Goal: Task Accomplishment & Management: Use online tool/utility

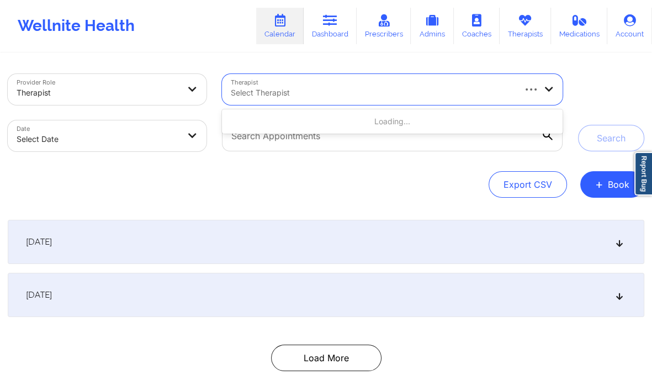
click at [310, 99] on div "Select Therapist" at bounding box center [368, 89] width 293 height 31
type input "[PERSON_NAME]"
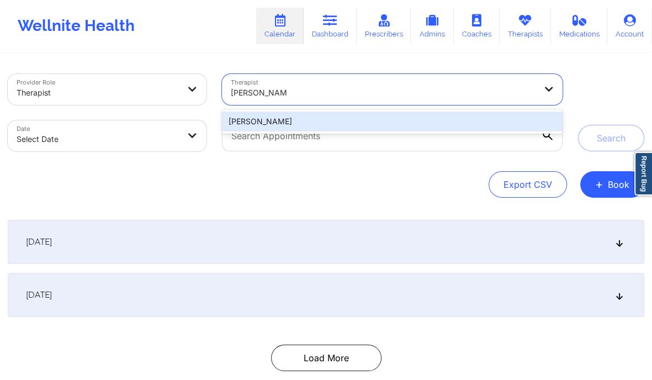
click at [267, 123] on div "[PERSON_NAME]" at bounding box center [392, 122] width 341 height 20
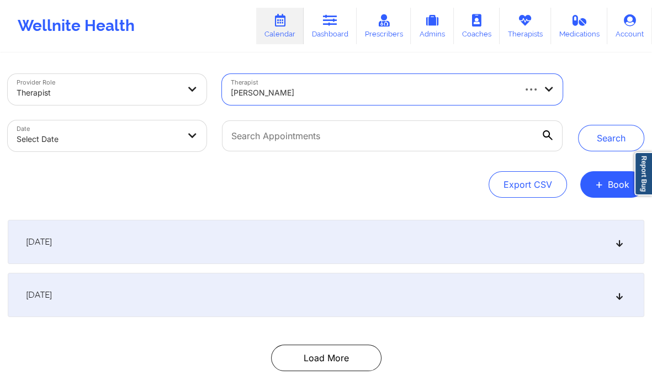
click at [162, 130] on body "Wellnite Health Calendar Dashboard Prescribers Admins Coaches Therapists Medica…" at bounding box center [326, 190] width 652 height 380
select select "2025-8"
select select "2025-9"
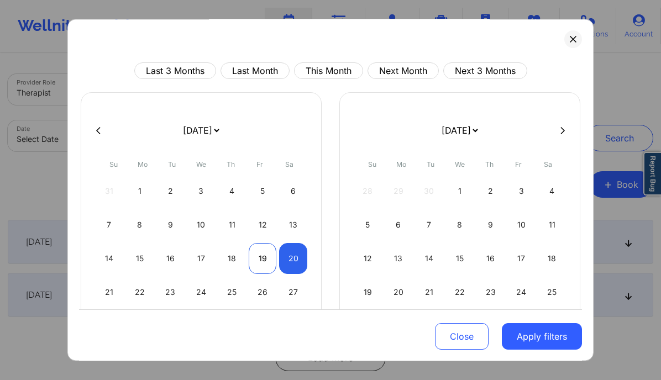
click at [258, 265] on div "19" at bounding box center [263, 258] width 28 height 31
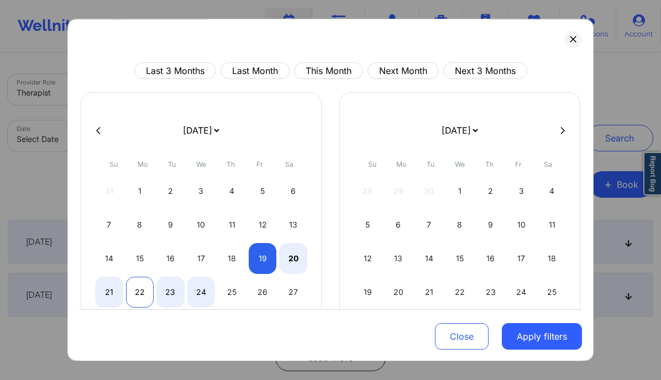
select select "2025-8"
select select "2025-9"
select select "2025-8"
select select "2025-9"
click at [109, 294] on div "21" at bounding box center [109, 292] width 28 height 31
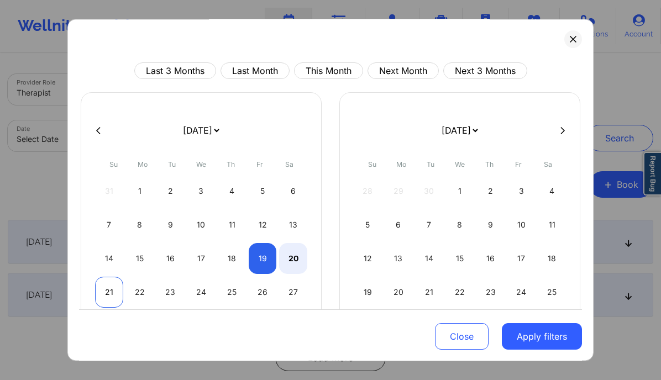
select select "2025-8"
select select "2025-9"
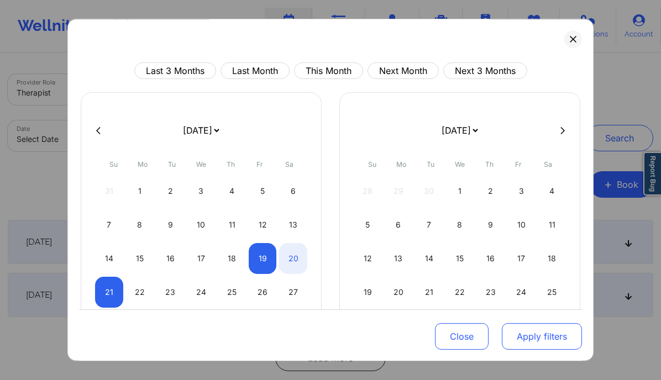
click at [530, 332] on button "Apply filters" at bounding box center [541, 336] width 80 height 27
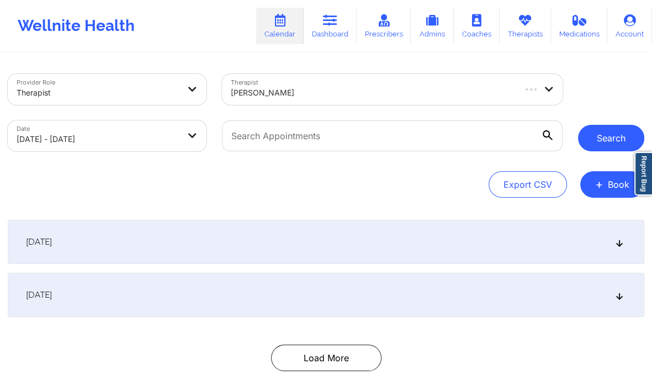
click at [612, 129] on button "Search" at bounding box center [611, 138] width 66 height 27
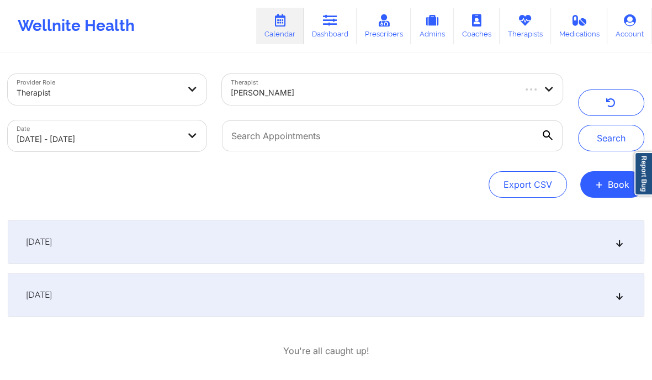
scroll to position [50, 0]
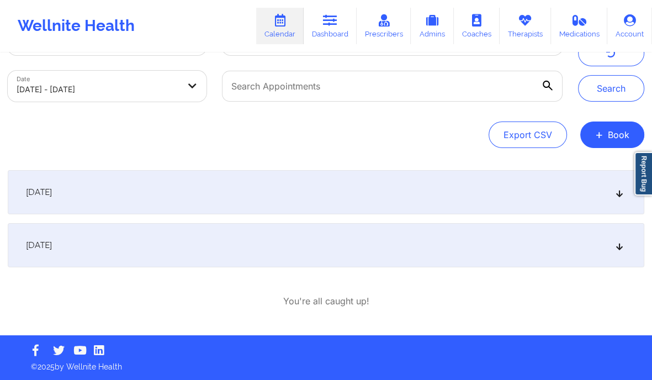
click at [626, 245] on div "[DATE]" at bounding box center [326, 245] width 637 height 44
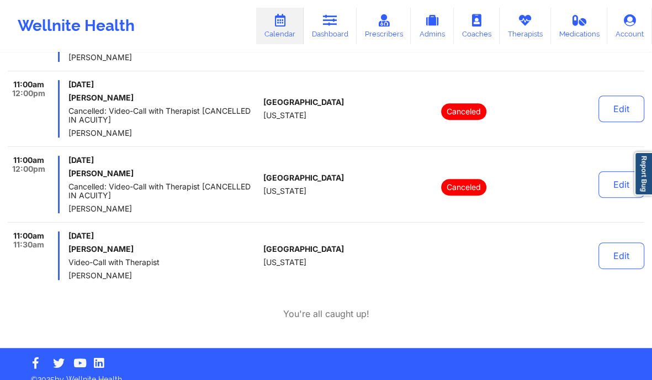
scroll to position [325, 0]
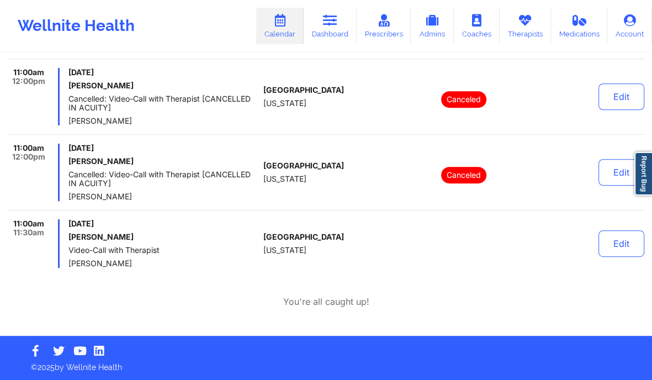
drag, startPoint x: 129, startPoint y: 236, endPoint x: 68, endPoint y: 233, distance: 60.8
click at [68, 233] on div "11:00am 11:30am Saturday, September 20, 2025 Sirine chakroun Video-Call with Th…" at bounding box center [133, 243] width 251 height 49
copy h6 "Sirine chakroun"
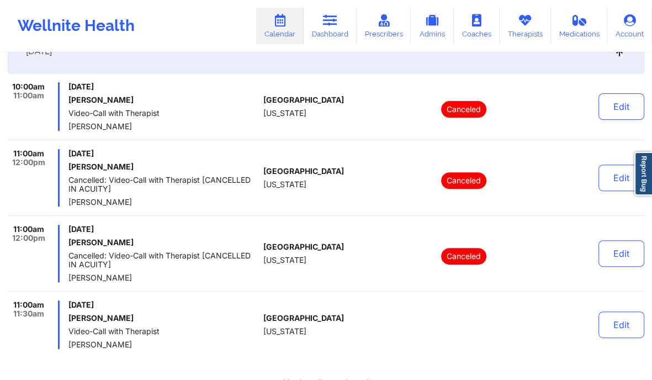
scroll to position [243, 0]
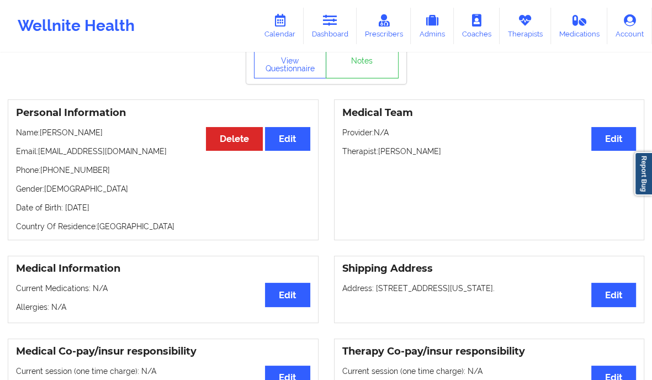
scroll to position [18, 0]
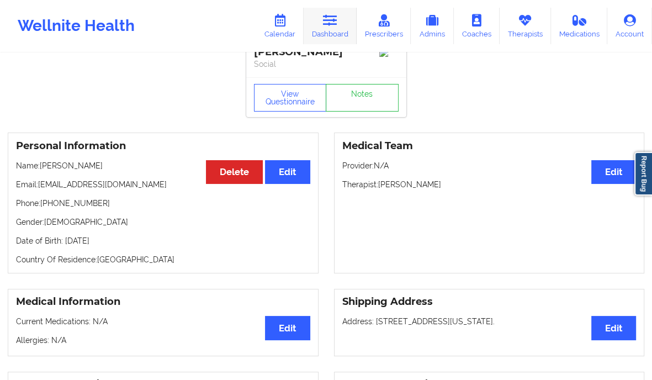
click at [331, 26] on icon at bounding box center [330, 20] width 14 height 12
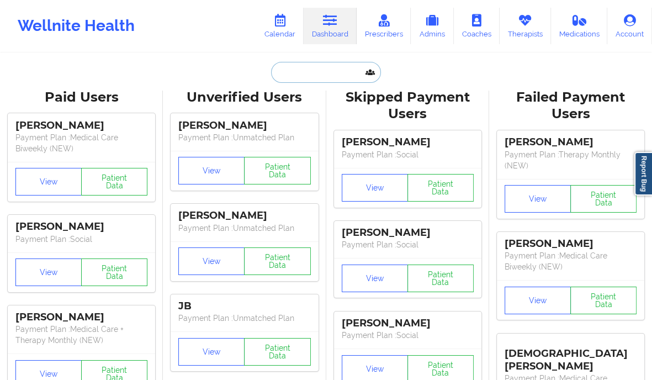
click at [297, 70] on input "text" at bounding box center [325, 72] width 109 height 21
paste input "april7758@att.net"
type input "april7758@att.net"
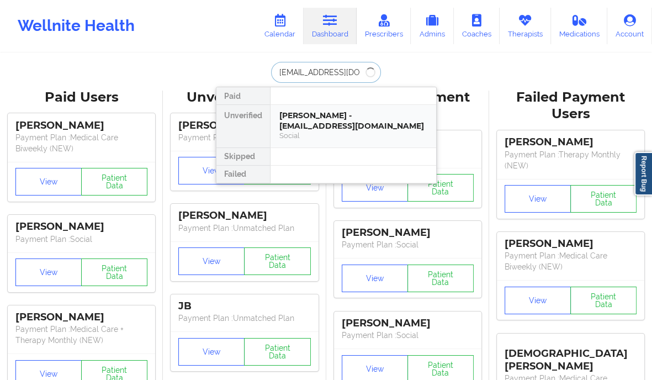
click at [300, 123] on div "David Lin - davidlin1314520@gmail.com" at bounding box center [353, 120] width 148 height 20
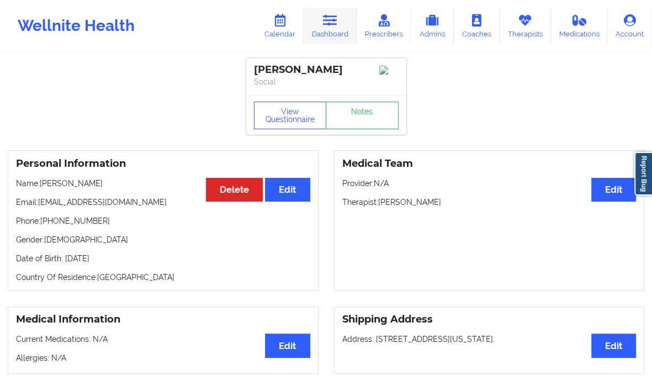
click at [334, 27] on link "Dashboard" at bounding box center [330, 26] width 53 height 36
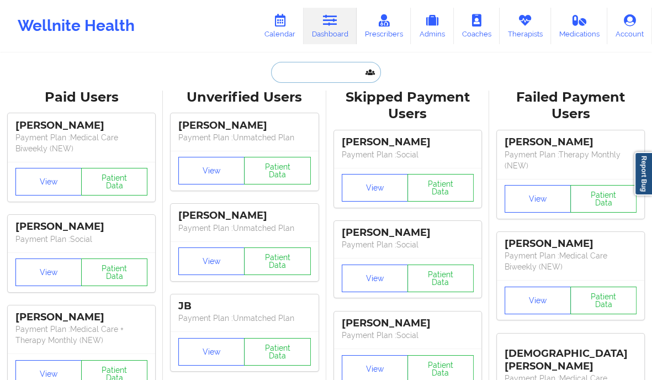
click at [323, 71] on input "text" at bounding box center [325, 72] width 109 height 21
paste input "april7758@att.net"
type input "april7758@att.net"
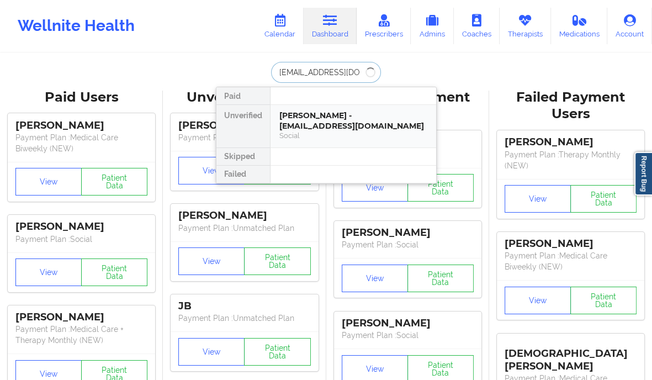
click at [314, 131] on div "Social" at bounding box center [353, 135] width 148 height 9
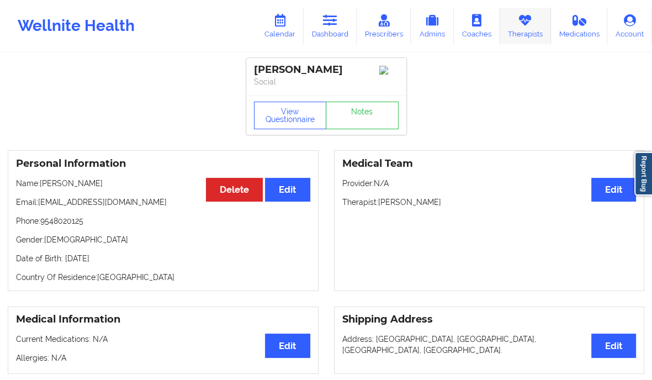
click at [524, 33] on link "Therapists" at bounding box center [525, 26] width 51 height 36
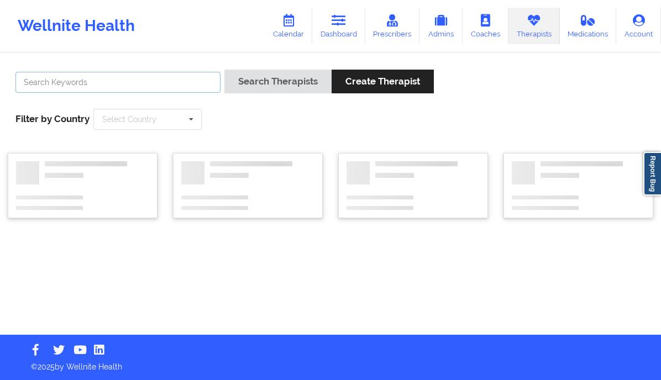
click at [158, 81] on input "text" at bounding box center [117, 82] width 205 height 21
paste input "april7758@att.net"
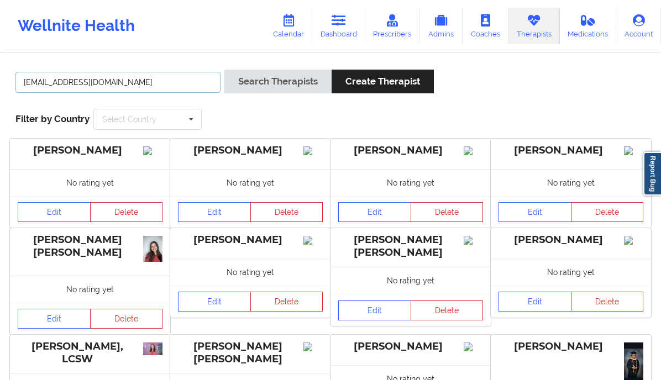
click at [130, 84] on input "april7758@att.net" at bounding box center [117, 82] width 205 height 21
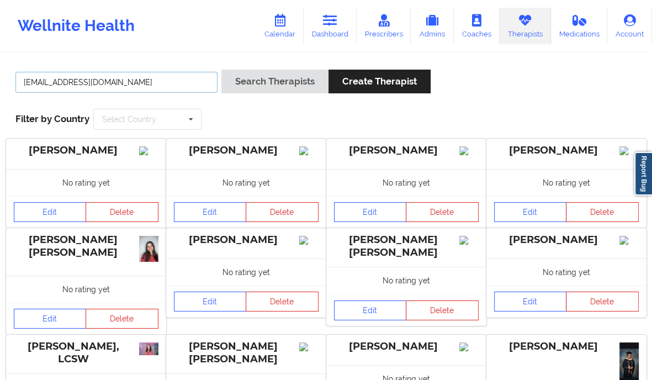
click at [130, 84] on input "april7758@att.net" at bounding box center [116, 82] width 202 height 21
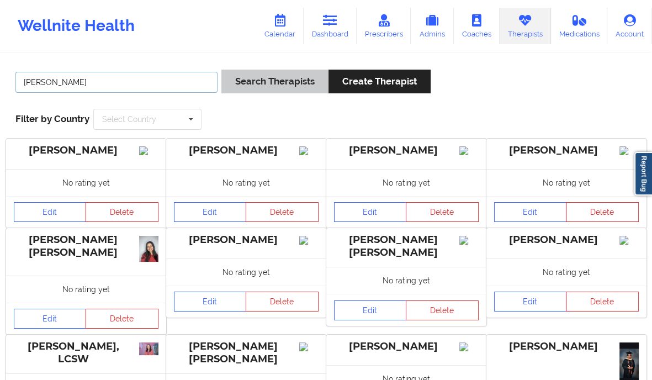
type input "Jennifer Nelson"
click at [282, 72] on button "Search Therapists" at bounding box center [274, 82] width 107 height 24
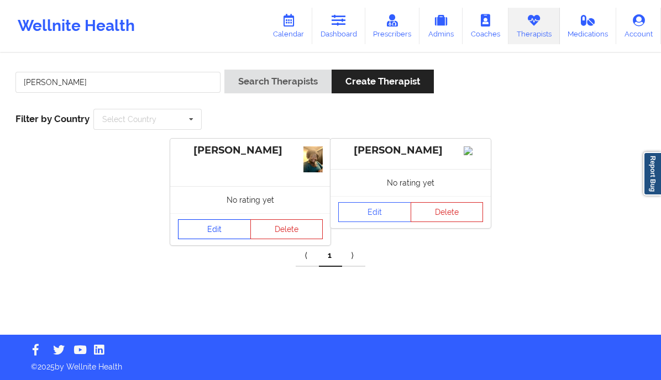
click at [210, 230] on link "Edit" at bounding box center [214, 229] width 73 height 20
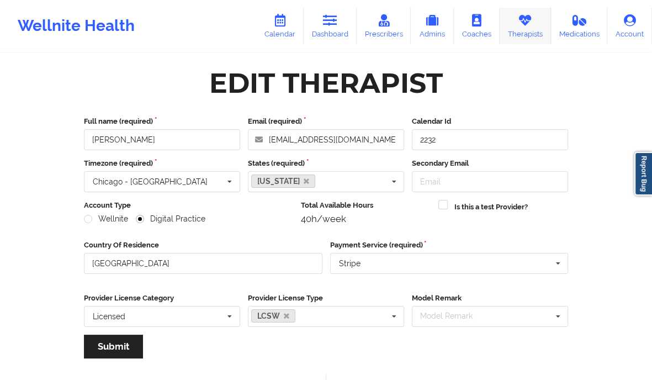
click at [539, 30] on link "Therapists" at bounding box center [525, 26] width 51 height 36
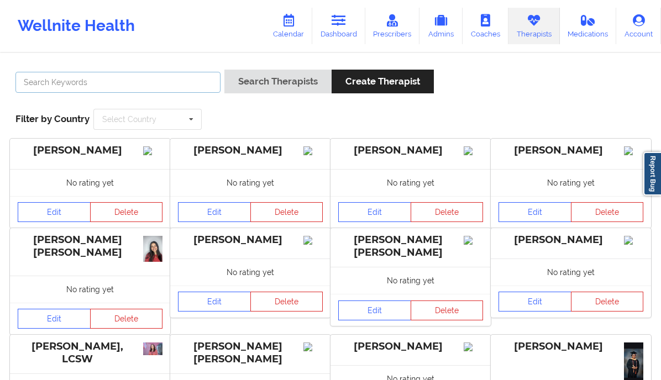
click at [134, 81] on input "text" at bounding box center [117, 82] width 205 height 21
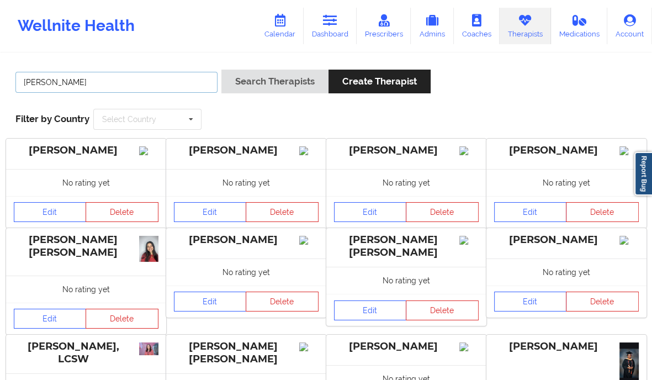
type input "Jennifer Nelson"
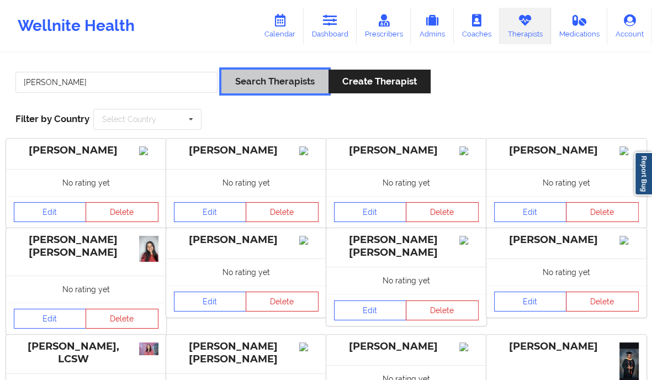
click at [282, 89] on button "Search Therapists" at bounding box center [274, 82] width 107 height 24
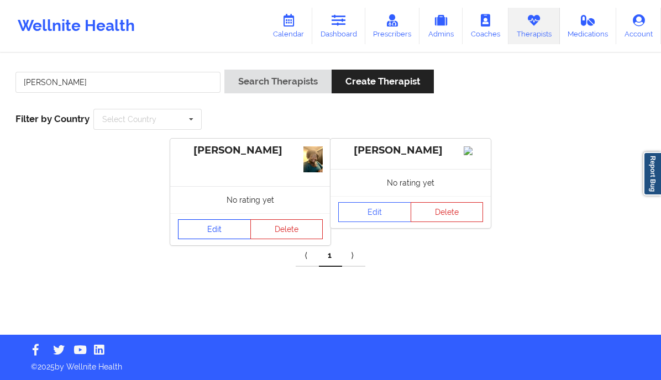
click at [192, 223] on link "Edit" at bounding box center [214, 229] width 73 height 20
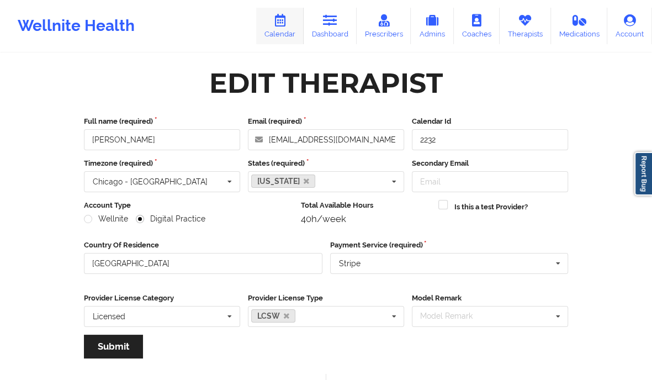
click at [276, 20] on icon at bounding box center [280, 20] width 14 height 12
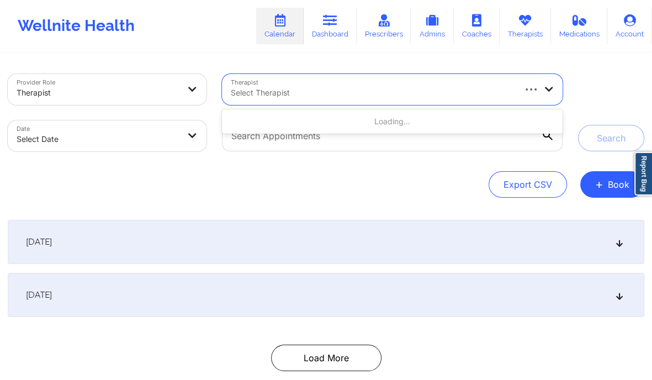
click at [303, 88] on div at bounding box center [372, 92] width 283 height 13
paste input "Krystal Colon"
type input "Krystal Colon"
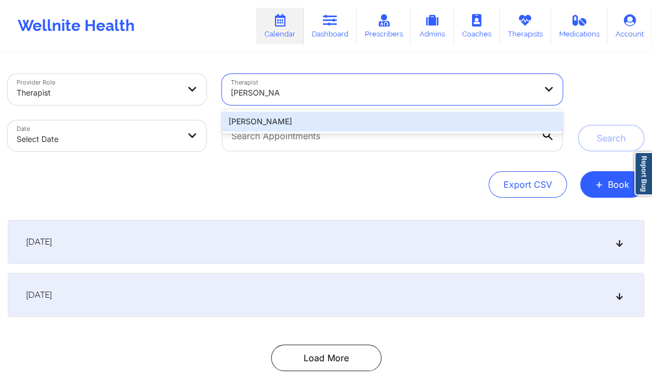
click at [300, 125] on div "Krystal Colon" at bounding box center [392, 122] width 341 height 20
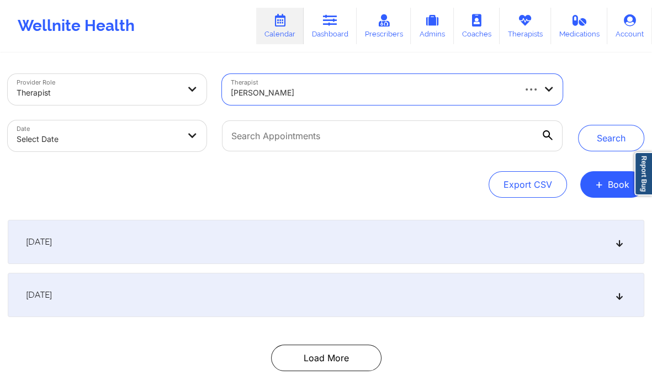
click at [155, 136] on body "Wellnite Health Calendar Dashboard Prescribers Admins Coaches Therapists Medica…" at bounding box center [326, 190] width 652 height 380
select select "2025-8"
select select "2025-9"
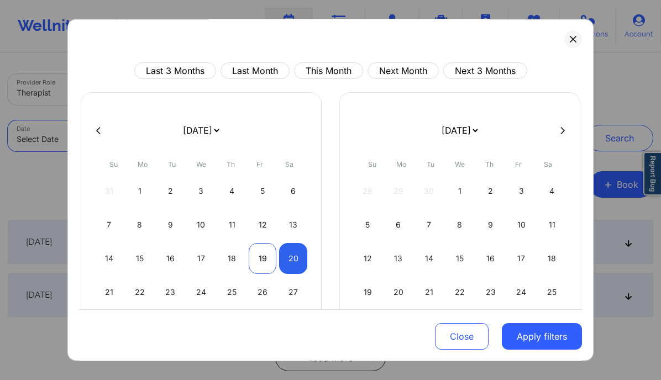
click at [252, 252] on div "19" at bounding box center [263, 258] width 28 height 31
select select "2025-8"
select select "2025-9"
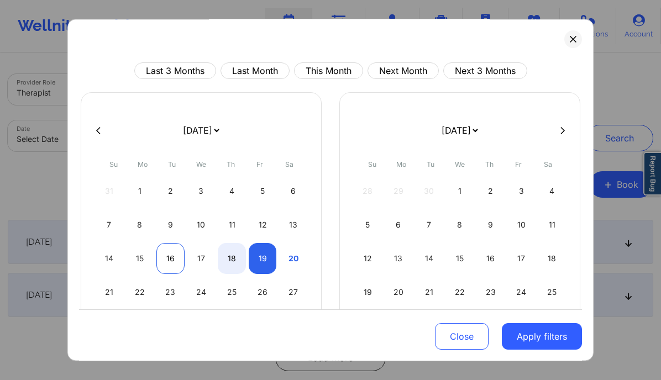
select select "2025-8"
select select "2025-9"
select select "2025-8"
select select "2025-9"
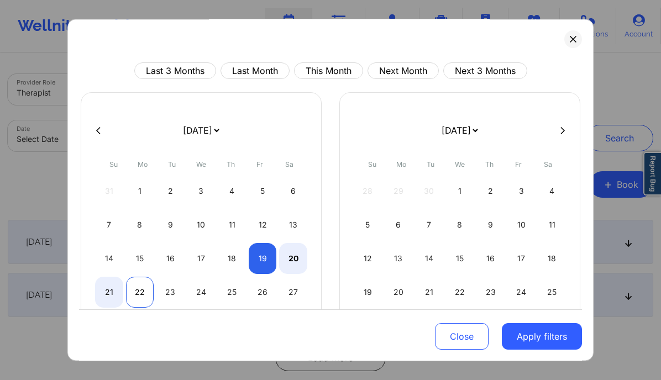
click at [138, 290] on div "22" at bounding box center [140, 292] width 28 height 31
select select "2025-8"
select select "2025-9"
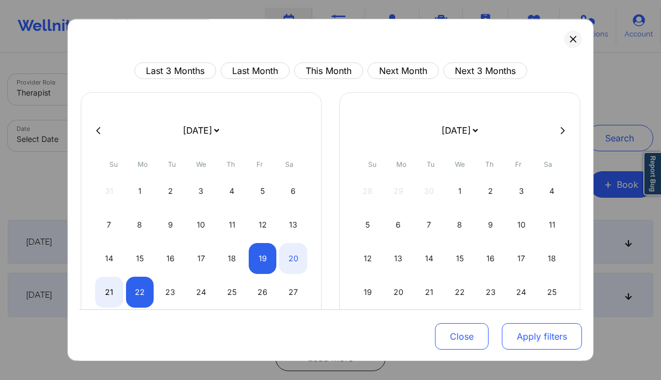
click at [521, 330] on button "Apply filters" at bounding box center [541, 336] width 80 height 27
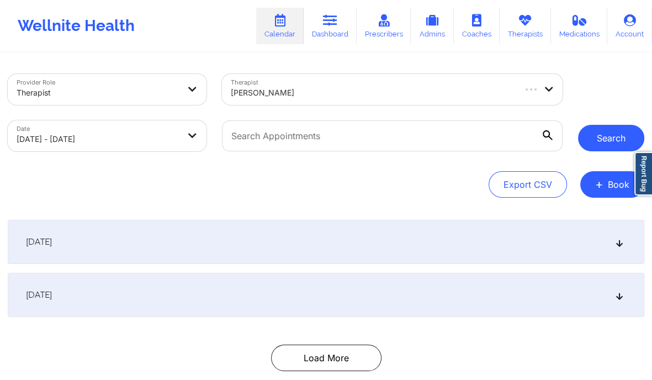
click at [620, 134] on button "Search" at bounding box center [611, 138] width 66 height 27
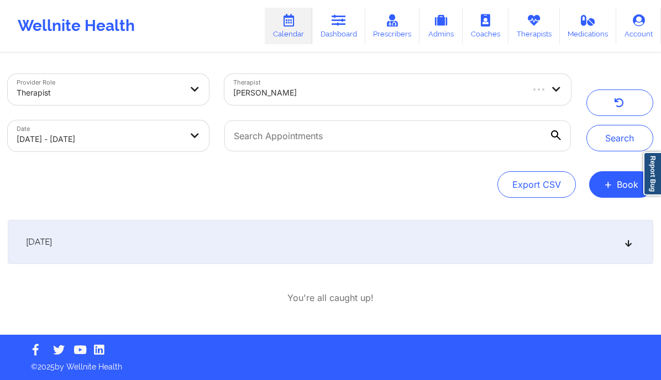
click at [458, 242] on div "September 21, 2025" at bounding box center [330, 242] width 645 height 44
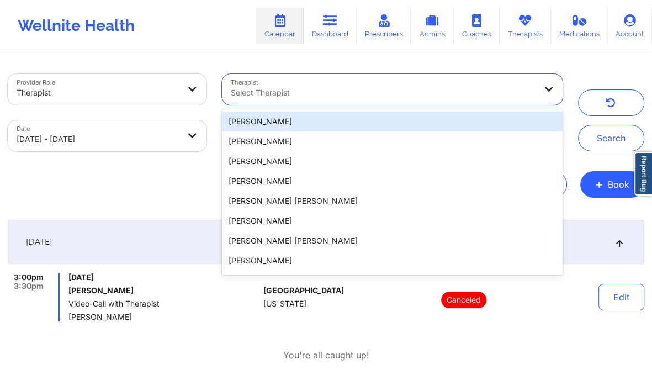
click at [287, 94] on div at bounding box center [383, 92] width 305 height 13
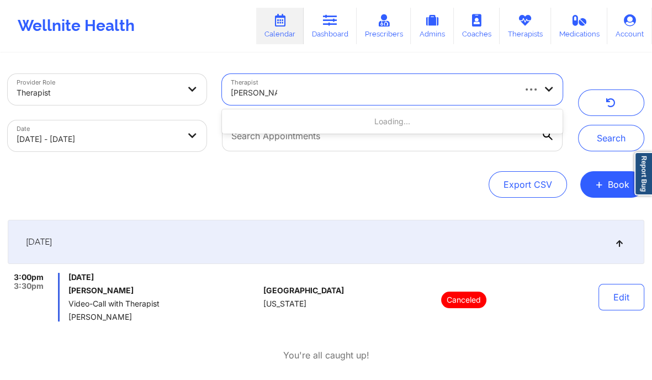
type input "Lacey Gaters"
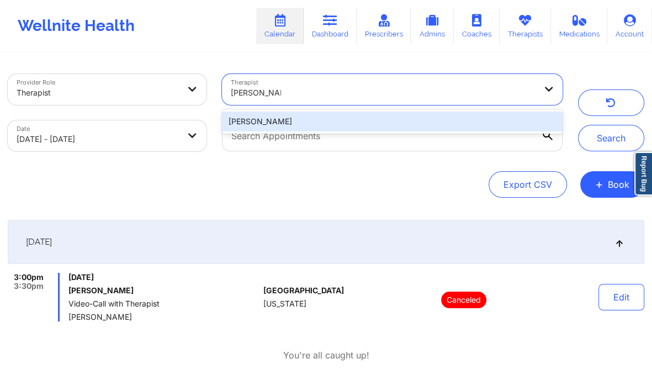
click at [358, 123] on div "Lacey Gaters" at bounding box center [392, 122] width 341 height 20
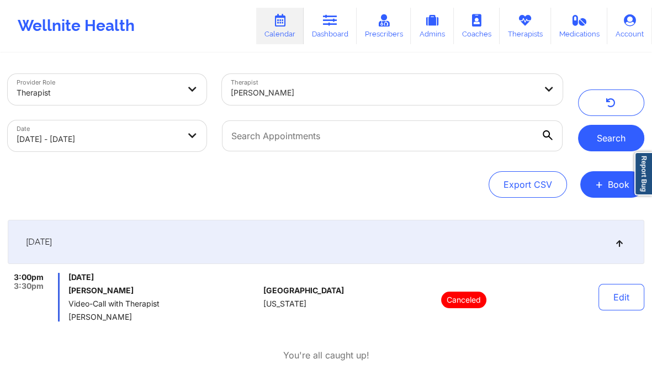
click at [599, 143] on button "Search" at bounding box center [611, 138] width 66 height 27
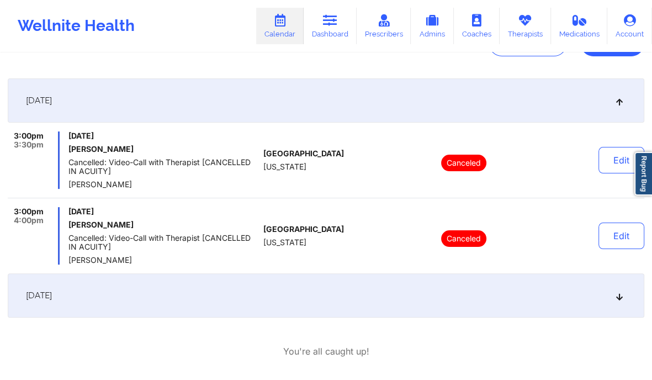
scroll to position [141, 0]
click at [619, 298] on icon at bounding box center [619, 296] width 9 height 8
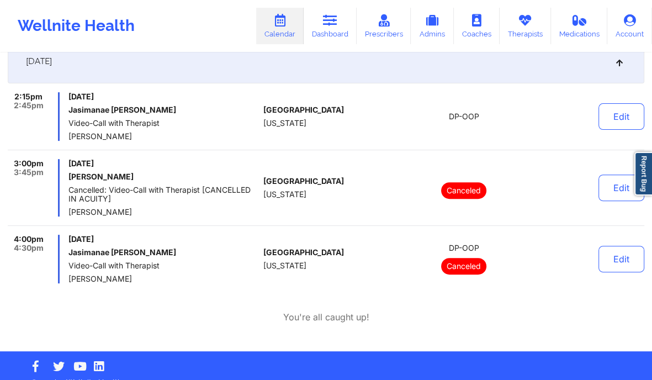
scroll to position [249, 0]
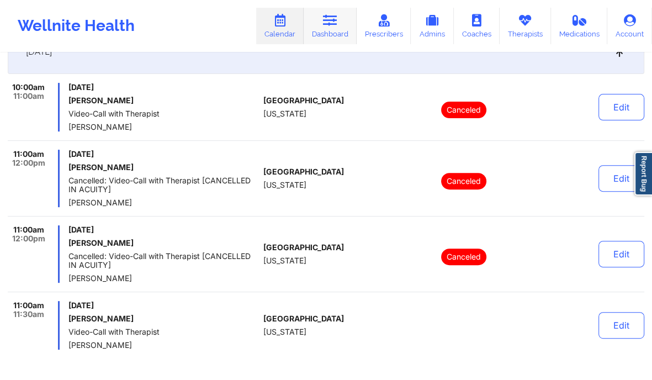
click at [327, 27] on link "Dashboard" at bounding box center [330, 26] width 53 height 36
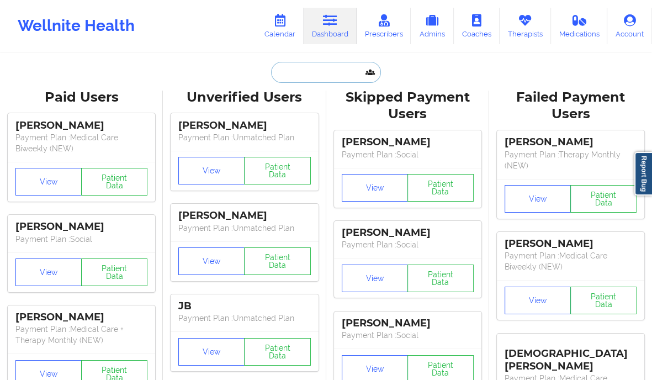
click at [320, 73] on input "text" at bounding box center [325, 72] width 109 height 21
click at [295, 39] on link "Calendar" at bounding box center [279, 26] width 47 height 36
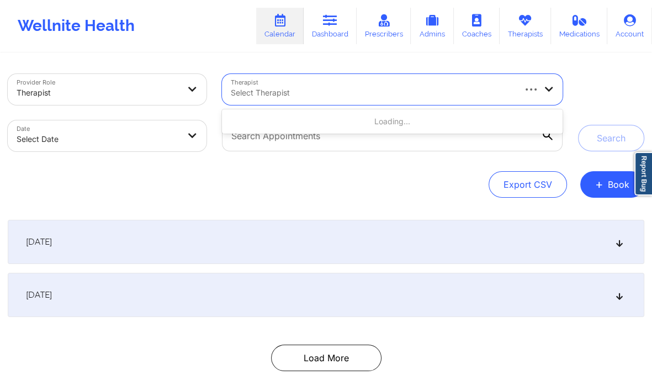
click at [289, 94] on div at bounding box center [372, 92] width 283 height 13
type input "jennifer nelson"
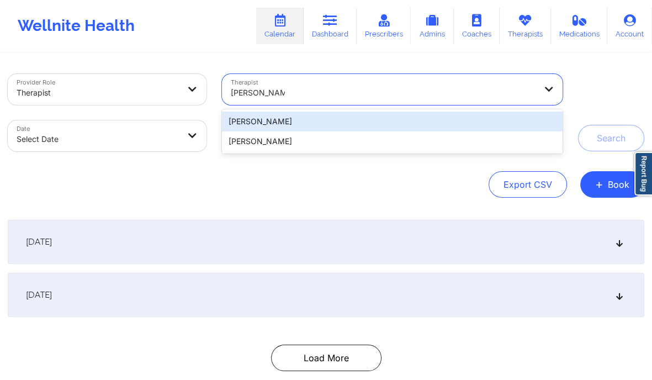
click at [289, 120] on div "Jennifer Nelson" at bounding box center [392, 122] width 341 height 20
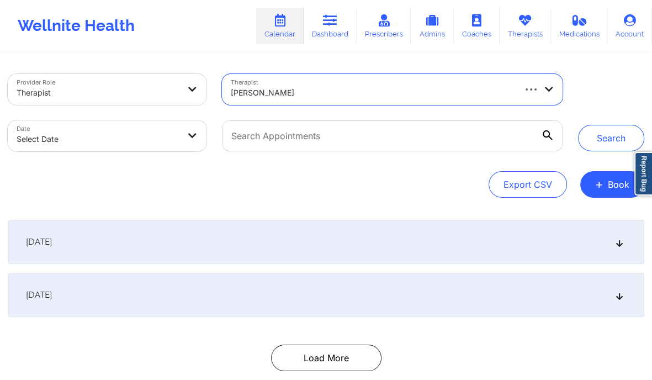
select select "2025-8"
select select "2025-9"
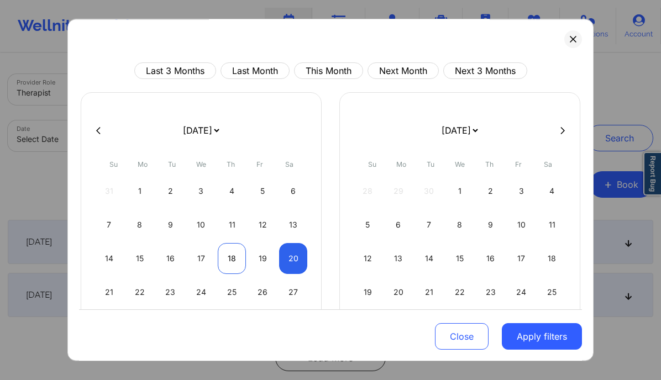
click at [221, 258] on div "18" at bounding box center [232, 258] width 28 height 31
select select "2025-8"
select select "2025-9"
select select "2025-8"
select select "2025-9"
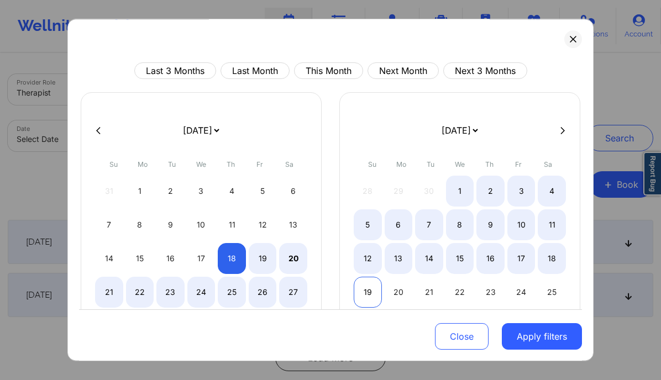
select select "2025-8"
select select "2025-9"
select select "2025-8"
select select "2025-9"
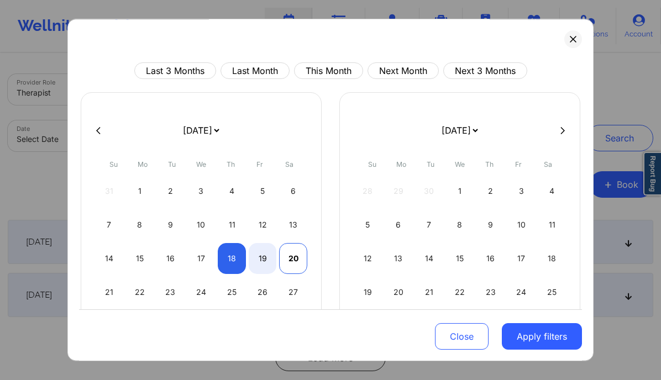
click at [284, 257] on div "20" at bounding box center [293, 258] width 28 height 31
select select "2025-8"
select select "2025-9"
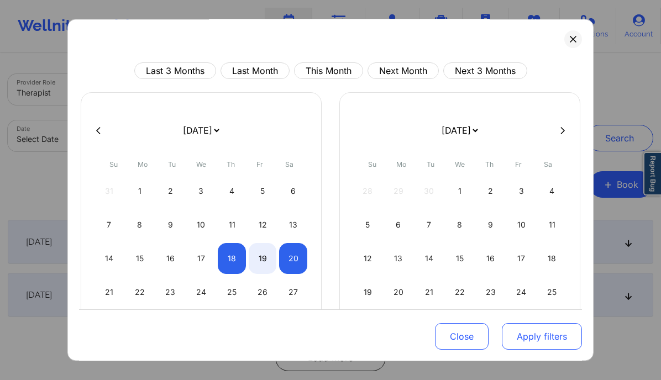
click at [527, 324] on button "Apply filters" at bounding box center [541, 336] width 80 height 27
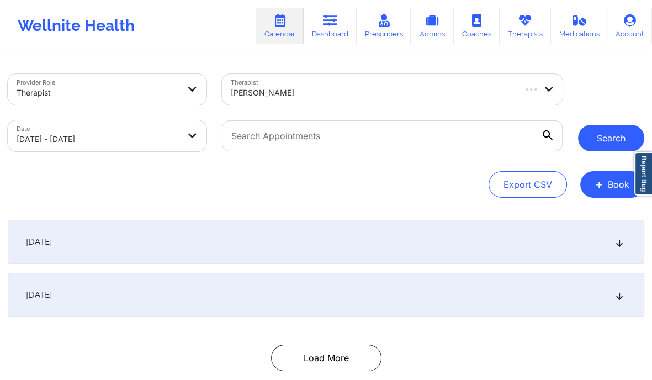
click at [605, 146] on button "Search" at bounding box center [611, 138] width 66 height 27
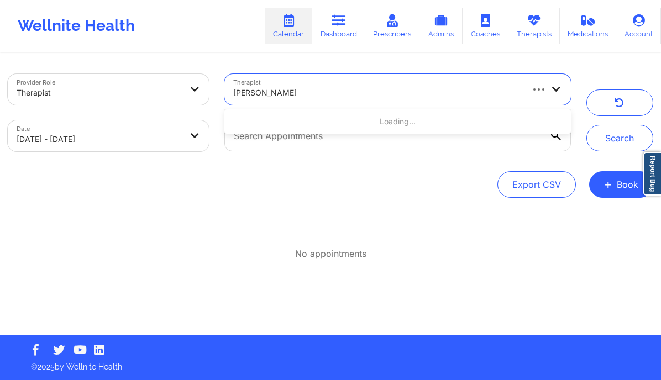
click at [256, 98] on div at bounding box center [377, 92] width 288 height 13
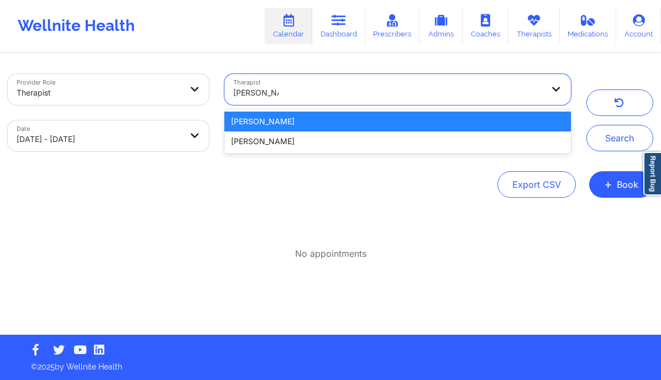
type input "jennifer nelson"
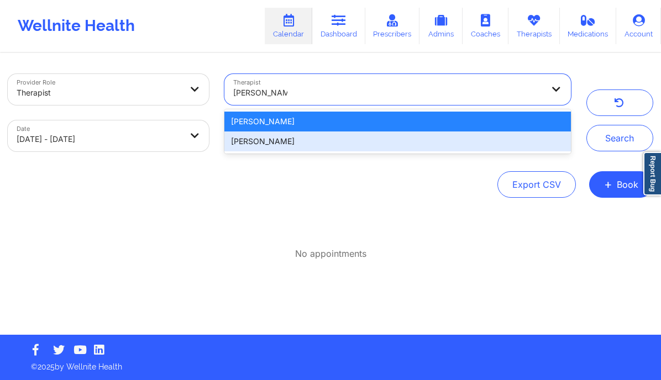
click at [279, 142] on div "Jennifer Nelson" at bounding box center [397, 141] width 346 height 20
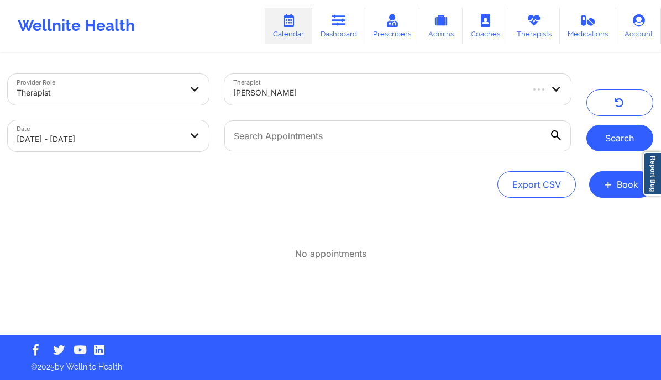
click at [624, 133] on button "Search" at bounding box center [619, 138] width 67 height 27
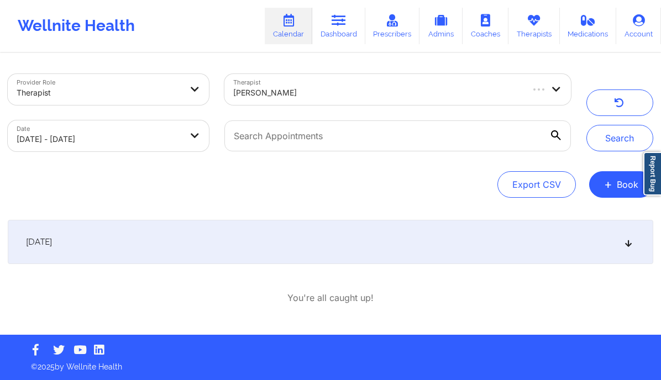
click at [339, 264] on div "September 19, 2025 4:00pm 5:00pm Friday, September 19, 2025 APRIL WILLIAMS Init…" at bounding box center [330, 262] width 645 height 84
click at [329, 257] on div "[DATE]" at bounding box center [330, 242] width 645 height 44
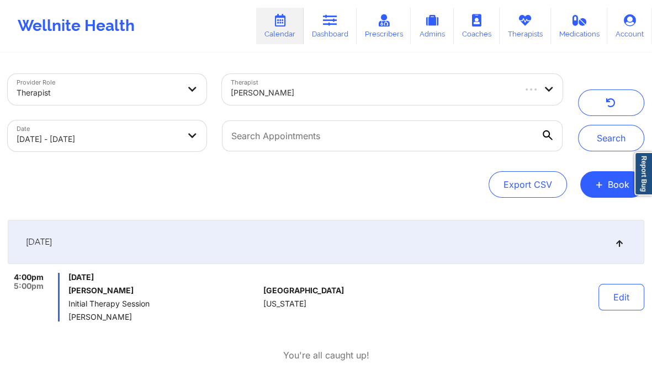
scroll to position [54, 0]
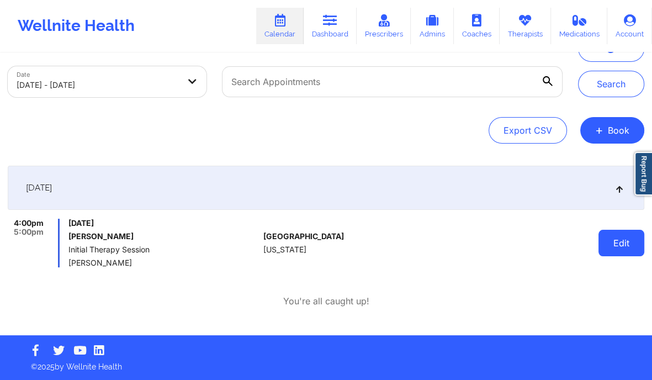
click at [634, 241] on button "Edit" at bounding box center [622, 243] width 46 height 27
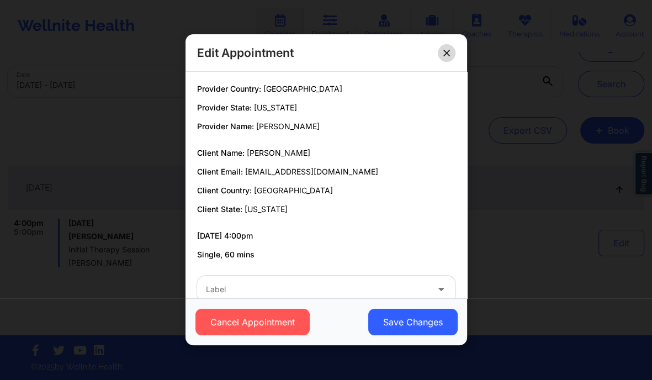
click at [447, 58] on button at bounding box center [447, 53] width 18 height 18
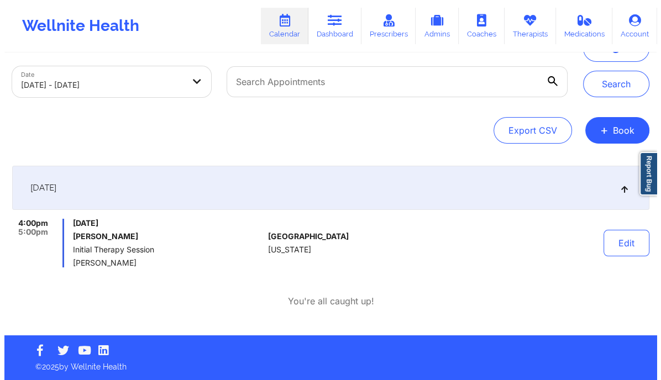
scroll to position [0, 0]
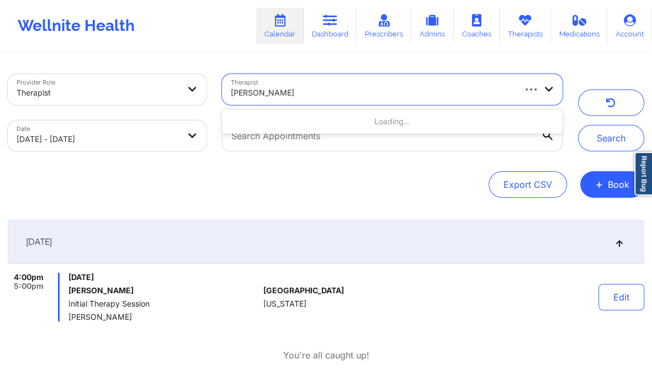
click at [277, 88] on div at bounding box center [372, 92] width 283 height 13
paste input "Krystal Colon"
type input "Krystal Colon"
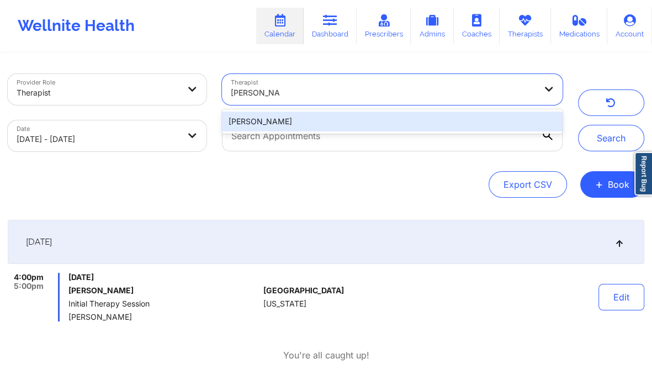
click at [258, 121] on div "Krystal Colon" at bounding box center [392, 122] width 341 height 20
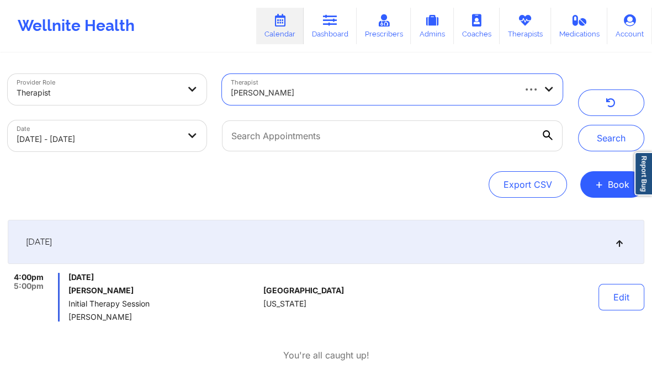
select select "2025-8"
select select "2025-9"
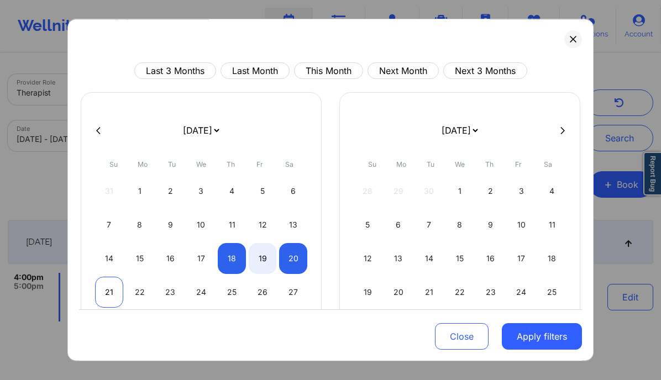
click at [104, 289] on div "21" at bounding box center [109, 292] width 28 height 31
select select "2025-8"
select select "2025-9"
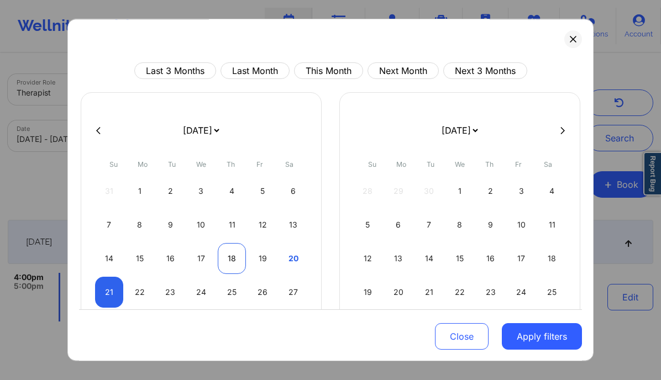
select select "2025-8"
select select "2025-9"
select select "2025-8"
select select "2025-9"
click at [240, 256] on div "18" at bounding box center [232, 258] width 28 height 31
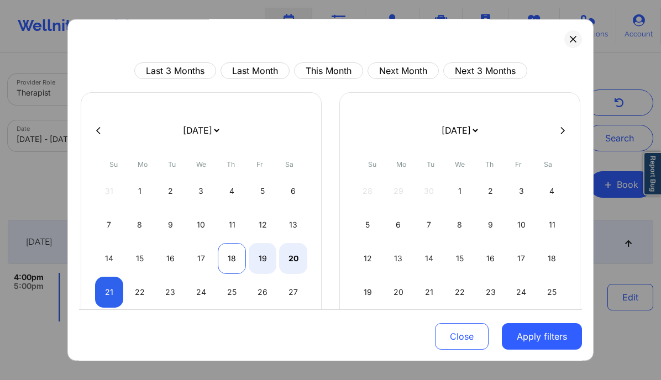
select select "2025-8"
select select "2025-9"
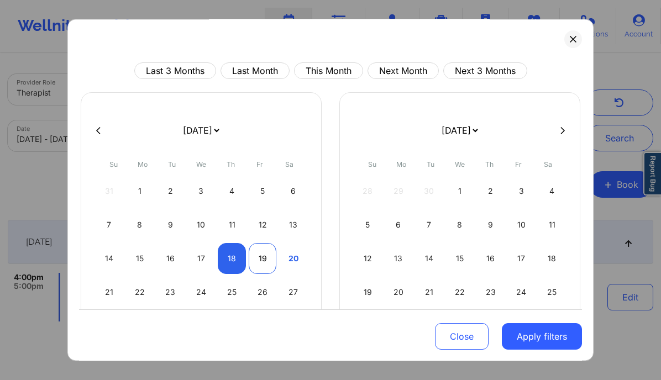
select select "2025-8"
select select "2025-9"
click at [257, 258] on div "19" at bounding box center [263, 258] width 28 height 31
select select "2025-8"
select select "2025-9"
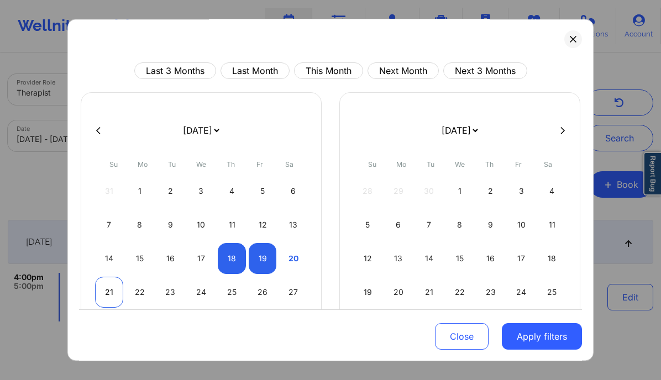
click at [101, 291] on div "21" at bounding box center [109, 292] width 28 height 31
select select "2025-8"
select select "2025-9"
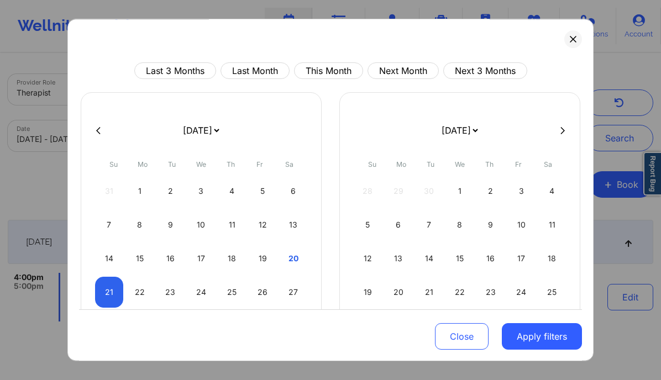
select select "2025-8"
select select "2025-9"
select select "2025-8"
select select "2025-9"
click at [263, 255] on div "19" at bounding box center [263, 258] width 28 height 31
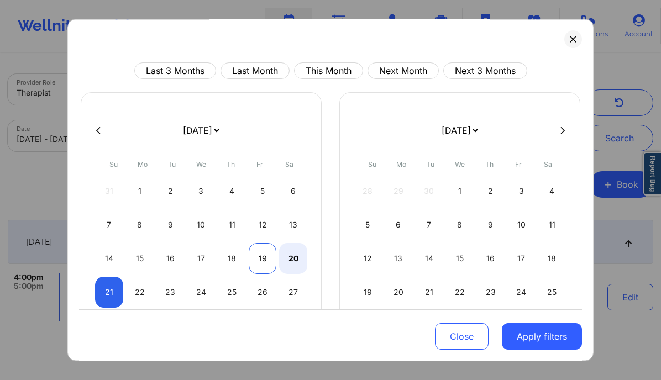
select select "2025-8"
select select "2025-9"
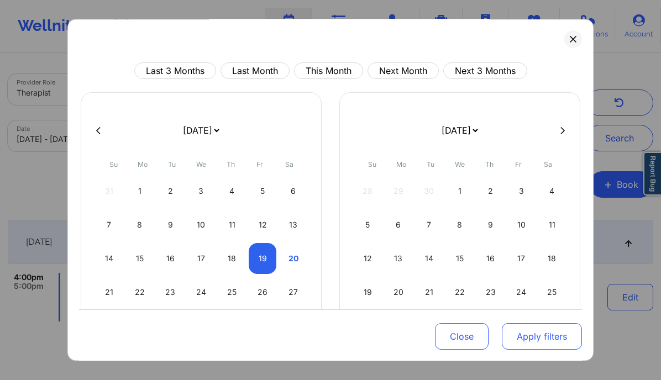
select select "2025-8"
select select "2025-9"
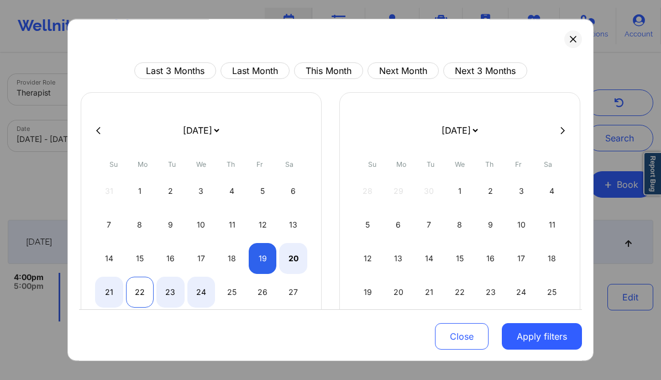
select select "2025-8"
select select "2025-9"
select select "2025-8"
select select "2025-9"
click at [104, 289] on div "21" at bounding box center [109, 292] width 28 height 31
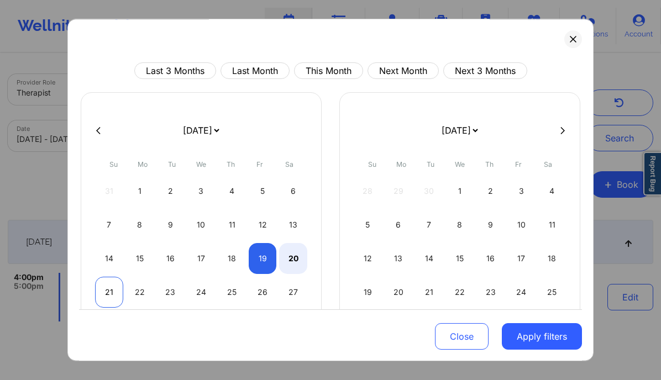
select select "2025-8"
select select "2025-9"
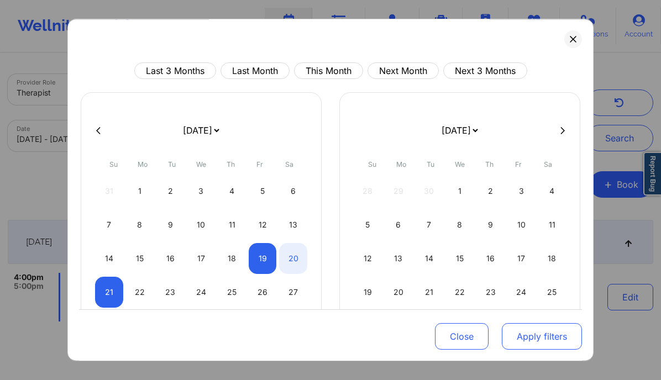
click at [521, 339] on button "Apply filters" at bounding box center [541, 336] width 80 height 27
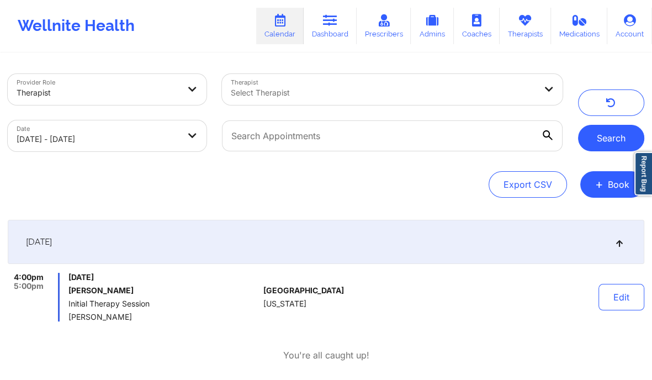
click at [596, 146] on button "Search" at bounding box center [611, 138] width 66 height 27
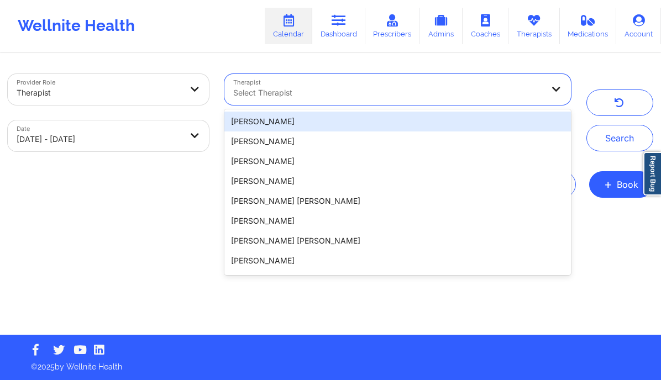
click at [298, 93] on div at bounding box center [388, 92] width 310 height 13
paste input "Krystal Colon"
type input "Krystal Colon"
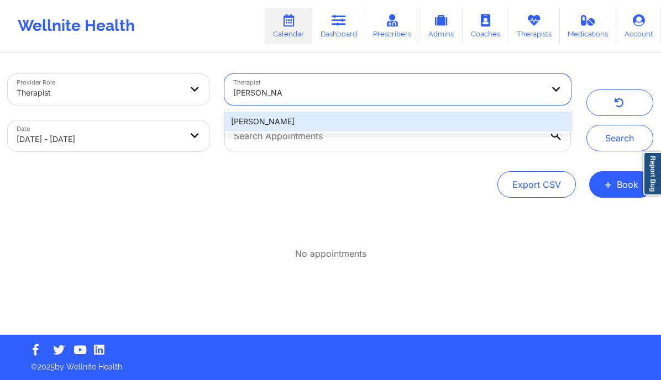
click at [276, 125] on div "Krystal Colon" at bounding box center [397, 122] width 346 height 20
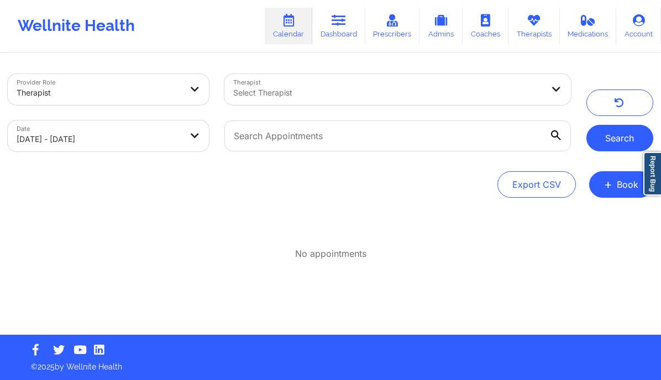
click at [611, 134] on button "Search" at bounding box center [619, 138] width 67 height 27
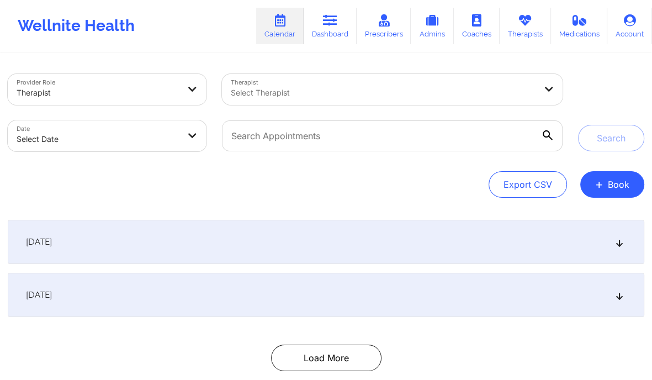
click at [297, 86] on div at bounding box center [383, 92] width 305 height 13
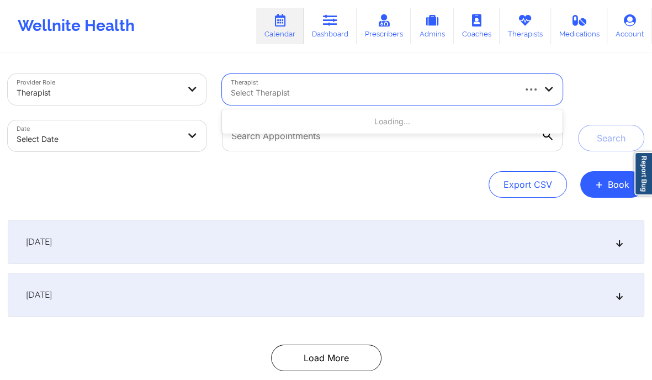
paste input "[PERSON_NAME]"
type input "[PERSON_NAME]"
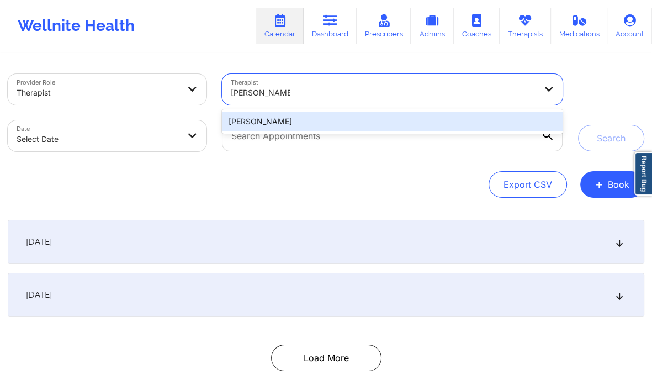
click at [263, 125] on div "[PERSON_NAME]" at bounding box center [392, 122] width 341 height 20
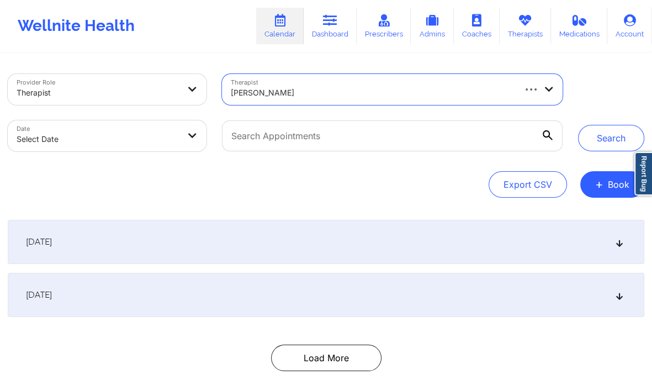
click at [162, 136] on body "Wellnite Health Calendar Dashboard Prescribers Admins Coaches Therapists Medica…" at bounding box center [326, 190] width 652 height 380
select select "2025-8"
select select "2025-9"
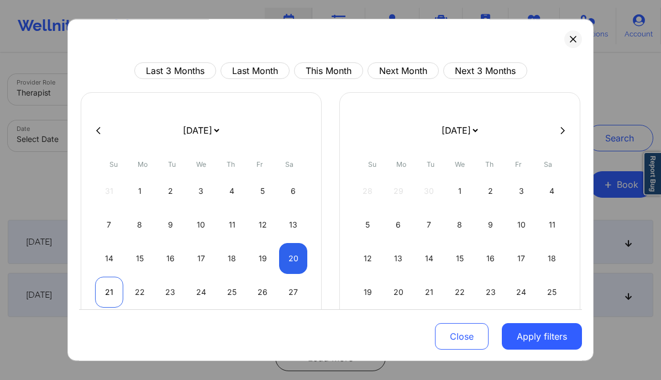
click at [101, 289] on div "21" at bounding box center [109, 292] width 28 height 31
select select "2025-8"
select select "2025-9"
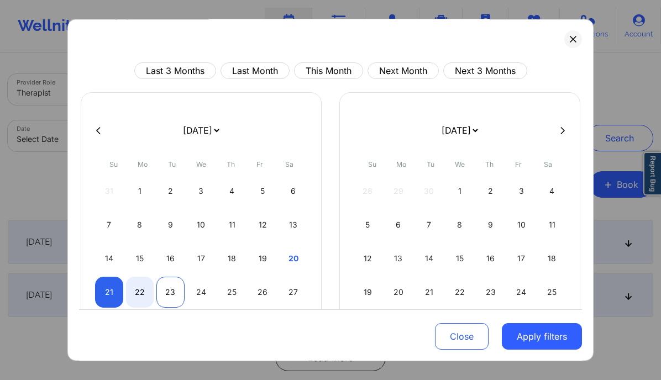
select select "2025-8"
select select "2025-9"
click at [170, 287] on div "23" at bounding box center [170, 292] width 28 height 31
select select "2025-8"
select select "2025-9"
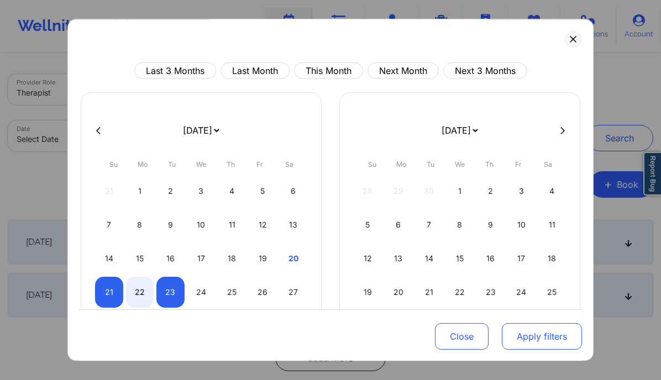
click at [516, 340] on button "Apply filters" at bounding box center [541, 336] width 80 height 27
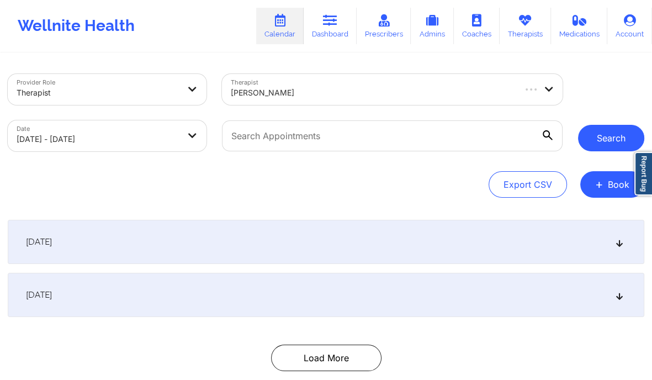
click at [615, 133] on button "Search" at bounding box center [611, 138] width 66 height 27
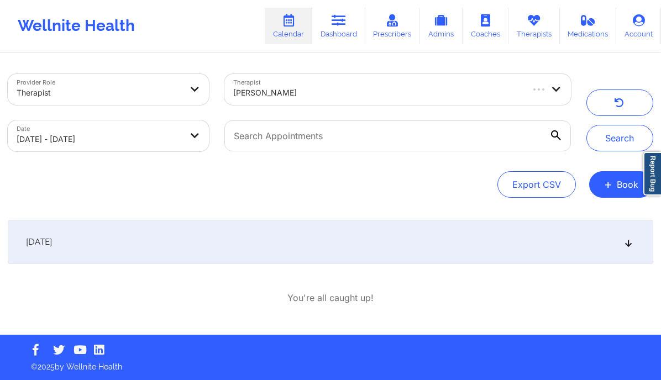
click at [627, 240] on icon at bounding box center [628, 242] width 9 height 8
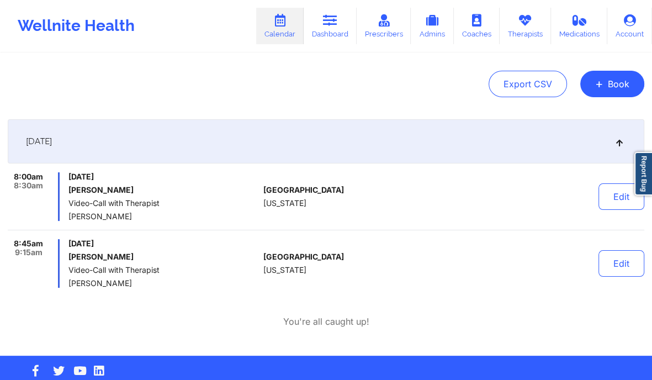
scroll to position [101, 0]
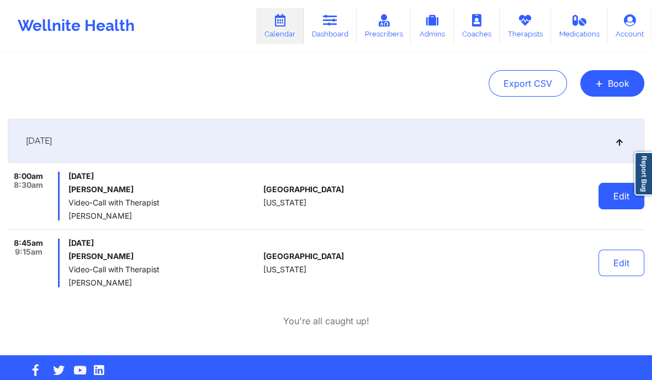
click at [605, 195] on button "Edit" at bounding box center [622, 196] width 46 height 27
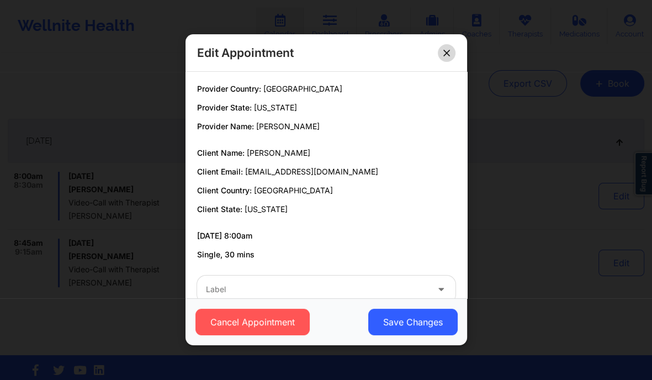
click at [448, 54] on icon at bounding box center [446, 53] width 7 height 7
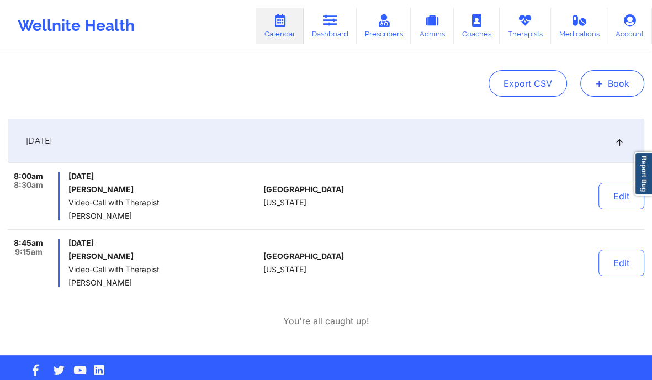
click at [615, 89] on button "+ Book" at bounding box center [612, 83] width 64 height 27
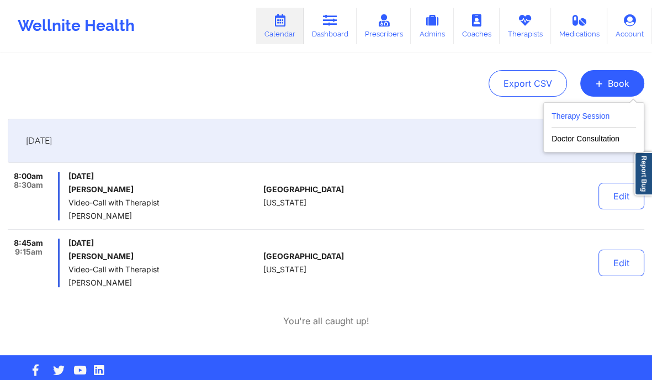
click at [580, 112] on button "Therapy Session" at bounding box center [594, 118] width 84 height 18
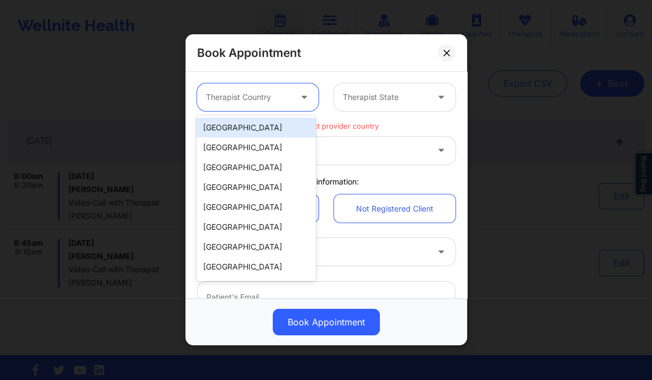
click at [292, 93] on div at bounding box center [305, 97] width 27 height 28
click at [257, 125] on div "[GEOGRAPHIC_DATA]" at bounding box center [256, 128] width 119 height 20
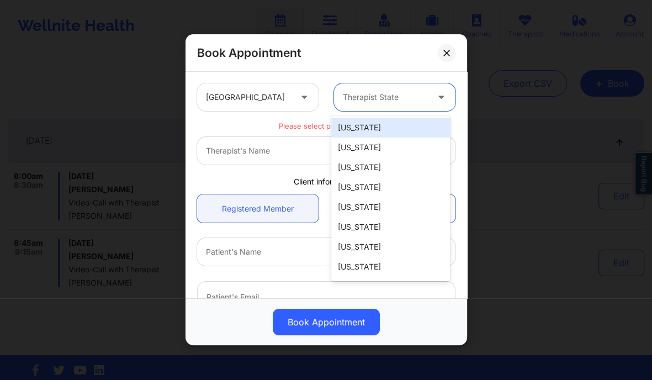
click at [385, 91] on div at bounding box center [385, 97] width 85 height 13
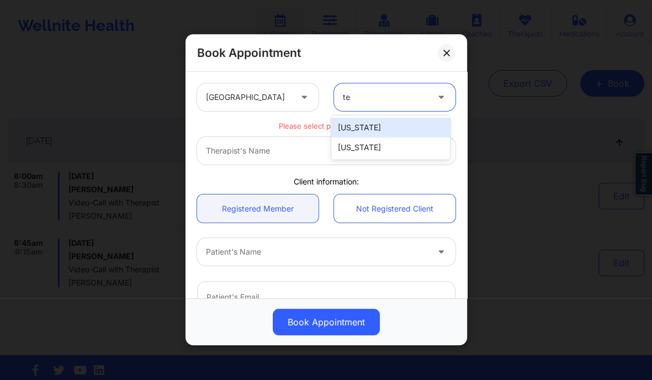
type input "tex"
click at [362, 123] on div "[US_STATE]" at bounding box center [390, 128] width 119 height 20
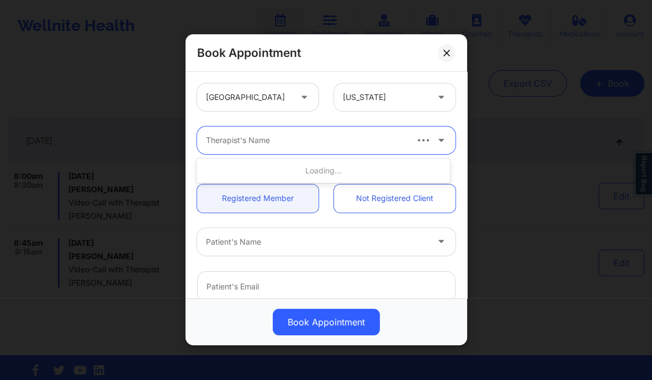
click at [335, 142] on div at bounding box center [306, 140] width 200 height 13
type input "marcos villareal"
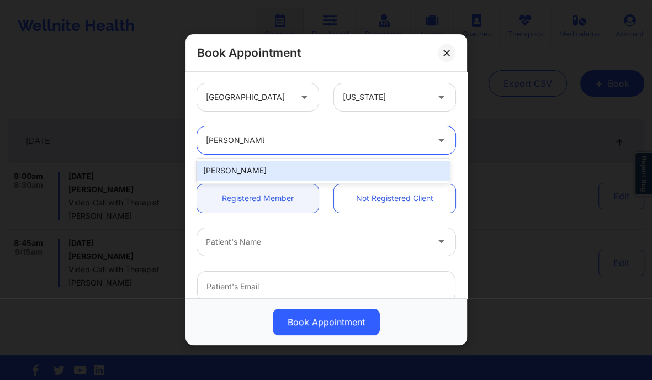
click at [357, 167] on div "[PERSON_NAME]" at bounding box center [323, 171] width 253 height 20
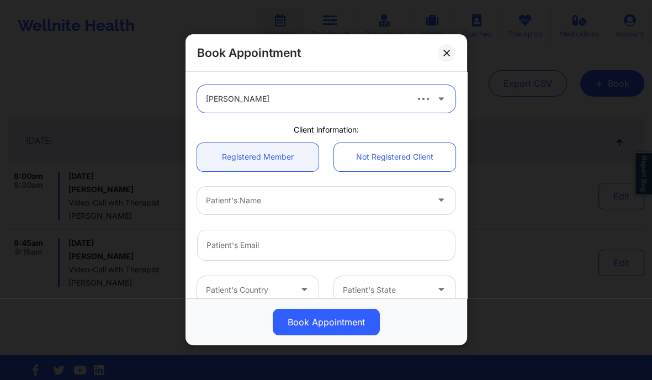
scroll to position [42, 0]
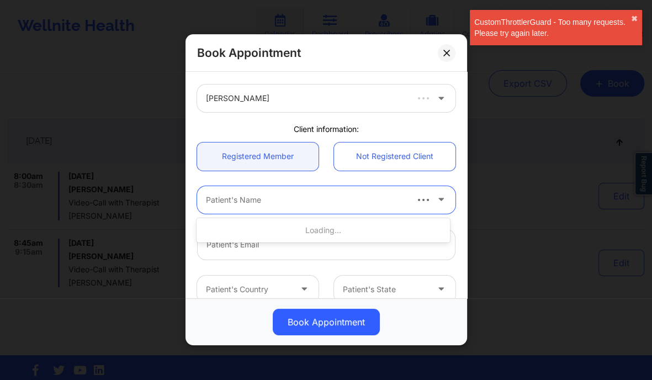
click at [252, 205] on div at bounding box center [306, 199] width 200 height 13
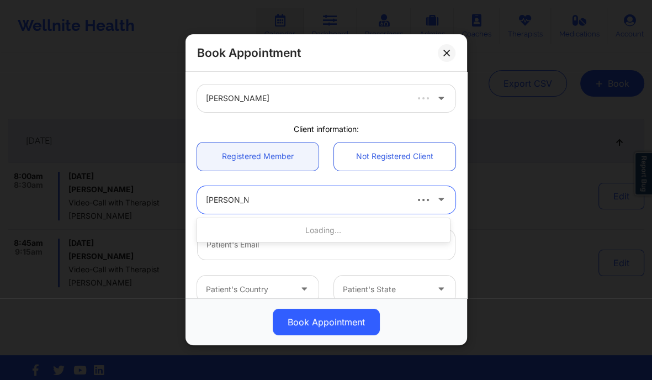
type input "thomas Lara"
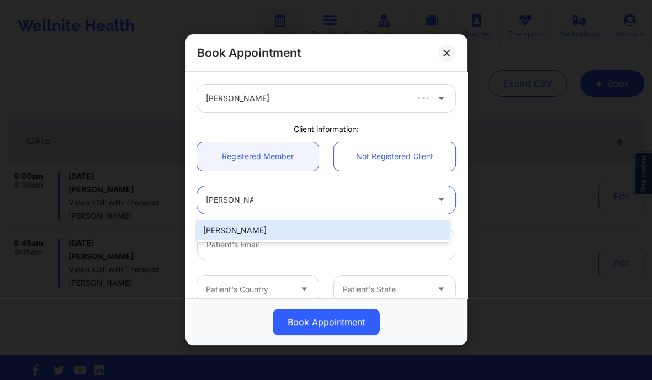
click at [252, 229] on div "[PERSON_NAME]" at bounding box center [323, 230] width 253 height 20
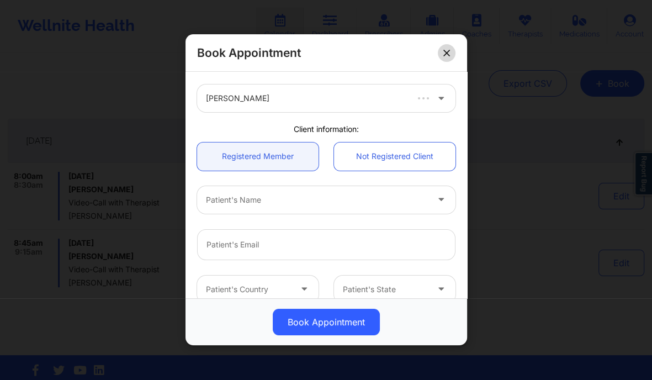
click at [443, 50] on icon at bounding box center [446, 53] width 6 height 6
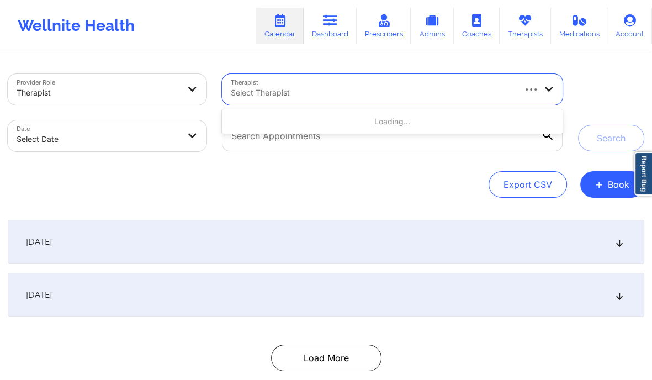
click at [347, 93] on div at bounding box center [372, 92] width 283 height 13
type input "vitus"
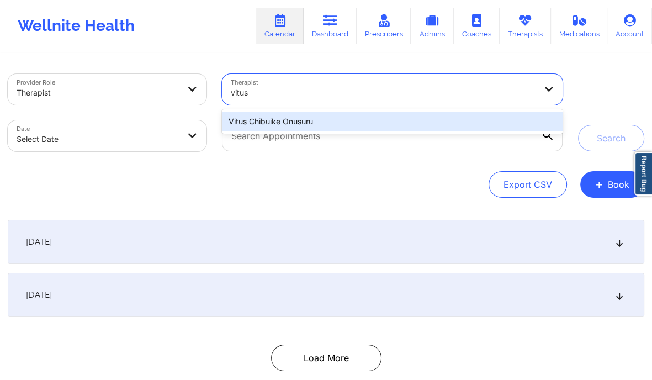
click at [330, 121] on div "Vitus Chibuike Onusuru" at bounding box center [392, 122] width 341 height 20
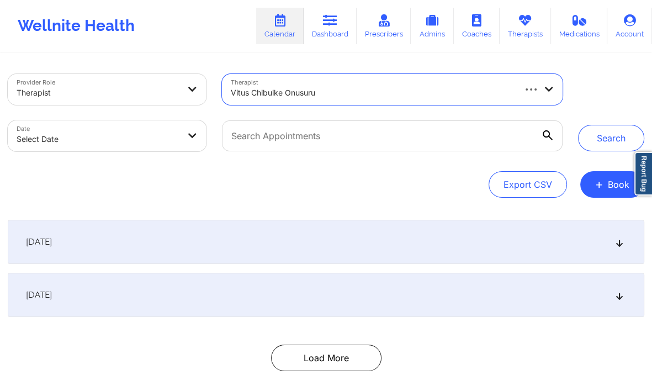
click at [144, 139] on body "Wellnite Health Calendar Dashboard Prescribers Admins Coaches Therapists Medica…" at bounding box center [326, 190] width 652 height 380
select select "2025-8"
select select "2025-9"
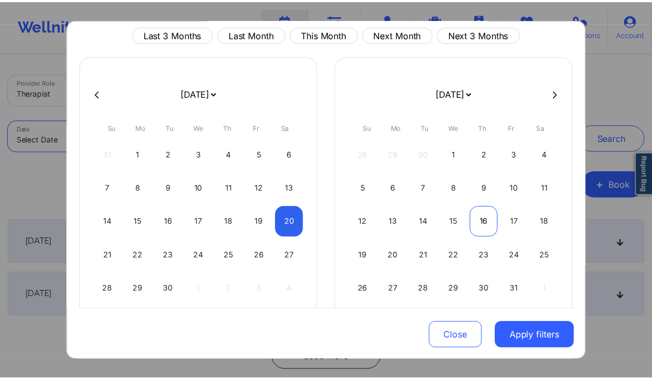
scroll to position [44, 0]
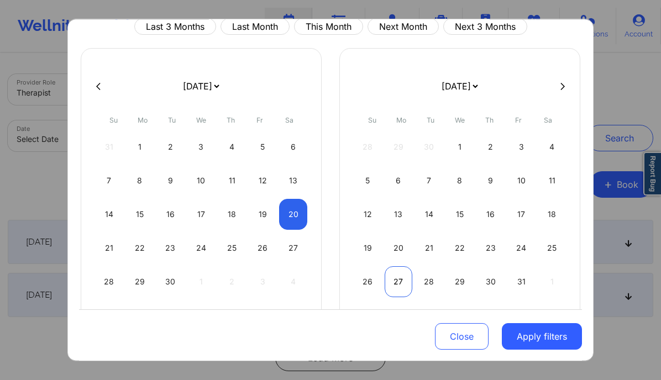
click at [397, 282] on div "27" at bounding box center [398, 281] width 28 height 31
select select "2025-9"
select select "2025-10"
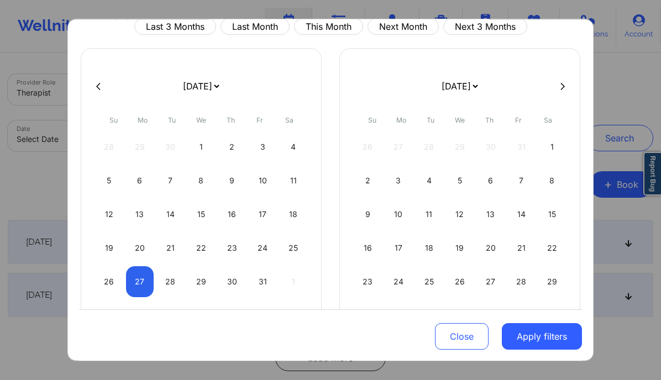
select select "2025-9"
select select "2025-10"
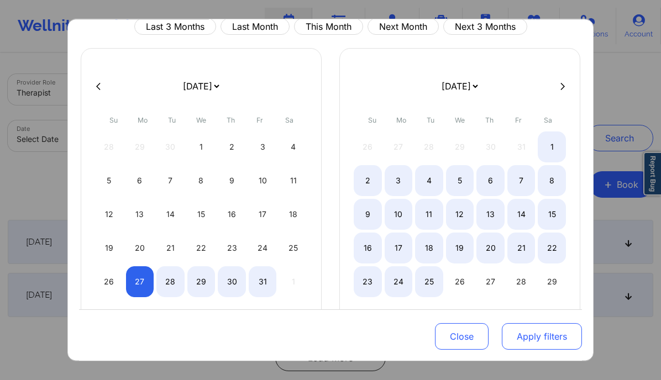
click at [546, 337] on button "Apply filters" at bounding box center [541, 336] width 80 height 27
select select "2025-9"
select select "2025-10"
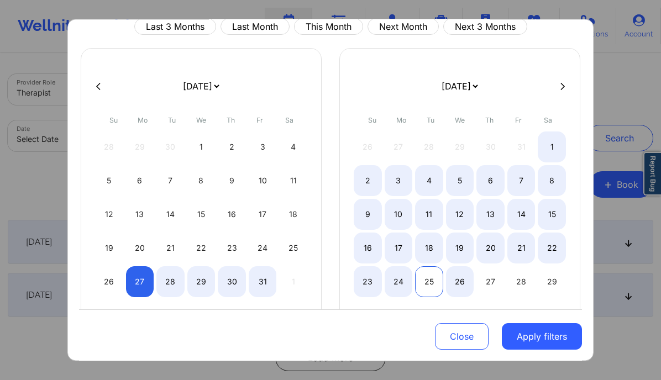
select select "2025-9"
select select "2025-10"
select select "2025-9"
select select "2025-10"
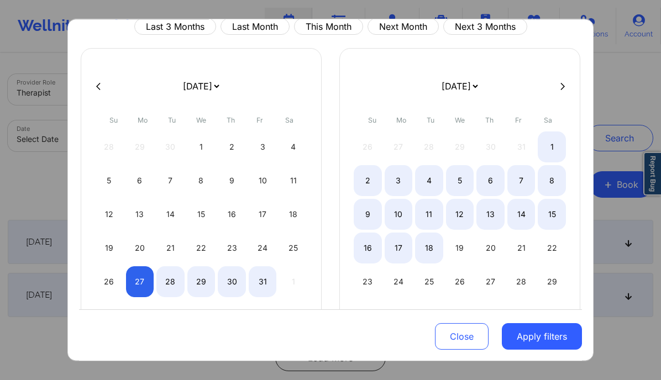
click at [94, 87] on button at bounding box center [98, 86] width 11 height 9
select select "2025-8"
select select "2025-9"
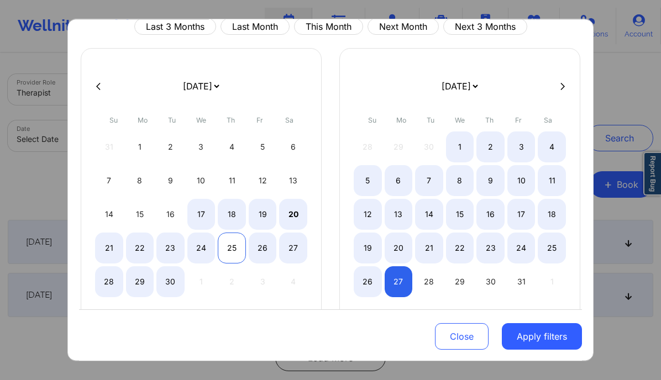
select select "2025-8"
select select "2025-9"
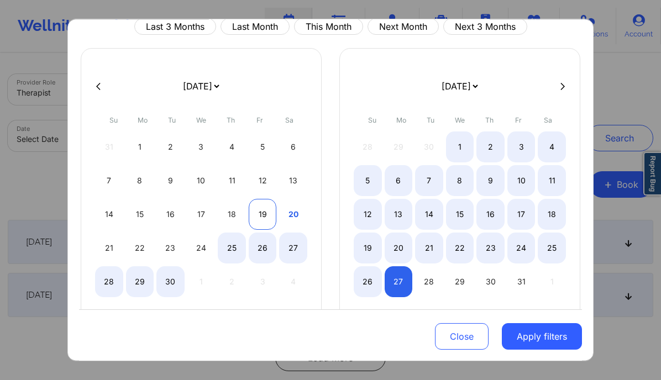
select select "2025-8"
select select "2025-9"
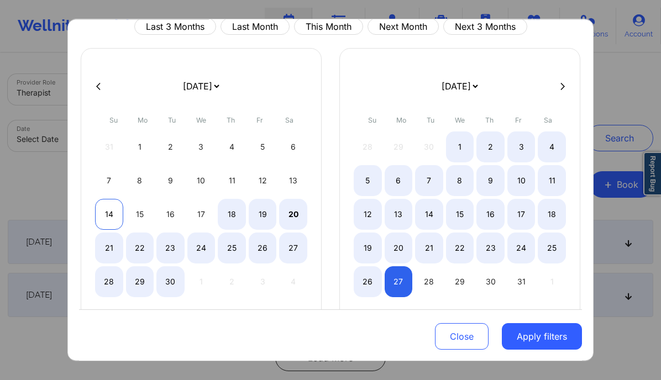
select select "2025-8"
select select "2025-9"
select select "2025-8"
select select "2025-9"
click at [104, 244] on div "21" at bounding box center [109, 248] width 28 height 31
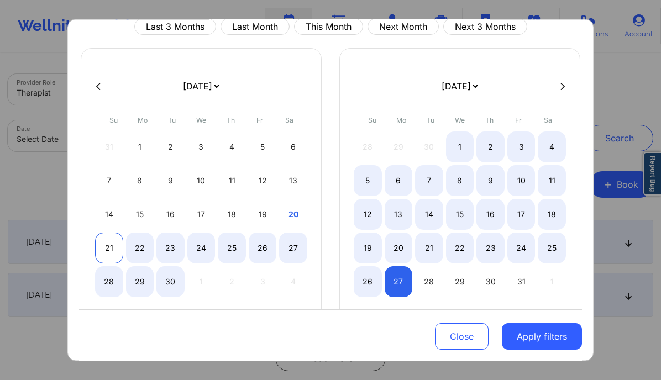
select select "2025-8"
select select "2025-9"
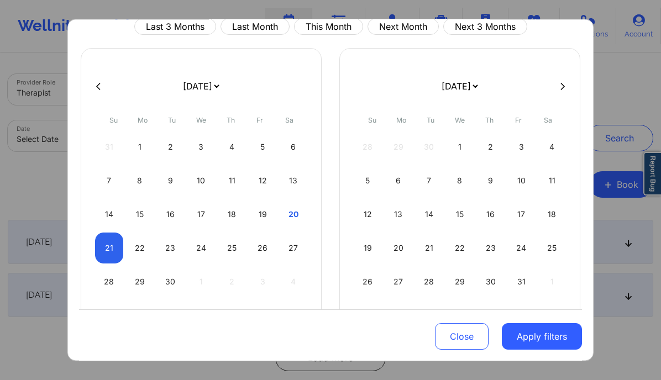
select select "2025-8"
select select "2025-9"
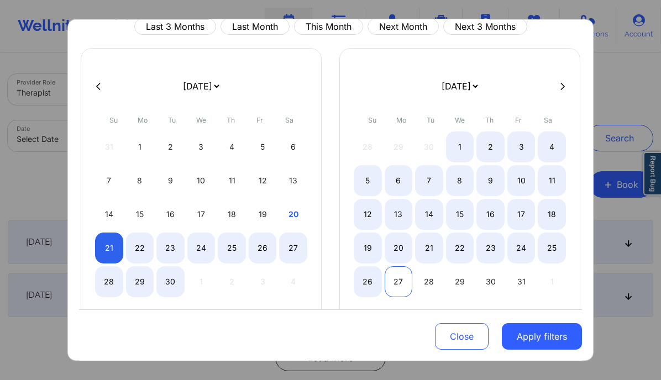
select select "2025-8"
select select "2025-9"
click at [399, 278] on div "27" at bounding box center [398, 281] width 28 height 31
select select "2025-8"
select select "2025-9"
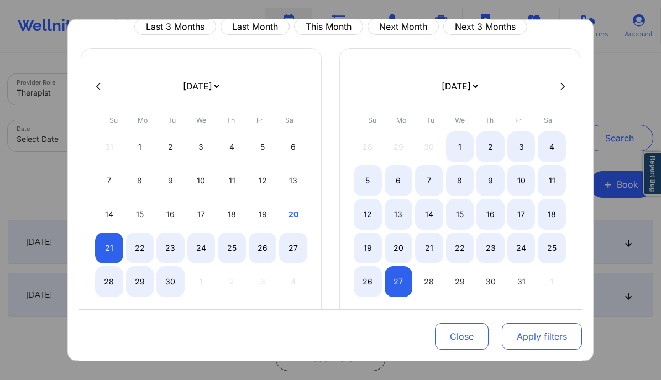
click at [558, 335] on button "Apply filters" at bounding box center [541, 336] width 80 height 27
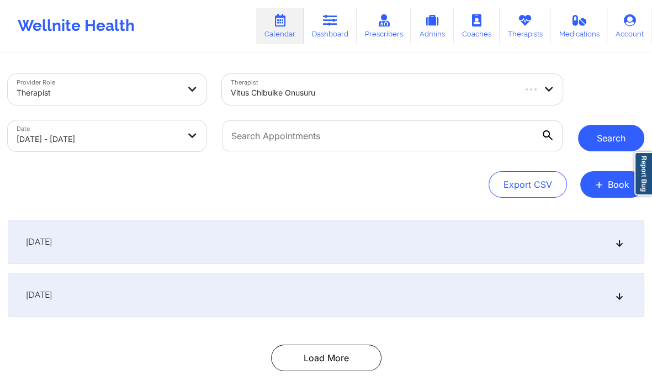
click at [603, 131] on button "Search" at bounding box center [611, 138] width 66 height 27
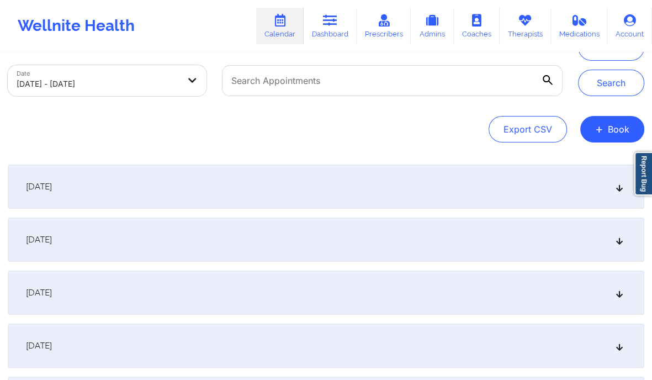
scroll to position [59, 0]
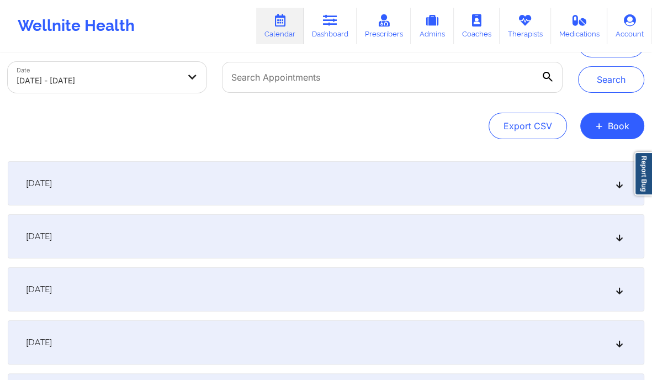
click at [246, 258] on div "[DATE]" at bounding box center [326, 236] width 637 height 44
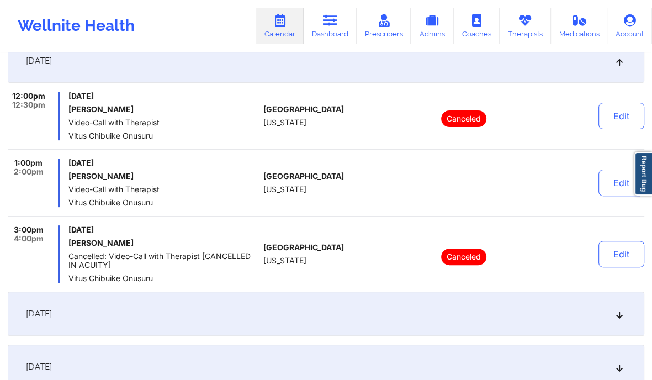
scroll to position [243, 0]
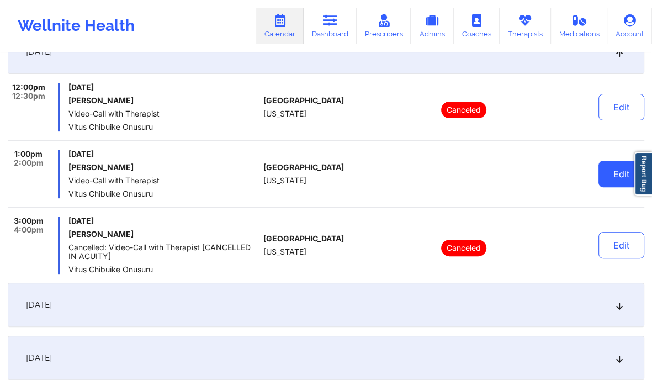
click at [623, 167] on button "Edit" at bounding box center [622, 174] width 46 height 27
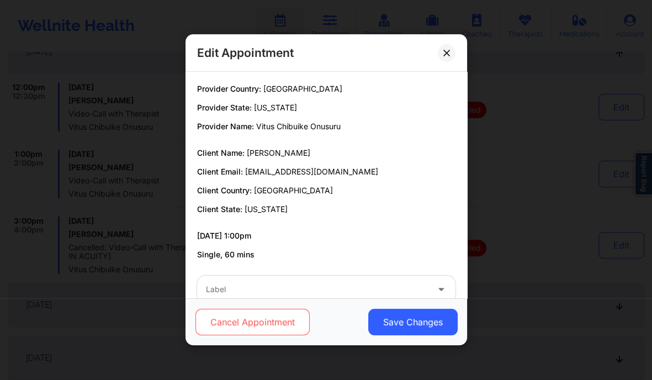
click at [255, 320] on button "Cancel Appointment" at bounding box center [252, 322] width 114 height 27
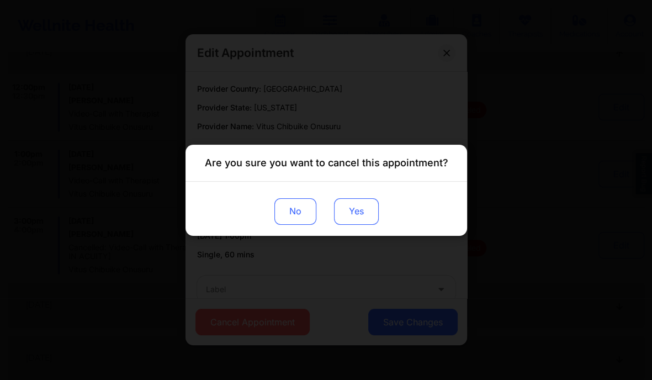
click at [355, 209] on button "Yes" at bounding box center [356, 211] width 45 height 27
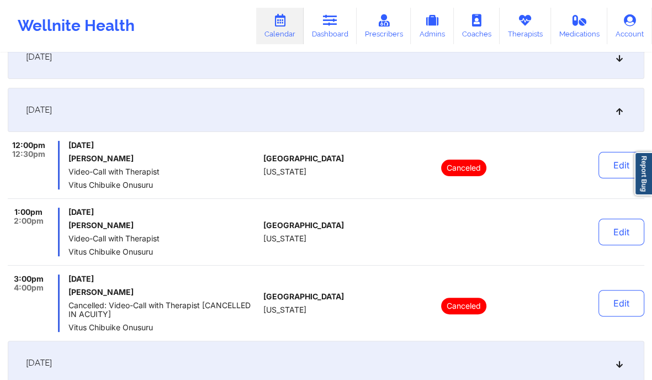
scroll to position [183, 0]
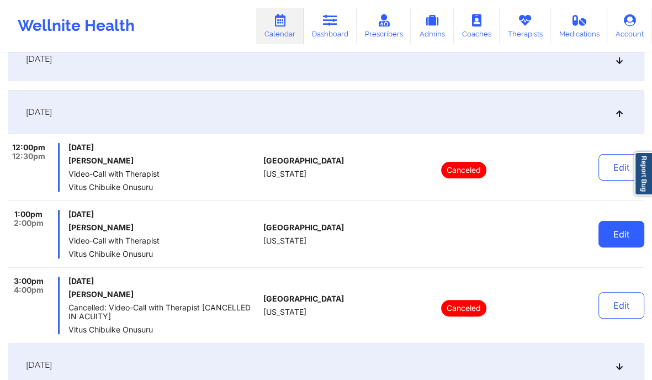
click at [627, 235] on button "Edit" at bounding box center [622, 234] width 46 height 27
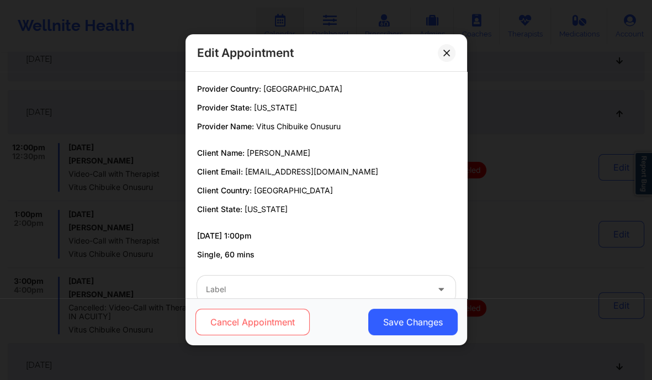
click at [267, 329] on button "Cancel Appointment" at bounding box center [252, 322] width 114 height 27
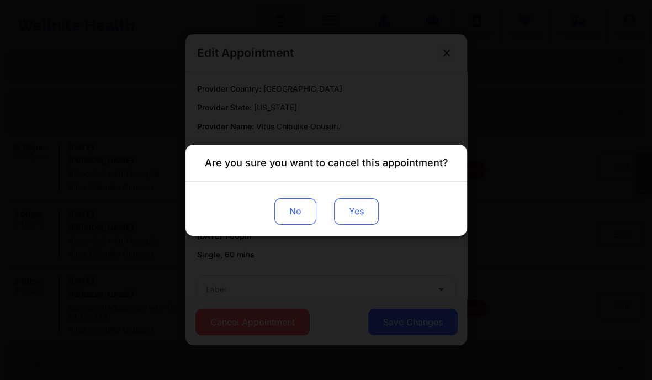
click at [365, 218] on button "Yes" at bounding box center [356, 211] width 45 height 27
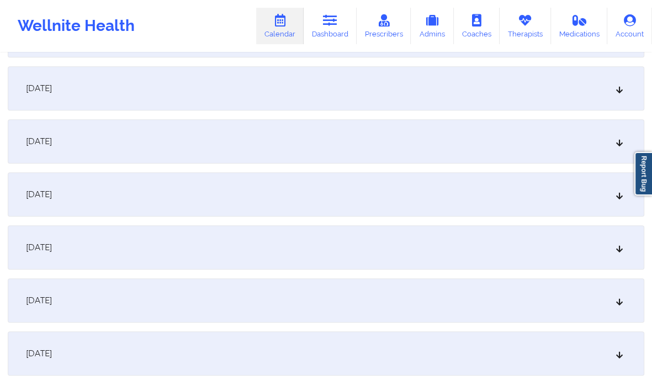
scroll to position [620, 0]
click at [629, 246] on div "September 28, 2025" at bounding box center [326, 246] width 637 height 44
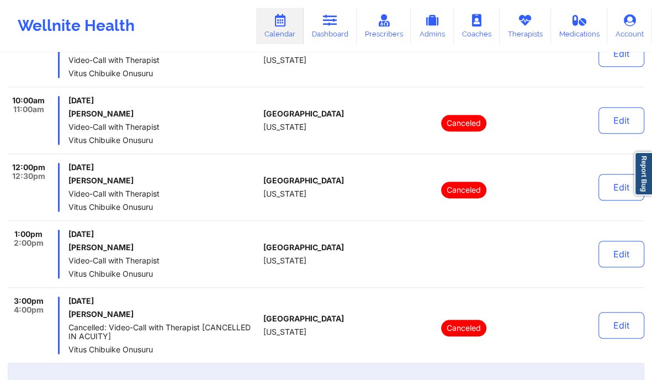
scroll to position [674, 0]
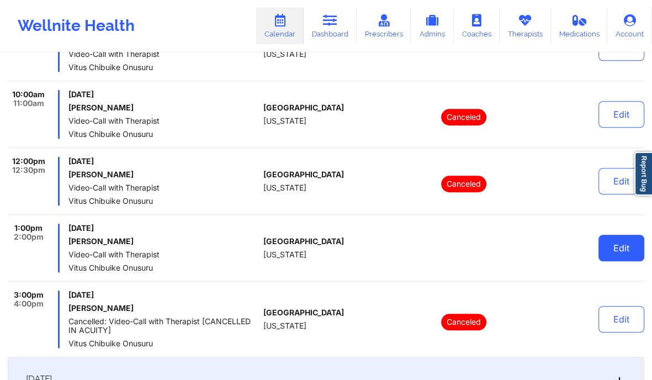
click at [616, 253] on button "Edit" at bounding box center [622, 248] width 46 height 27
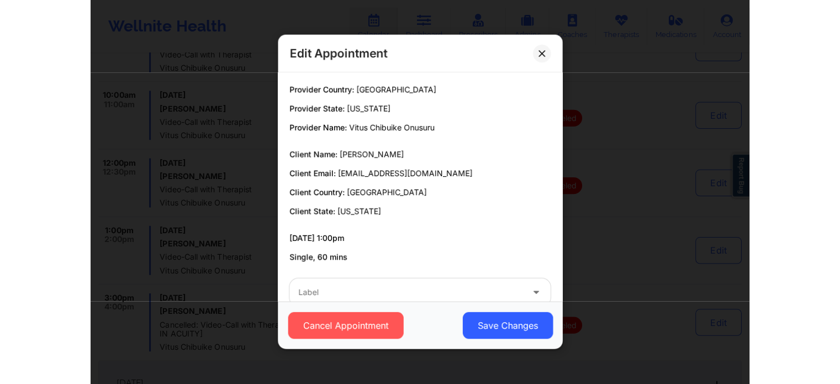
scroll to position [24, 0]
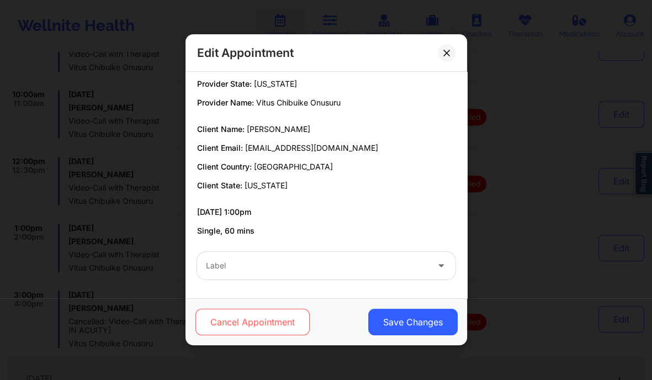
click at [253, 320] on button "Cancel Appointment" at bounding box center [252, 322] width 114 height 27
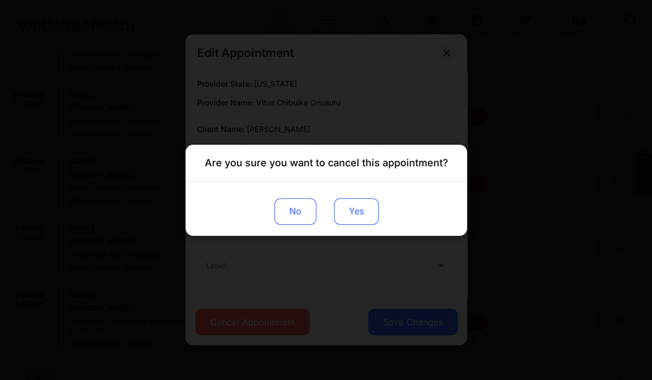
click at [358, 215] on button "Yes" at bounding box center [356, 211] width 45 height 27
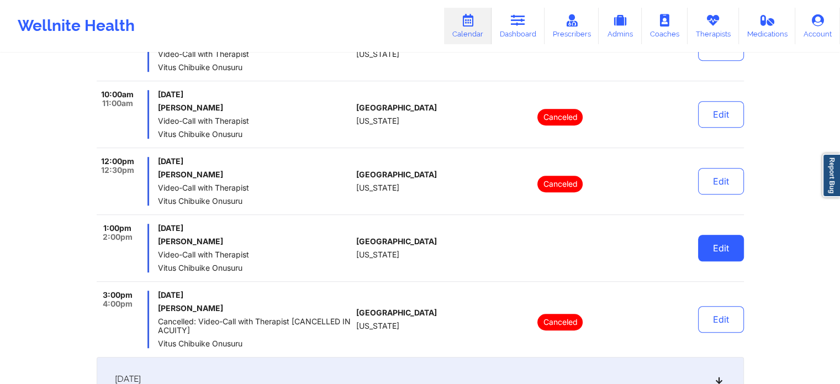
click at [660, 249] on button "Edit" at bounding box center [721, 248] width 46 height 27
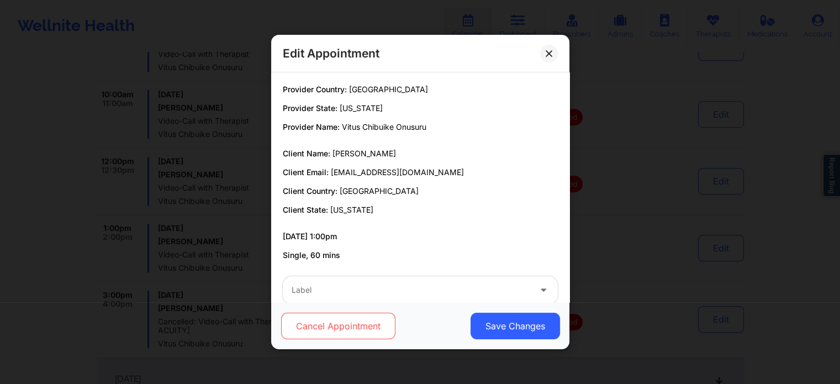
click at [360, 319] on button "Cancel Appointment" at bounding box center [338, 326] width 114 height 27
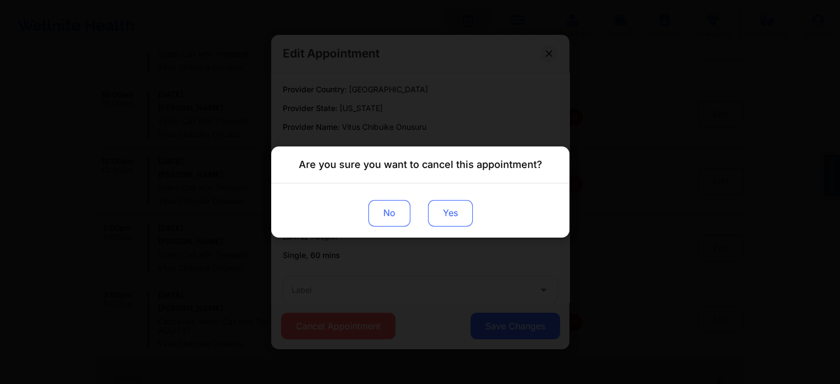
click at [445, 207] on button "Yes" at bounding box center [449, 213] width 45 height 27
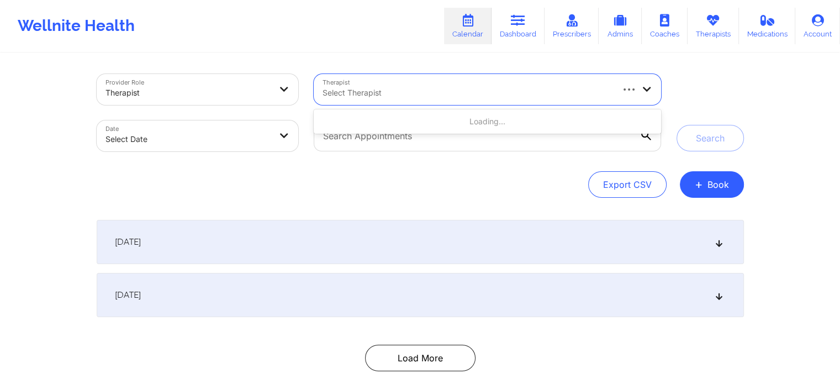
click at [400, 94] on div at bounding box center [467, 92] width 289 height 13
type input "vitus"
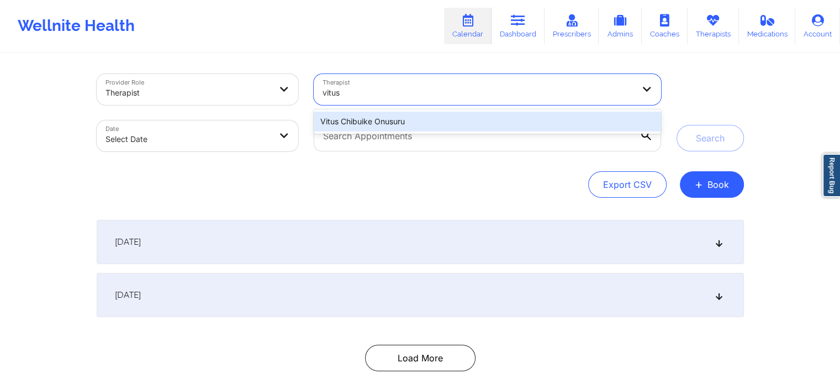
click at [389, 120] on div "Vitus Chibuike Onusuru" at bounding box center [487, 122] width 347 height 20
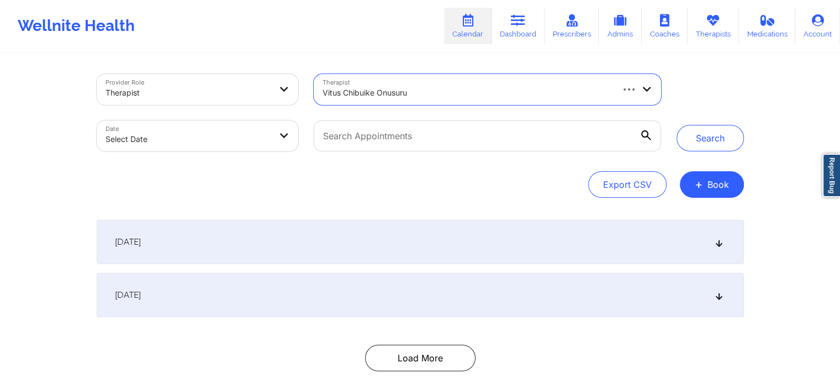
select select "2025-8"
select select "2025-9"
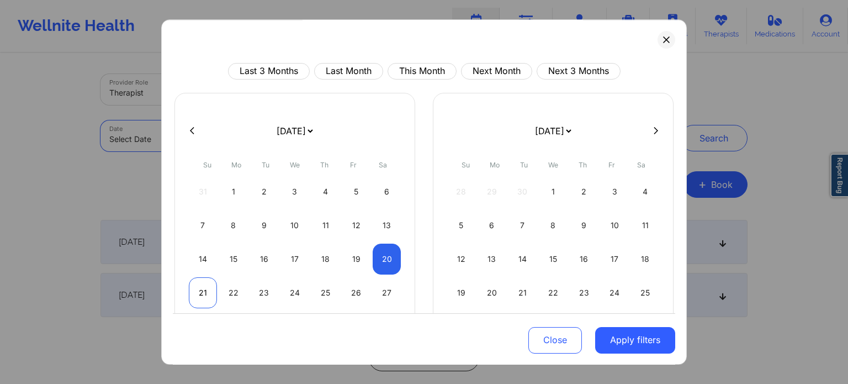
click at [200, 288] on div "21" at bounding box center [203, 292] width 28 height 31
select select "2025-8"
select select "2025-9"
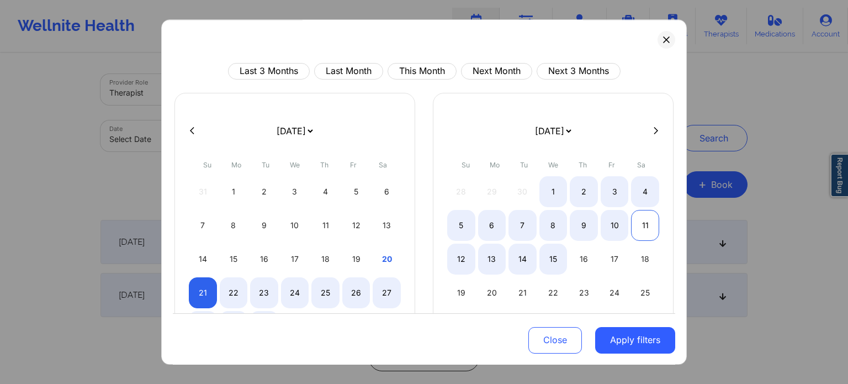
select select "2025-8"
select select "2025-9"
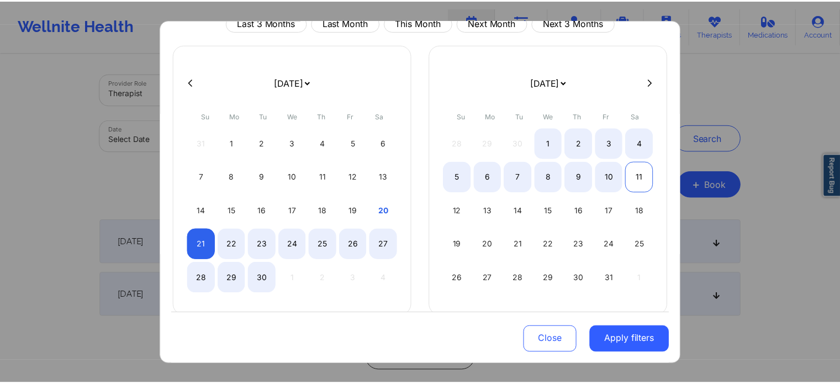
scroll to position [55, 0]
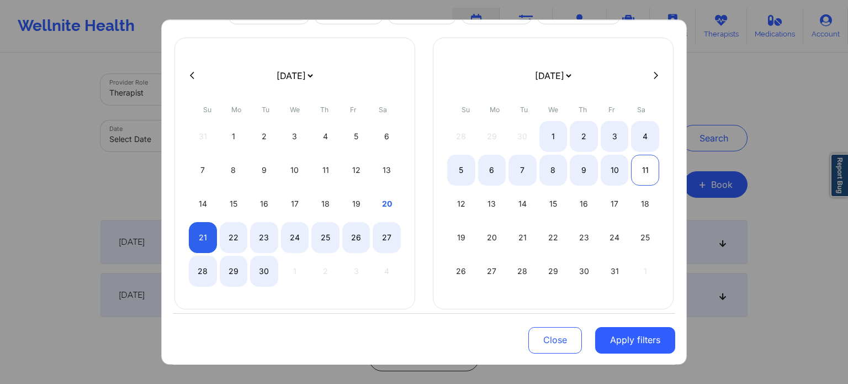
select select "2025-8"
select select "2025-9"
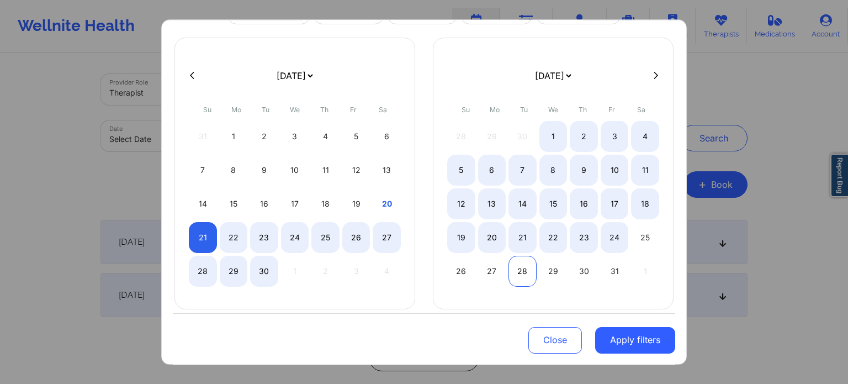
select select "2025-8"
select select "2025-9"
select select "2025-8"
select select "2025-9"
click at [488, 276] on div "27" at bounding box center [492, 271] width 28 height 31
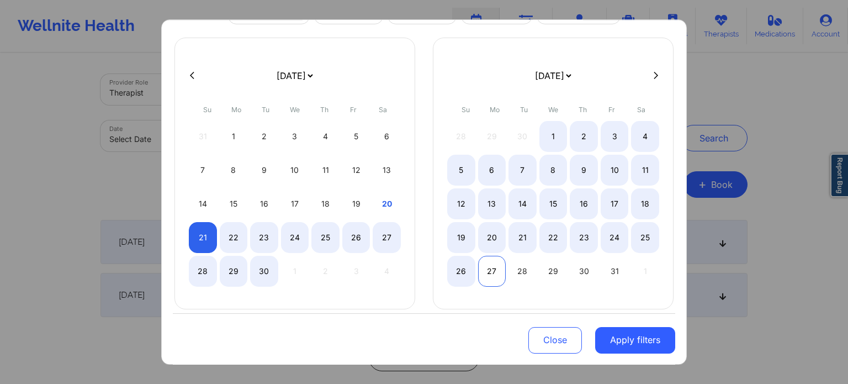
select select "2025-8"
select select "2025-9"
click at [637, 340] on button "Apply filters" at bounding box center [635, 339] width 80 height 27
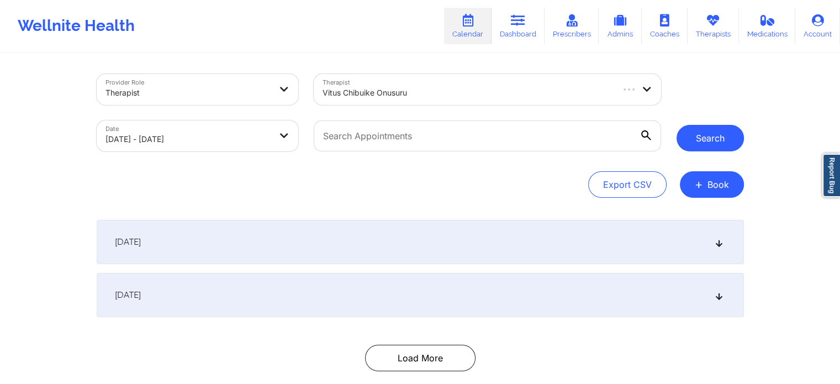
click at [718, 136] on button "Search" at bounding box center [710, 138] width 67 height 27
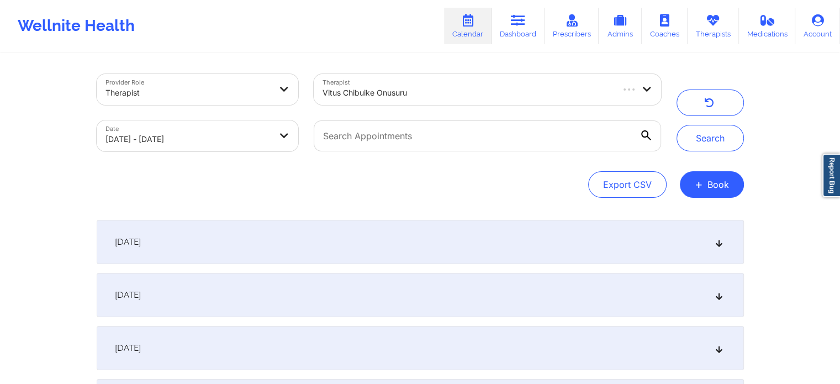
click at [484, 311] on div "[DATE]" at bounding box center [420, 295] width 647 height 44
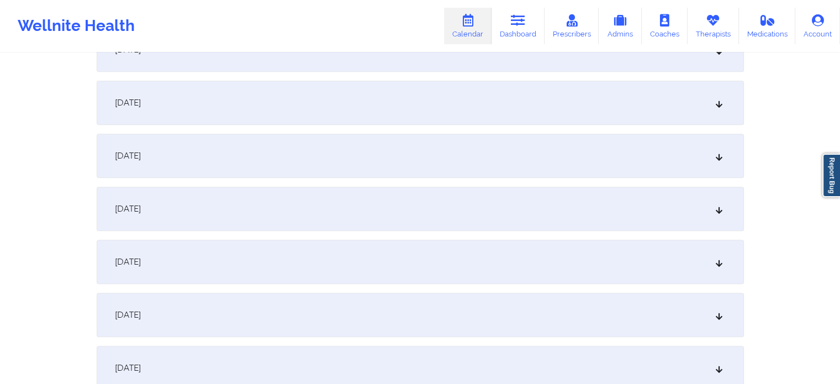
scroll to position [609, 0]
click at [706, 256] on div "September 28, 2025" at bounding box center [420, 257] width 647 height 44
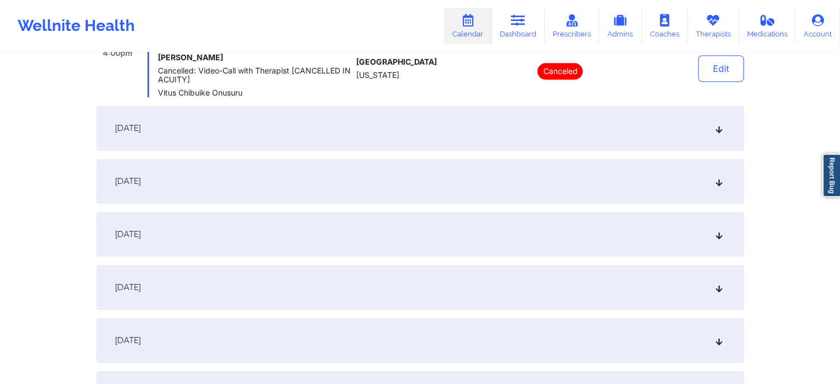
scroll to position [927, 0]
click at [49, 211] on div "Provider Role Therapist Therapist Vitus Chibuike Onusuru Date 09/21/2025 - 10/2…" at bounding box center [420, 128] width 840 height 2111
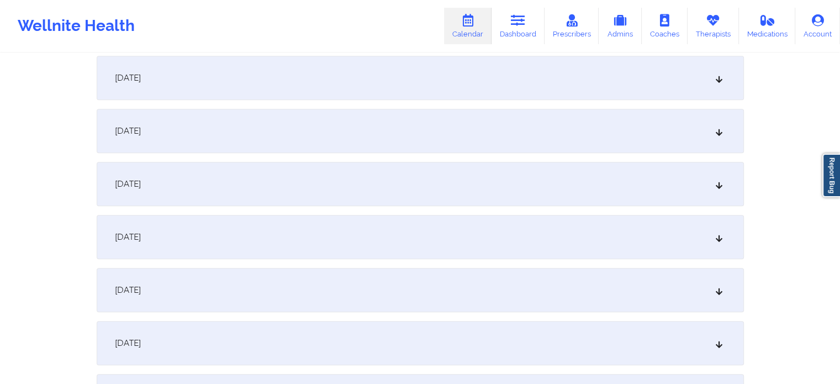
scroll to position [1139, 0]
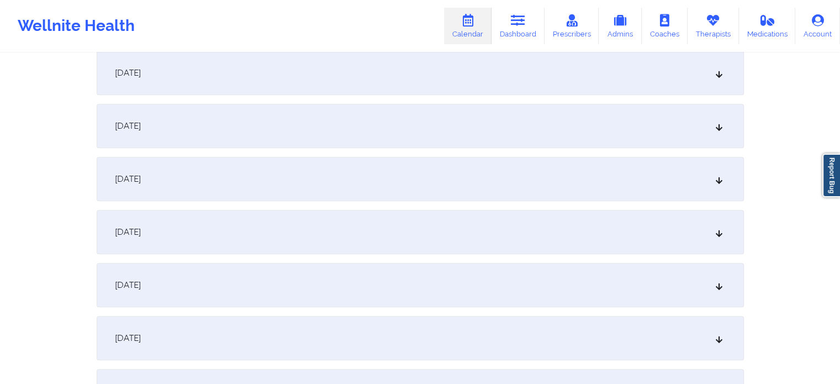
click at [721, 230] on icon at bounding box center [718, 232] width 9 height 8
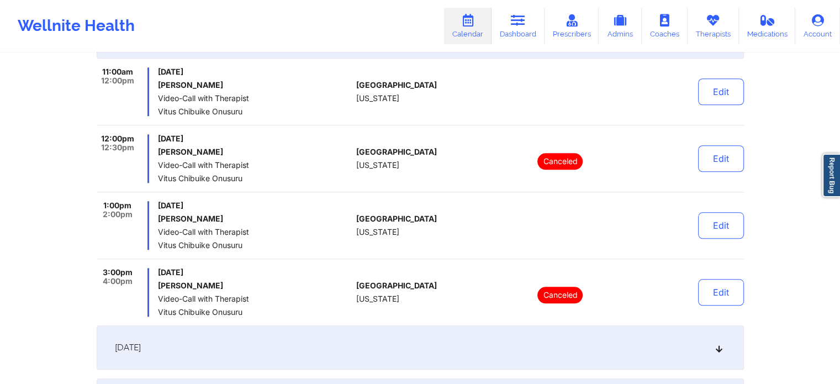
scroll to position [1004, 0]
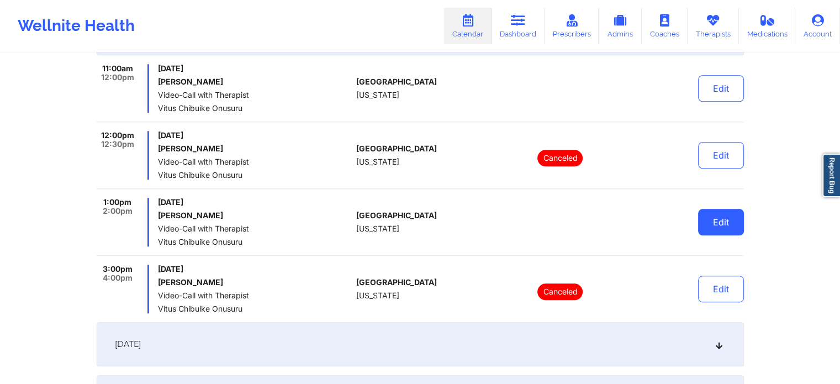
click at [725, 210] on button "Edit" at bounding box center [721, 222] width 46 height 27
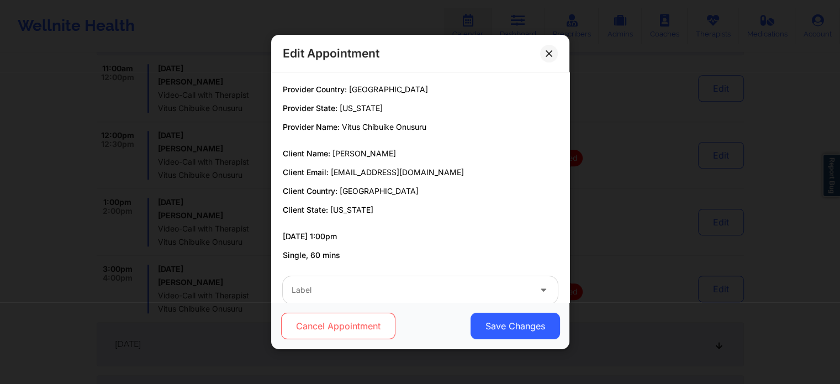
click at [352, 317] on button "Cancel Appointment" at bounding box center [338, 326] width 114 height 27
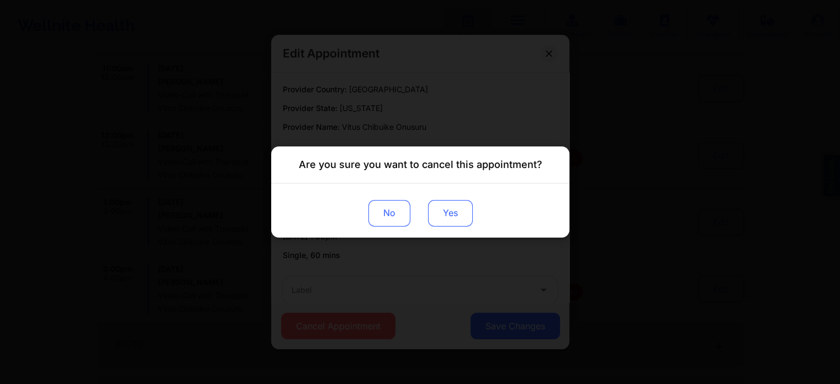
click at [446, 205] on button "Yes" at bounding box center [449, 213] width 45 height 27
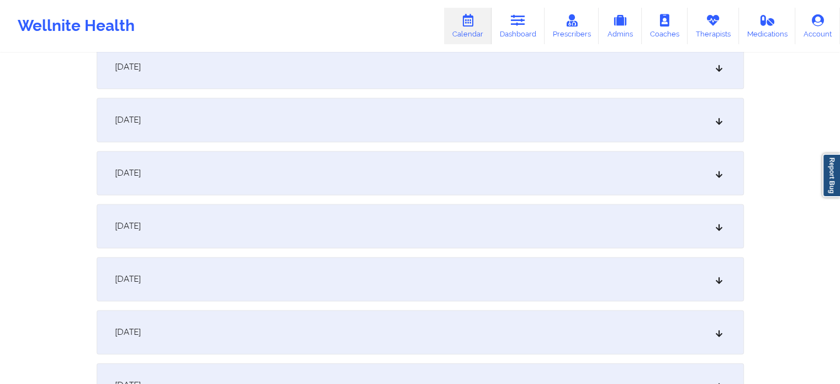
scroll to position [1449, 0]
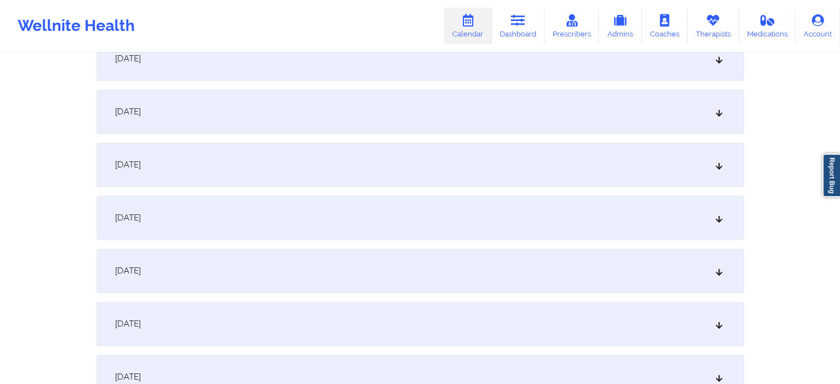
click at [719, 221] on icon at bounding box center [718, 218] width 9 height 8
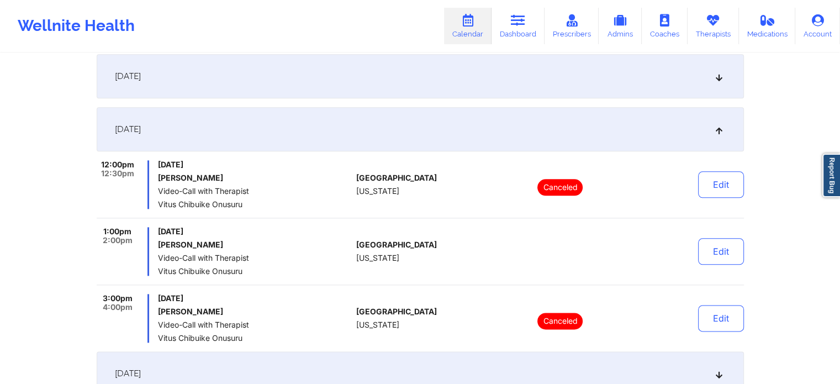
scroll to position [1280, 0]
click at [716, 241] on button "Edit" at bounding box center [721, 250] width 46 height 27
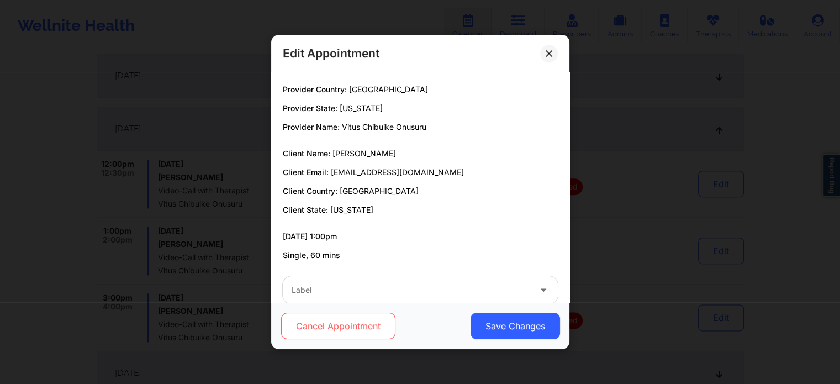
click at [367, 319] on button "Cancel Appointment" at bounding box center [338, 326] width 114 height 27
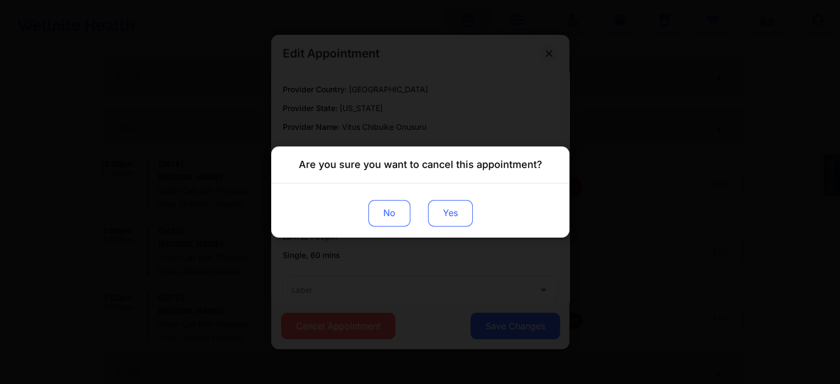
click at [446, 214] on button "Yes" at bounding box center [449, 213] width 45 height 27
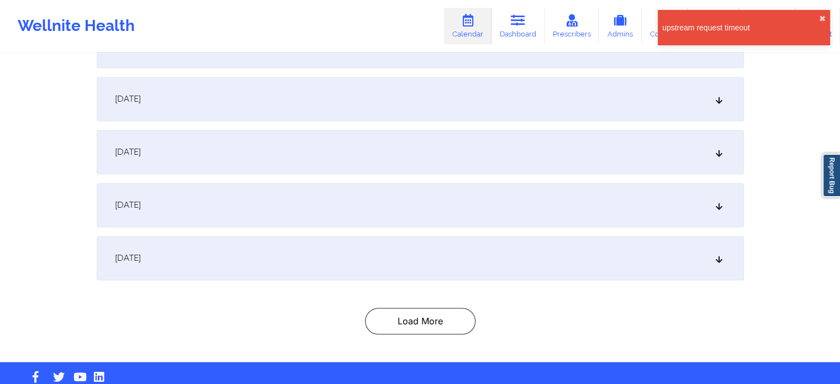
scroll to position [1629, 0]
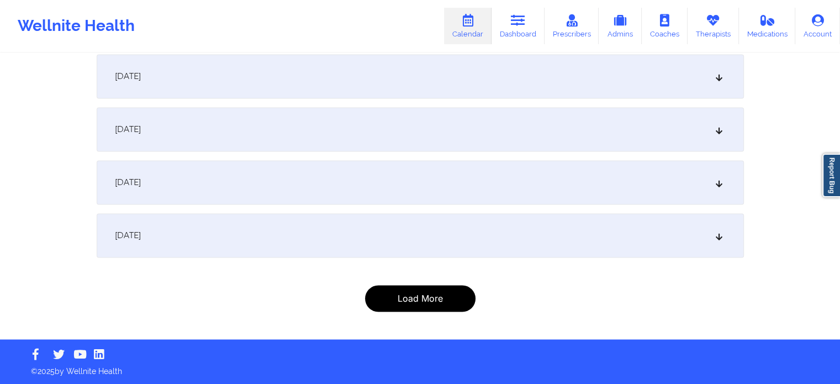
click at [428, 298] on button "Load More" at bounding box center [420, 298] width 110 height 27
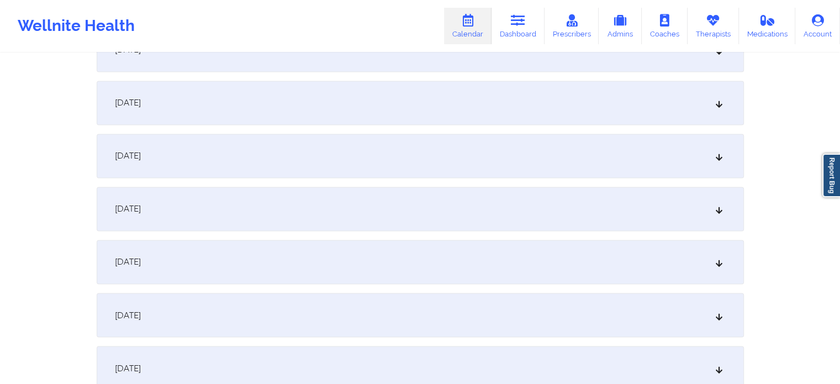
scroll to position [1815, 0]
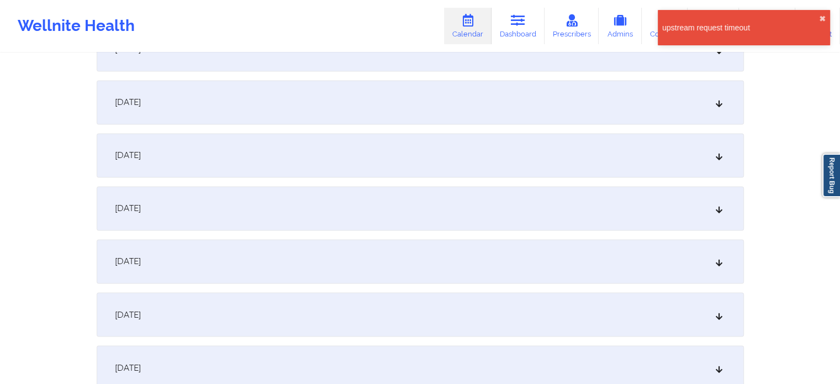
click at [711, 159] on div "October 19, 2025" at bounding box center [420, 155] width 647 height 44
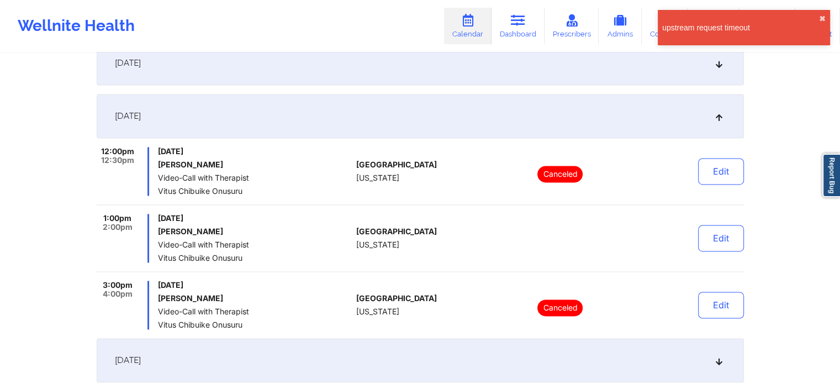
scroll to position [1666, 0]
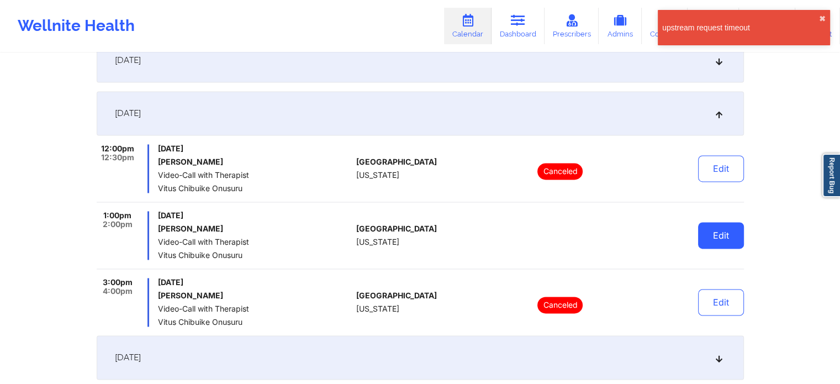
click at [733, 234] on button "Edit" at bounding box center [721, 235] width 46 height 27
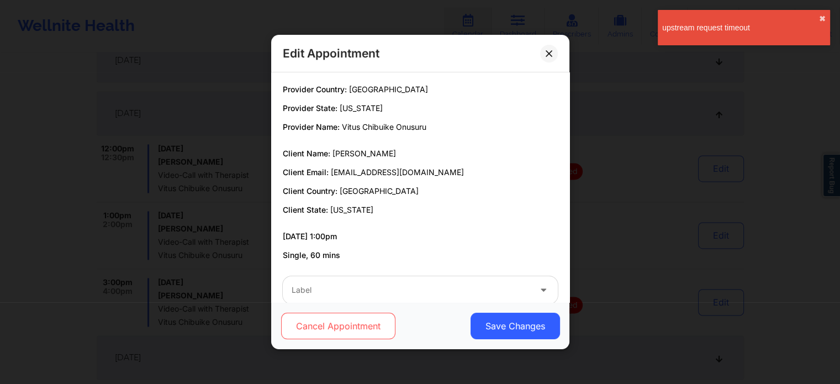
click at [318, 331] on button "Cancel Appointment" at bounding box center [338, 326] width 114 height 27
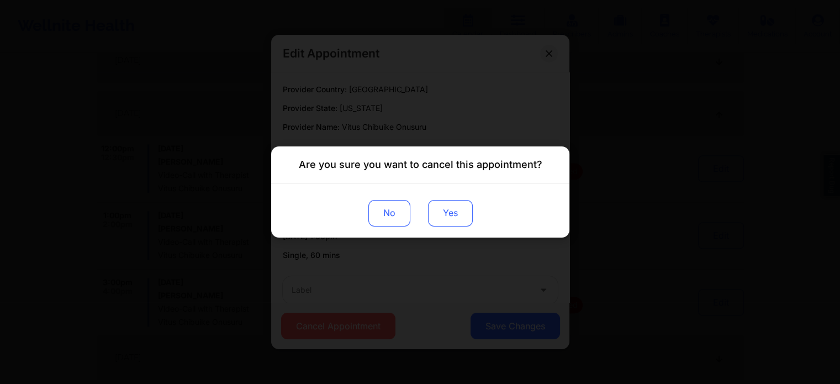
click at [451, 209] on button "Yes" at bounding box center [449, 213] width 45 height 27
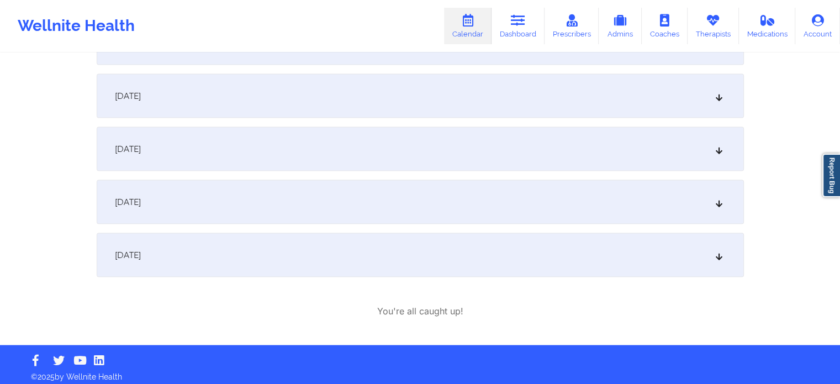
scroll to position [2088, 0]
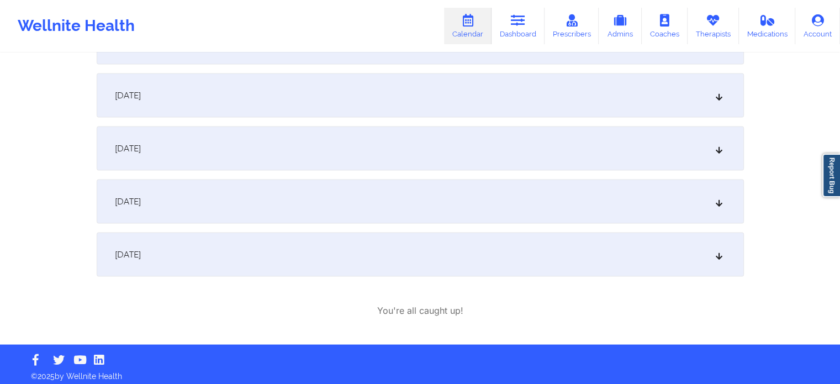
click at [720, 256] on icon at bounding box center [718, 254] width 9 height 8
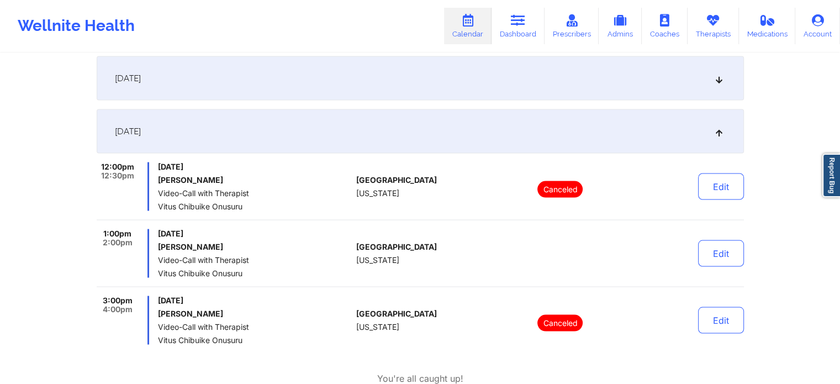
scroll to position [2020, 0]
click at [722, 260] on button "Edit" at bounding box center [721, 252] width 46 height 27
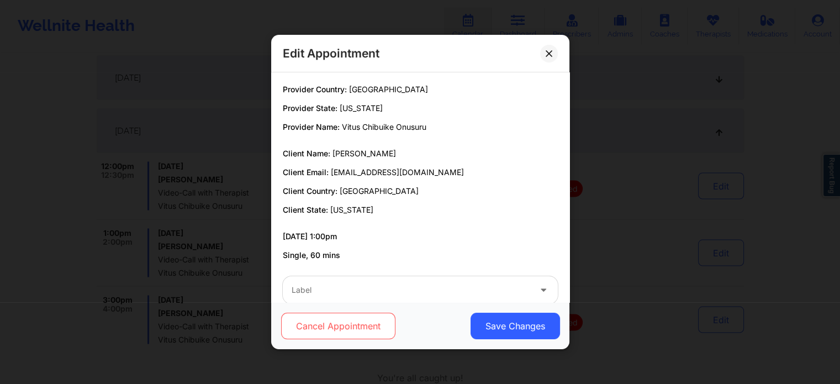
click at [354, 329] on button "Cancel Appointment" at bounding box center [338, 326] width 114 height 27
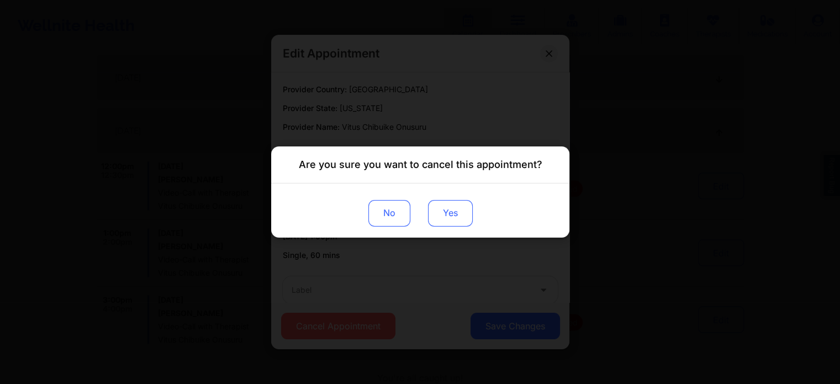
click at [453, 220] on button "Yes" at bounding box center [449, 213] width 45 height 27
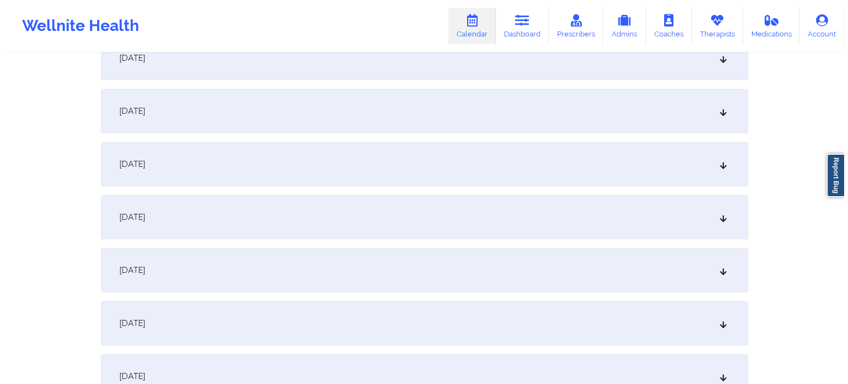
scroll to position [0, 0]
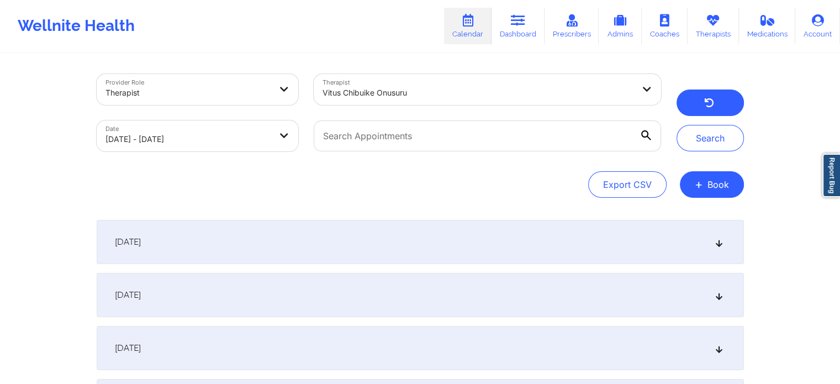
click at [704, 101] on icon "button" at bounding box center [709, 104] width 10 height 9
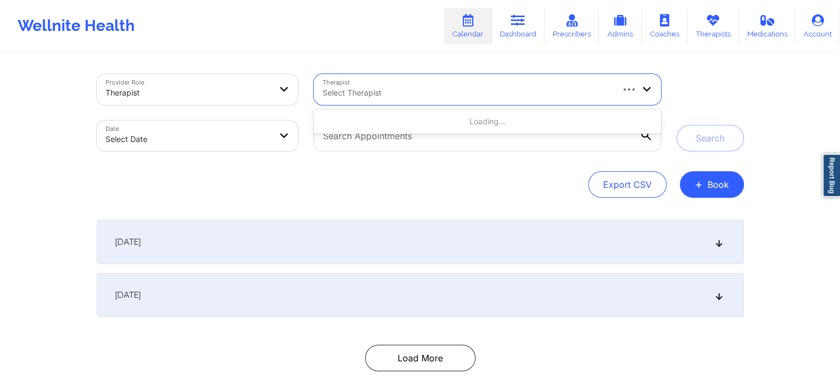
click at [572, 83] on div "Select Therapist" at bounding box center [463, 89] width 299 height 31
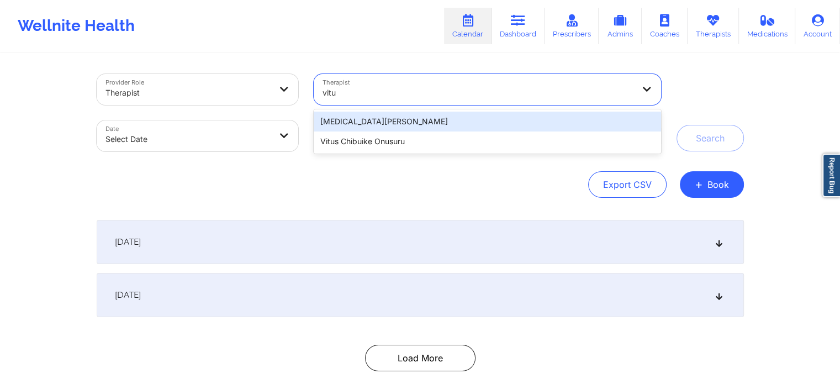
type input "vitus"
click at [529, 117] on div "Vitus Chibuike Onusuru" at bounding box center [487, 122] width 347 height 20
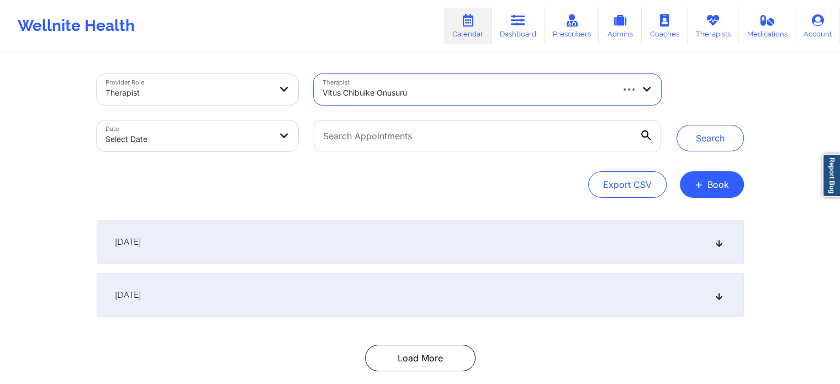
select select "2025-8"
select select "2025-9"
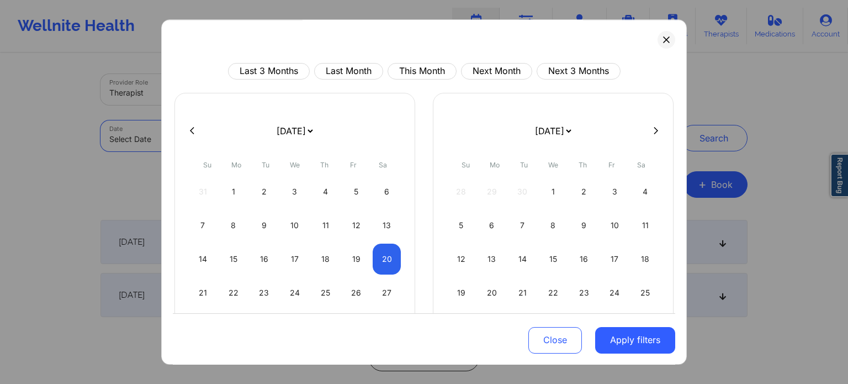
click at [276, 141] on body "Wellnite Health Calendar Dashboard Prescribers Admins Coaches Therapists Medica…" at bounding box center [424, 192] width 848 height 384
click at [198, 293] on div "21" at bounding box center [203, 292] width 28 height 31
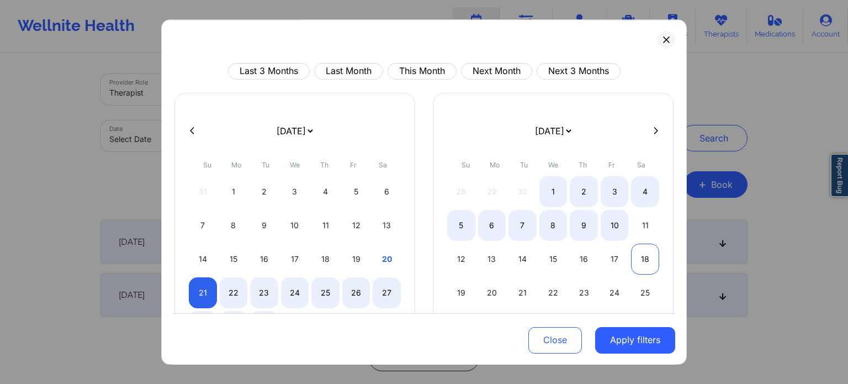
select select "2025-8"
select select "2025-9"
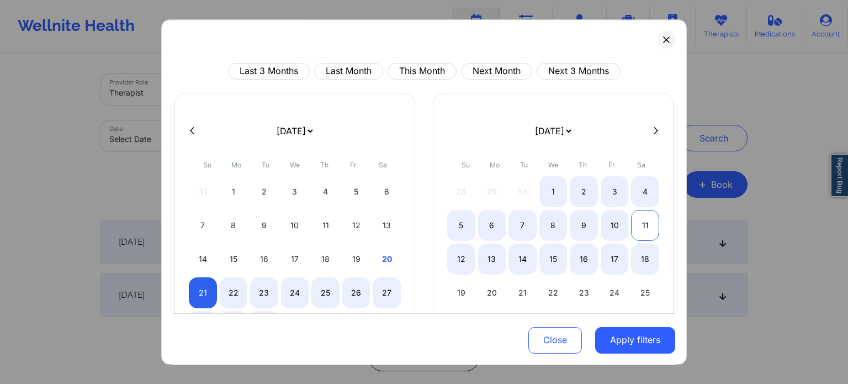
select select "2025-8"
select select "2025-9"
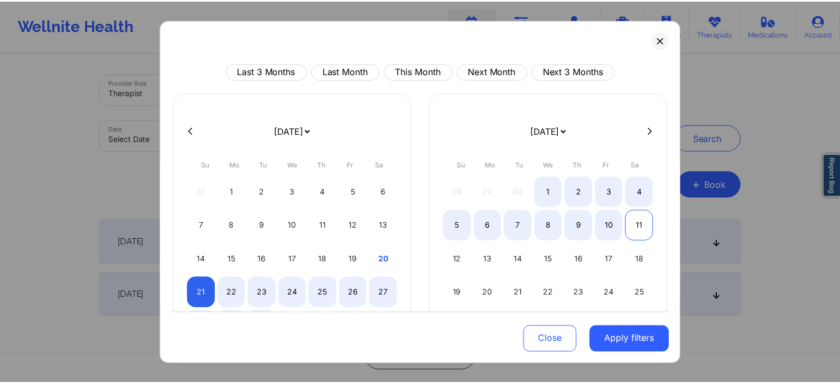
scroll to position [63, 0]
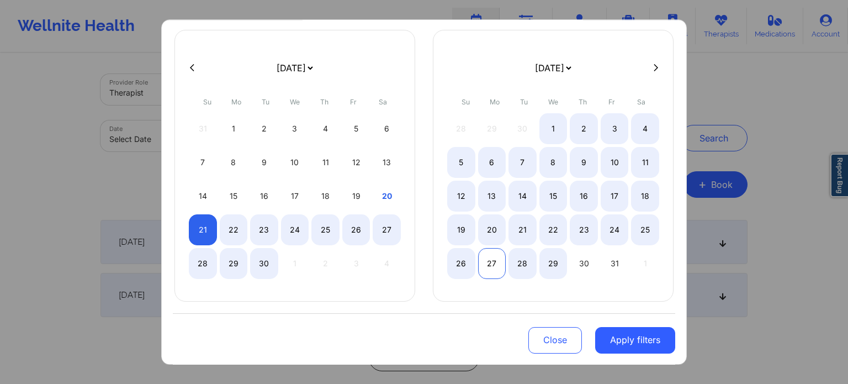
select select "2025-8"
select select "2025-9"
click at [491, 262] on div "27" at bounding box center [492, 263] width 28 height 31
select select "2025-8"
select select "2025-9"
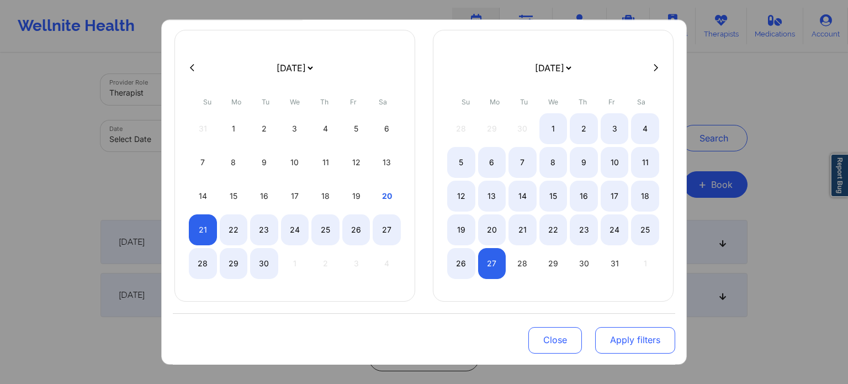
click at [624, 348] on button "Apply filters" at bounding box center [635, 339] width 80 height 27
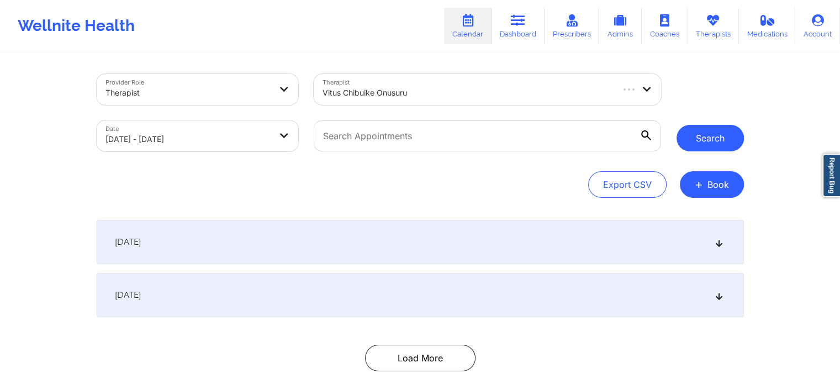
click at [713, 137] on button "Search" at bounding box center [710, 138] width 67 height 27
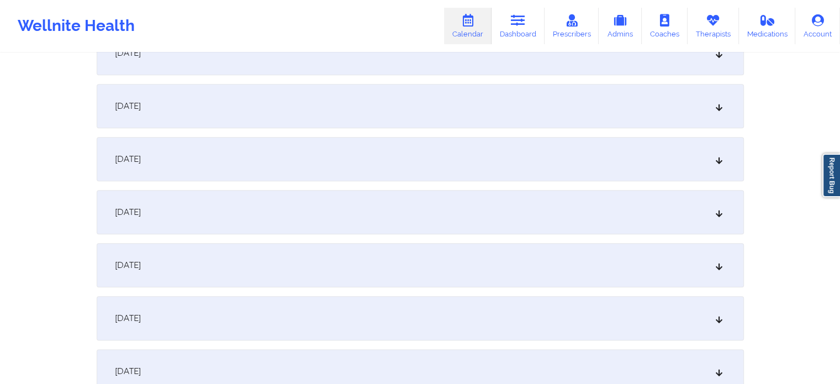
scroll to position [1438, 0]
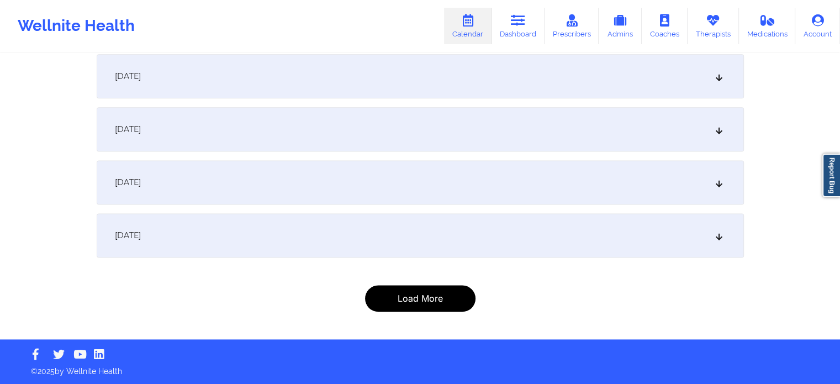
click at [442, 309] on button "Load More" at bounding box center [420, 298] width 110 height 27
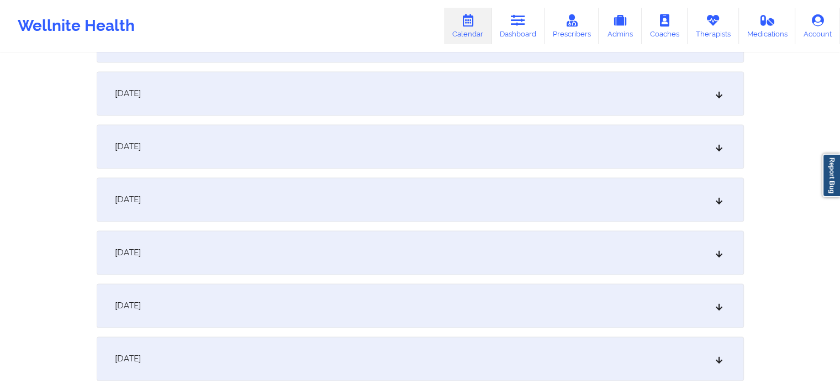
scroll to position [1630, 0]
click at [646, 159] on div "October 19, 2025" at bounding box center [420, 149] width 647 height 44
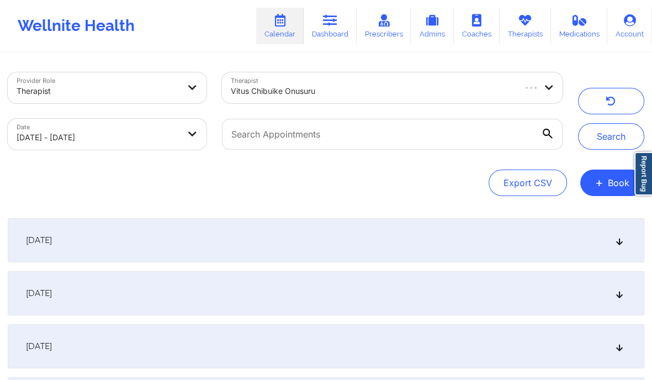
scroll to position [0, 0]
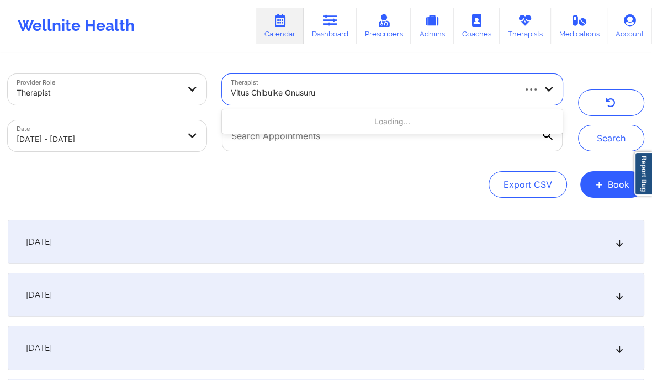
click at [417, 93] on div at bounding box center [372, 92] width 283 height 13
paste input "Candace Cooper-Charles"
type input "Candace Cooper-Charles"
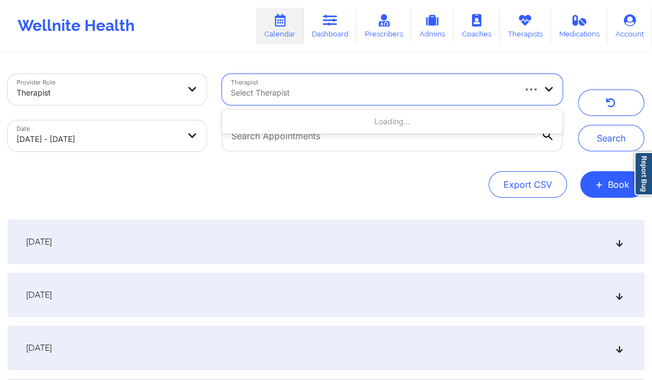
click at [299, 96] on div at bounding box center [372, 92] width 283 height 13
paste input "Candace Cooper-Charles"
click at [294, 88] on input "Candace Cooper-Charles" at bounding box center [277, 92] width 93 height 11
type input "Candace Charles"
click at [336, 97] on div at bounding box center [372, 92] width 283 height 13
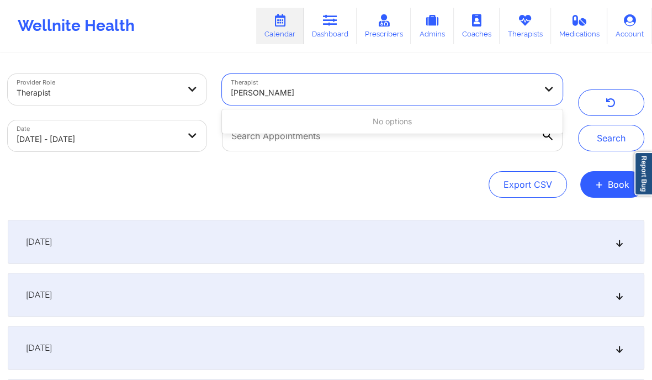
type input "candace cooper-charles"
click at [283, 93] on div at bounding box center [372, 92] width 283 height 13
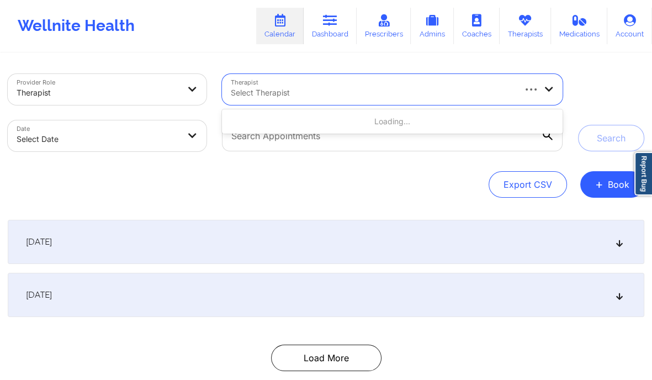
click at [250, 84] on div "Select Therapist" at bounding box center [368, 89] width 293 height 31
type input "c"
type input "Candace"
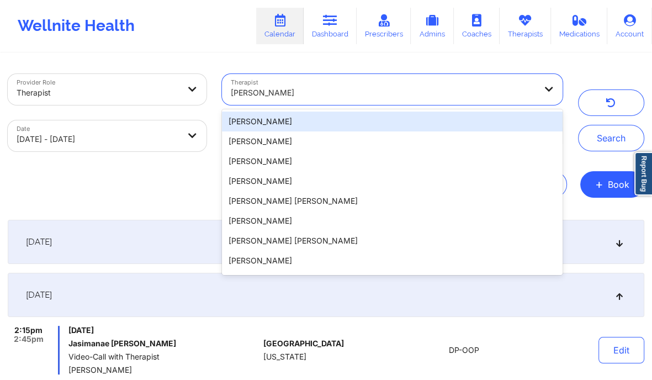
click at [321, 91] on div at bounding box center [383, 92] width 305 height 13
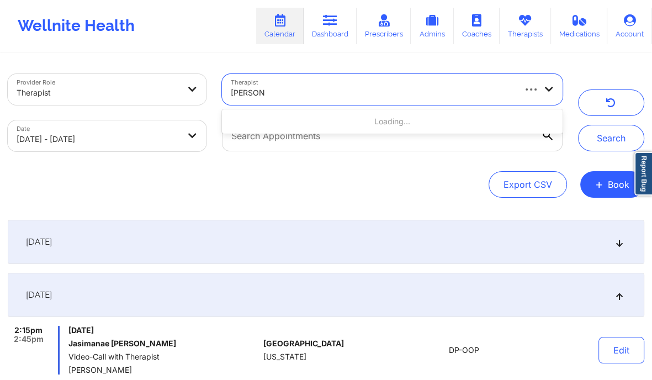
paste input "[PERSON_NAME]"
click at [294, 92] on input "[PERSON_NAME]" at bounding box center [277, 92] width 93 height 11
click at [292, 93] on input "[PERSON_NAME]" at bounding box center [277, 92] width 93 height 11
click at [294, 92] on input "[PERSON_NAME]" at bounding box center [277, 92] width 93 height 11
type input "[PERSON_NAME]"
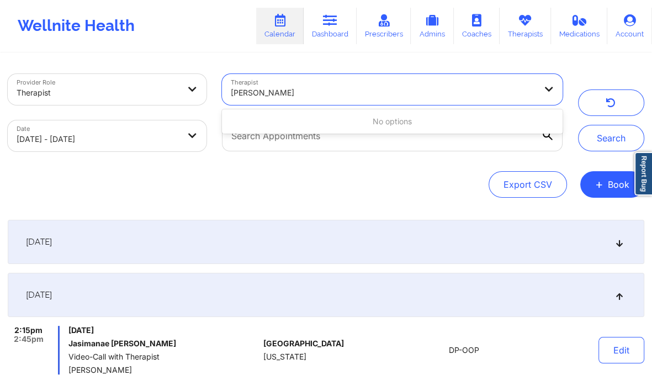
click at [278, 94] on input "[PERSON_NAME]" at bounding box center [263, 92] width 64 height 11
click at [523, 24] on icon at bounding box center [525, 20] width 14 height 12
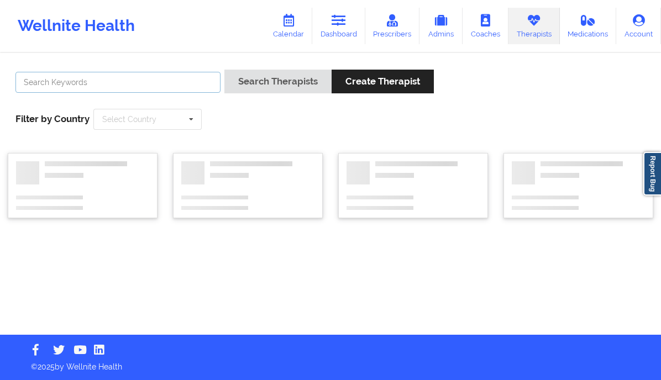
click at [132, 83] on input "text" at bounding box center [117, 82] width 205 height 21
paste input "[PERSON_NAME]"
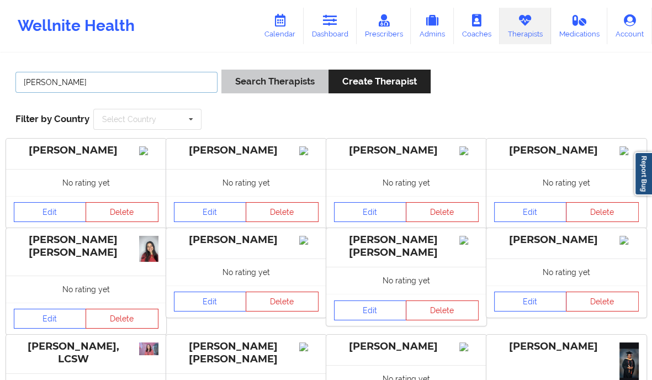
type input "[PERSON_NAME]"
click at [303, 80] on button "Search Therapists" at bounding box center [274, 82] width 107 height 24
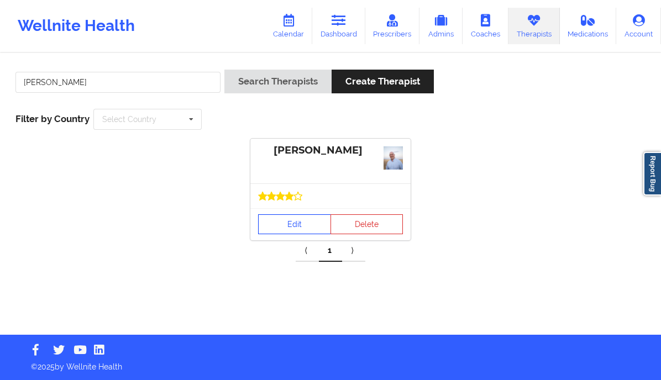
click at [281, 229] on link "Edit" at bounding box center [294, 224] width 73 height 20
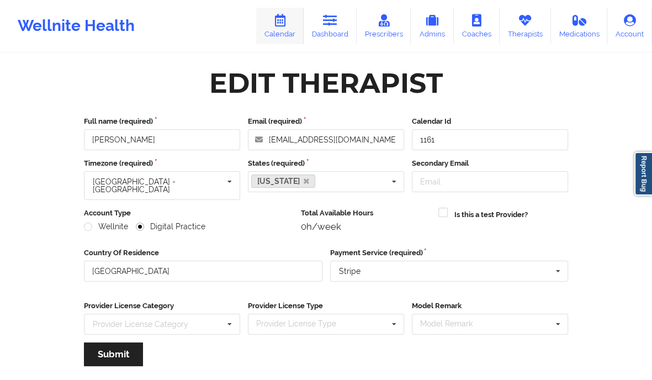
click at [275, 20] on icon at bounding box center [280, 20] width 14 height 12
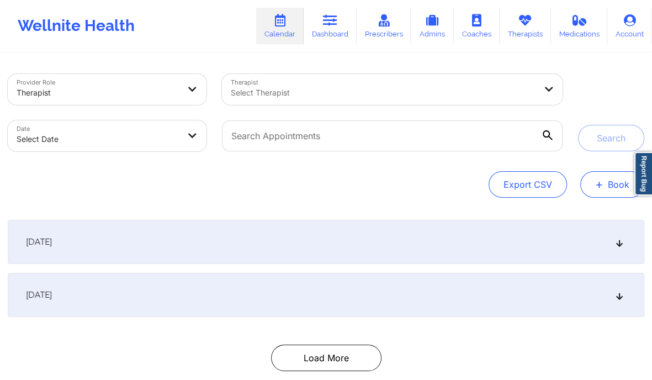
click at [610, 178] on button "+ Book" at bounding box center [612, 184] width 64 height 27
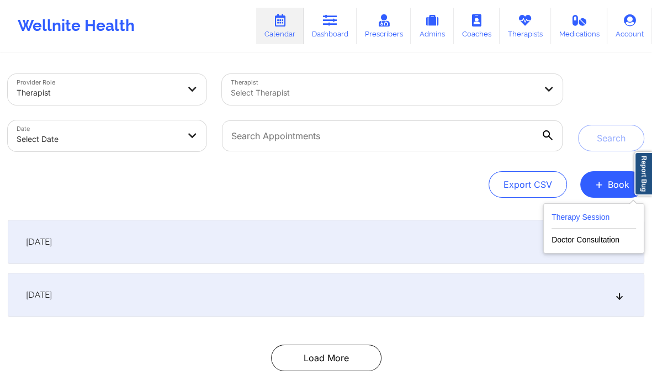
click at [612, 216] on button "Therapy Session" at bounding box center [594, 219] width 84 height 18
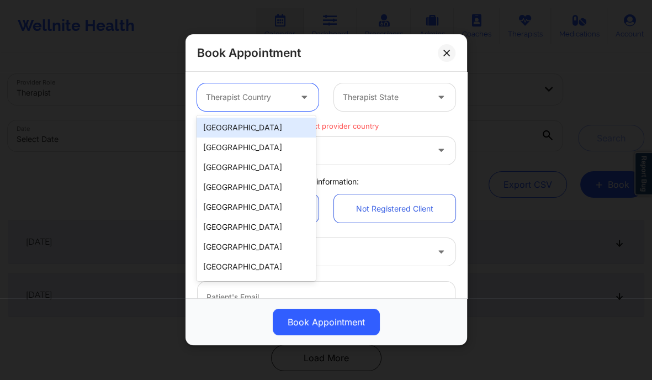
click at [237, 96] on div at bounding box center [248, 97] width 85 height 13
click at [249, 129] on div "[GEOGRAPHIC_DATA]" at bounding box center [256, 128] width 119 height 20
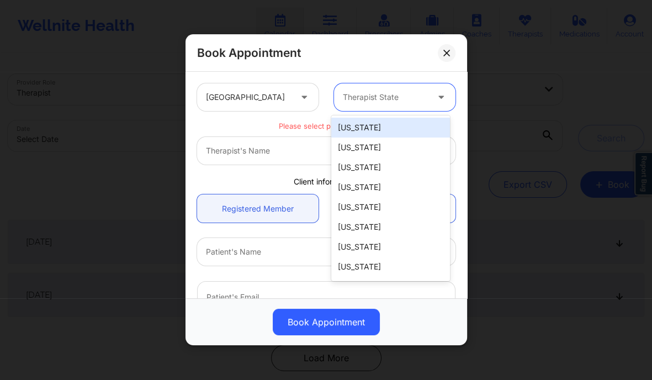
click at [387, 99] on div at bounding box center [385, 97] width 85 height 13
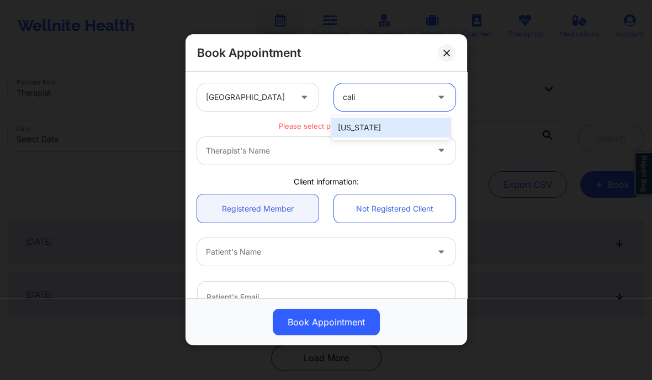
type input "calif"
click at [374, 128] on div "[US_STATE]" at bounding box center [390, 128] width 119 height 20
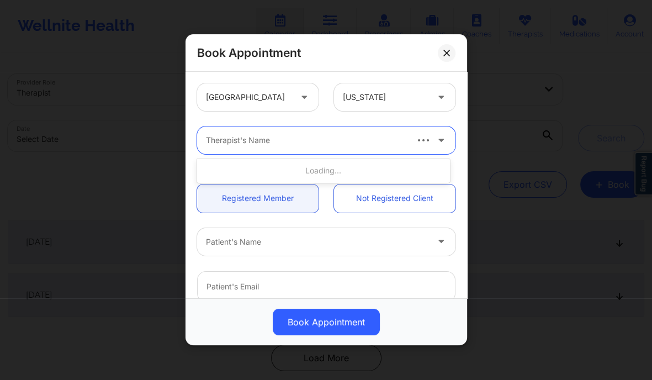
click at [334, 140] on div at bounding box center [306, 140] width 200 height 13
paste input "[PERSON_NAME]"
type input "[PERSON_NAME]"
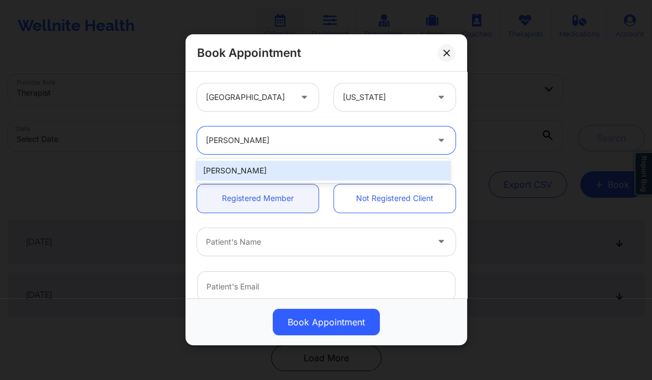
click at [298, 172] on div "[PERSON_NAME]" at bounding box center [323, 171] width 253 height 20
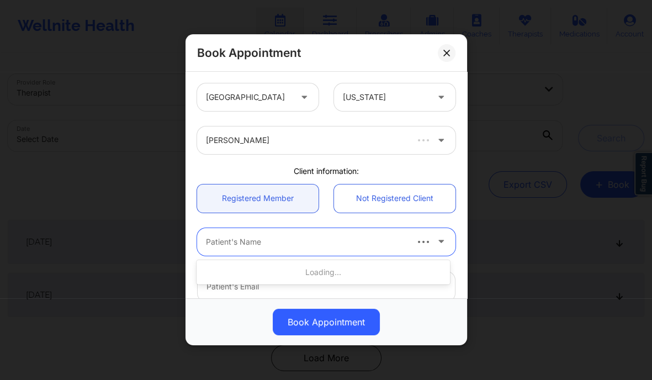
click at [276, 235] on div at bounding box center [306, 241] width 200 height 13
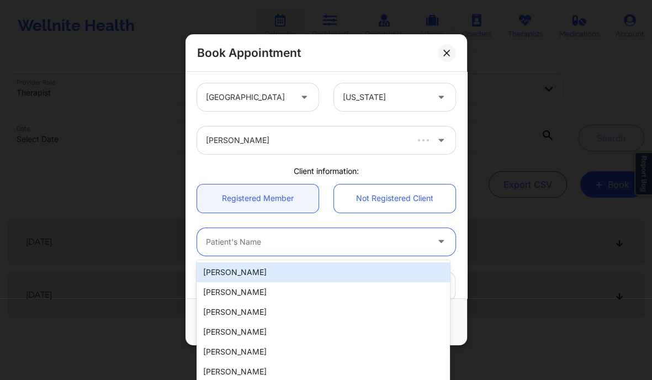
paste input "Kendra Zoller"
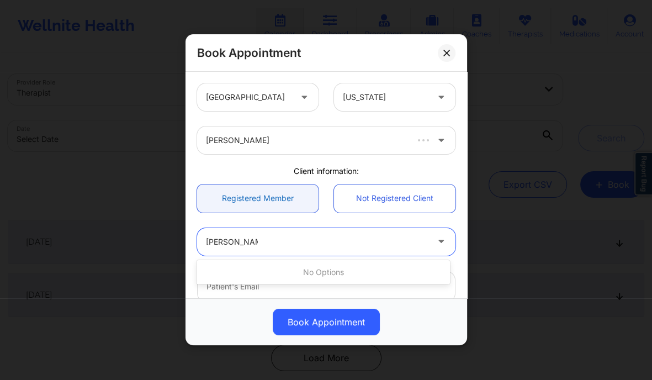
type input "Kendra Zoller"
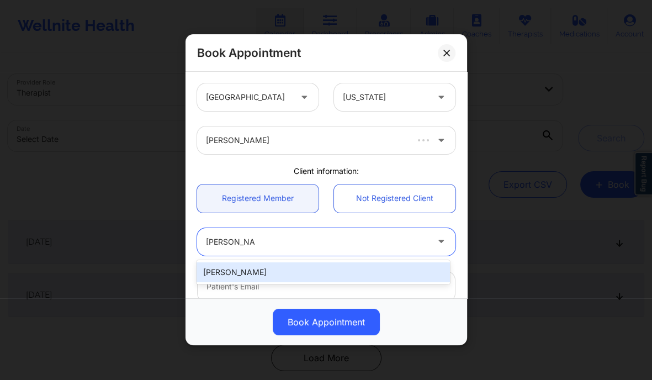
click at [274, 271] on div "Kendra Zoller" at bounding box center [323, 272] width 253 height 20
type input "kendrazoller@gmail.com"
type input "+1916-607-3202"
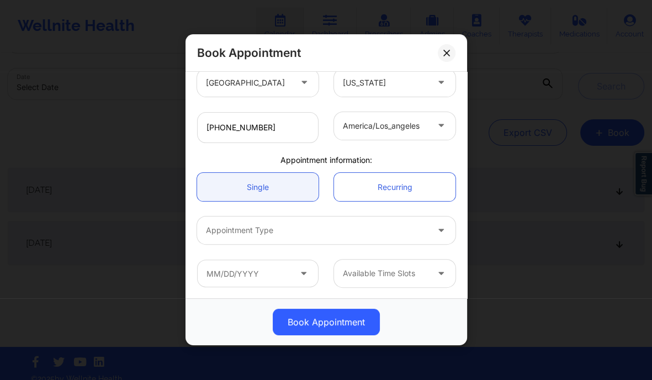
scroll to position [64, 0]
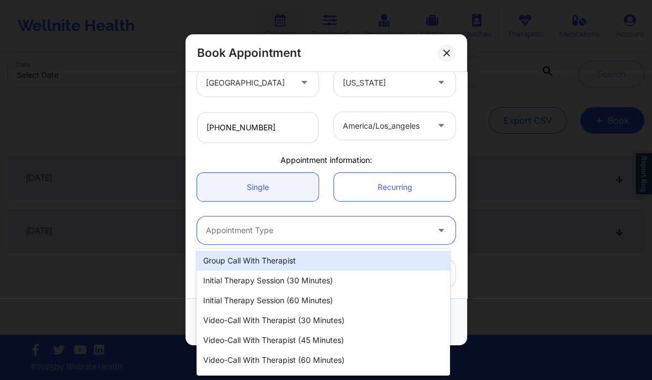
click at [307, 227] on div at bounding box center [317, 230] width 222 height 13
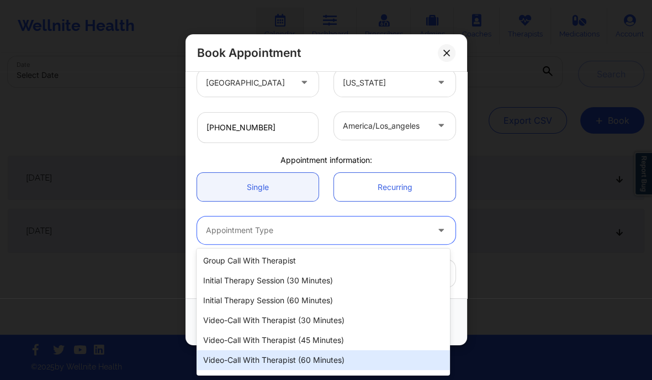
click at [296, 355] on div "Video-Call with Therapist (60 minutes)" at bounding box center [323, 360] width 253 height 20
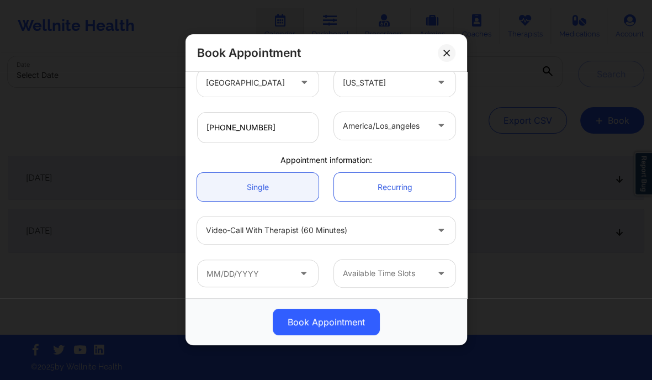
click at [298, 269] on icon at bounding box center [303, 271] width 11 height 9
click at [260, 271] on input "text" at bounding box center [258, 274] width 122 height 28
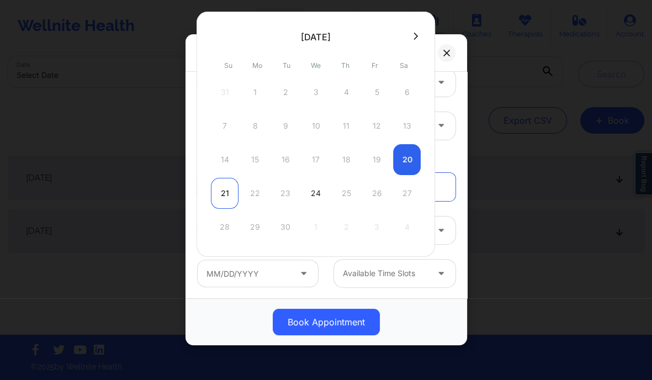
click at [224, 192] on div "21" at bounding box center [225, 193] width 28 height 31
type input "09/21/2025"
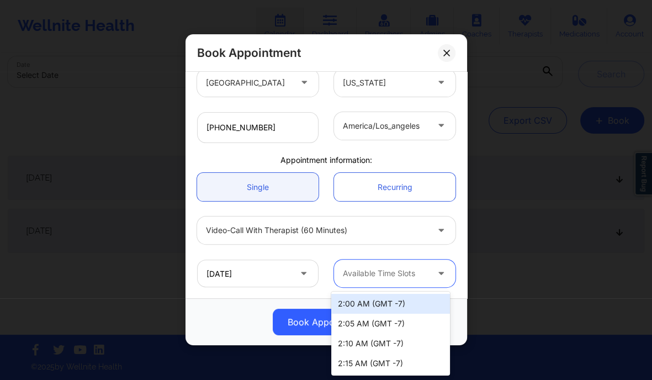
click at [420, 281] on div "Available Time Slots" at bounding box center [381, 274] width 95 height 28
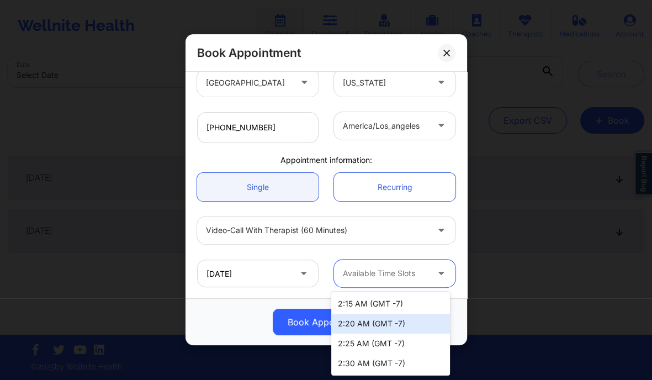
scroll to position [0, 0]
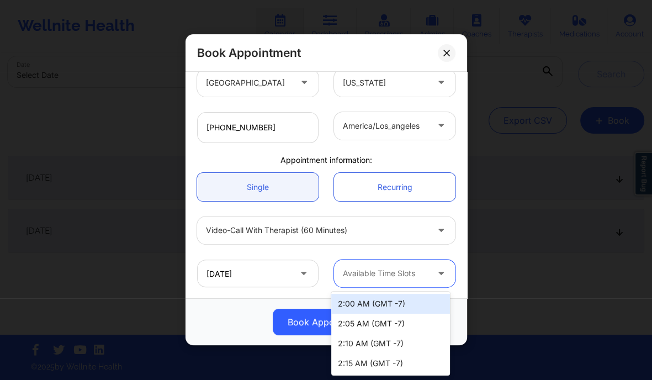
click at [393, 281] on div "Available Time Slots" at bounding box center [381, 274] width 95 height 28
click at [393, 300] on div "2:00 AM (GMT -7)" at bounding box center [390, 304] width 119 height 20
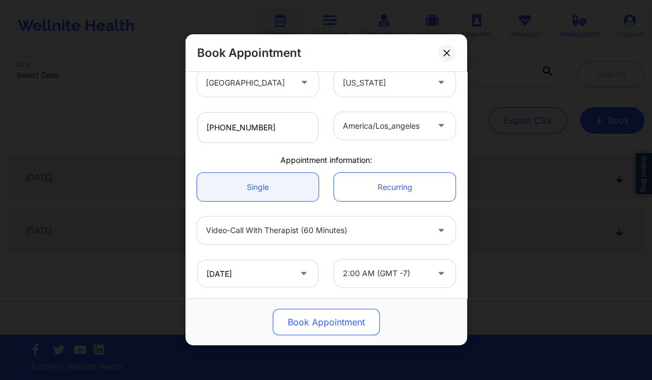
click at [308, 324] on button "Book Appointment" at bounding box center [326, 322] width 107 height 27
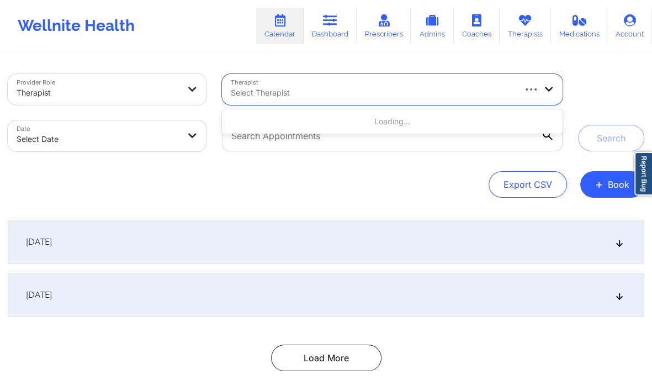
click at [352, 86] on div at bounding box center [372, 92] width 283 height 13
paste input "[PERSON_NAME]"
type input "[PERSON_NAME]"
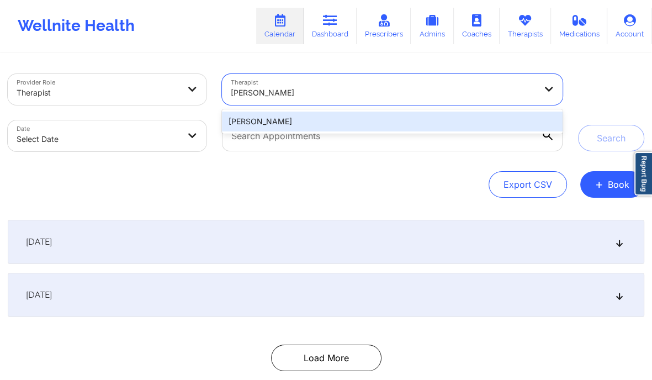
click at [347, 128] on div "[PERSON_NAME]" at bounding box center [392, 122] width 341 height 20
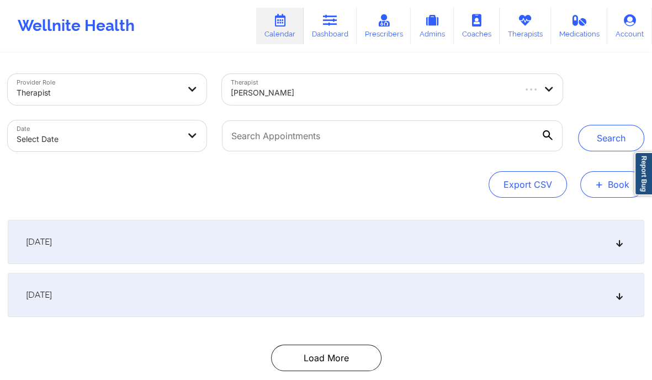
click at [599, 181] on span "+" at bounding box center [599, 184] width 8 height 6
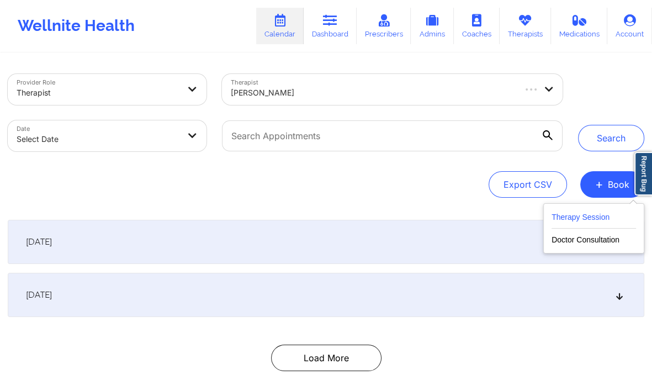
click at [574, 218] on button "Therapy Session" at bounding box center [594, 219] width 84 height 18
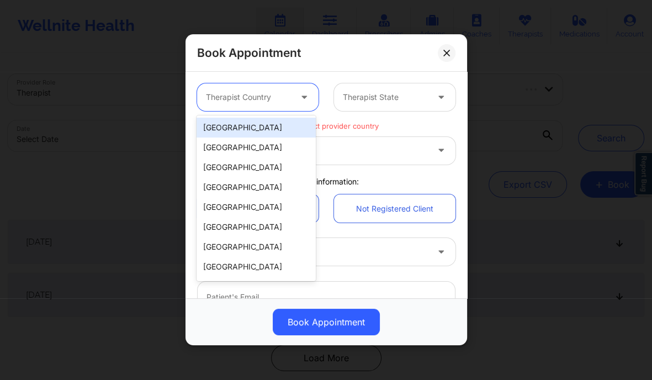
click at [293, 97] on div at bounding box center [305, 97] width 27 height 28
click at [269, 128] on div "[GEOGRAPHIC_DATA]" at bounding box center [256, 128] width 119 height 20
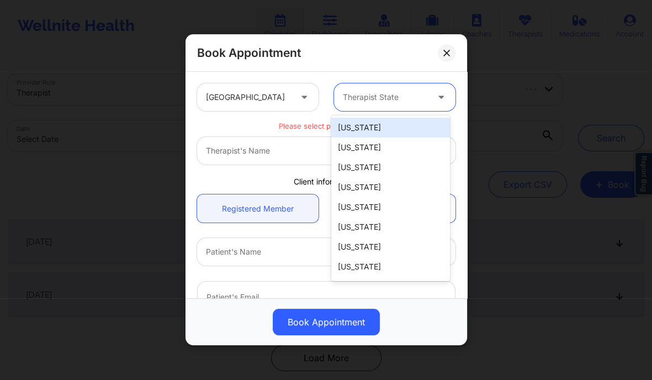
click at [397, 96] on div at bounding box center [385, 97] width 85 height 13
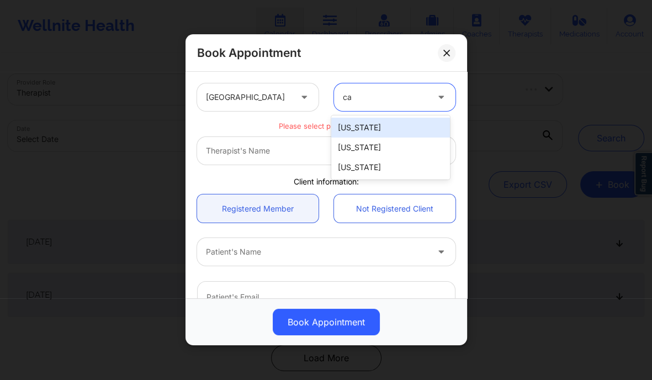
type input "cal"
click at [362, 136] on div "[US_STATE]" at bounding box center [390, 128] width 119 height 20
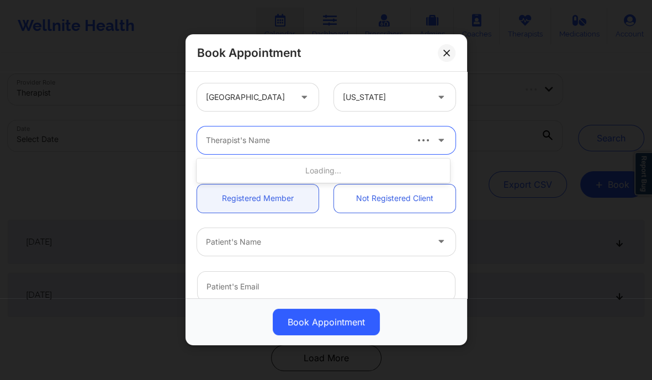
click at [258, 141] on div at bounding box center [306, 140] width 200 height 13
paste input "[PERSON_NAME]"
type input "[PERSON_NAME]"
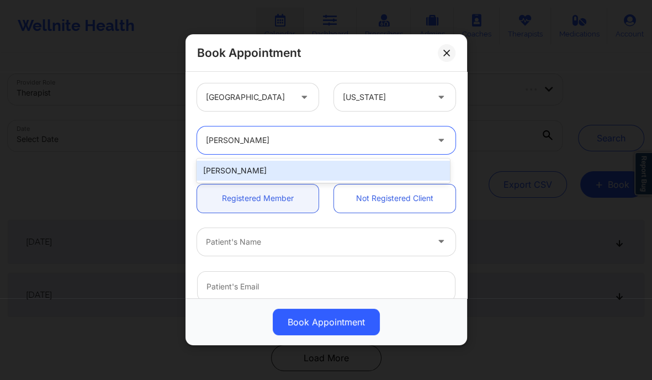
click at [282, 173] on div "[PERSON_NAME]" at bounding box center [323, 171] width 253 height 20
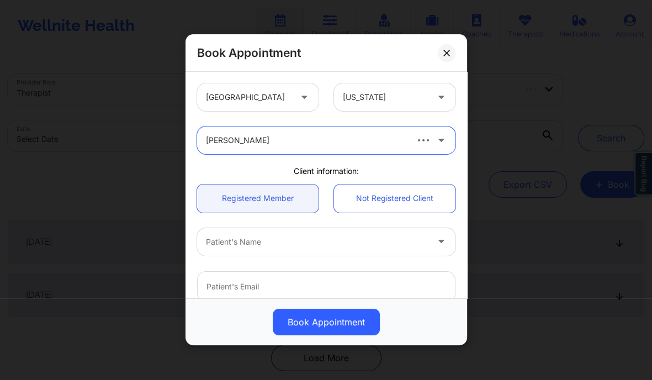
click at [285, 247] on div at bounding box center [317, 241] width 222 height 13
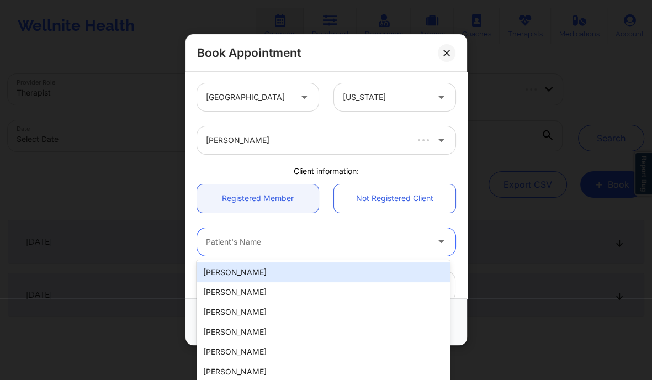
paste input "Kendra Zoller"
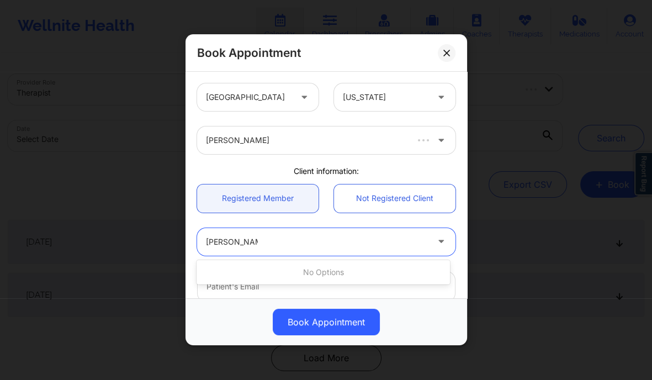
type input "Kendra Zoller"
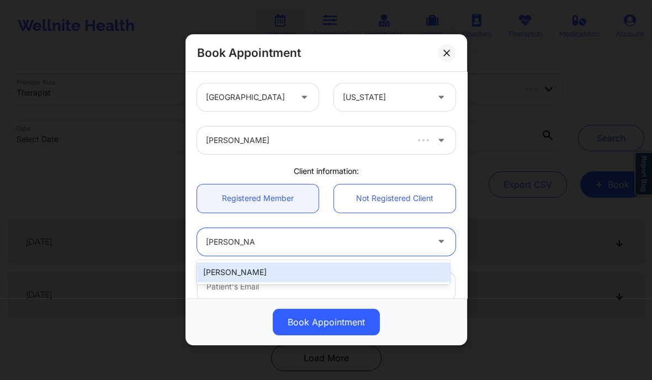
click at [251, 268] on div "Kendra Zoller" at bounding box center [323, 272] width 253 height 20
type input "kendrazoller@gmail.com"
type input "+1916-607-3202"
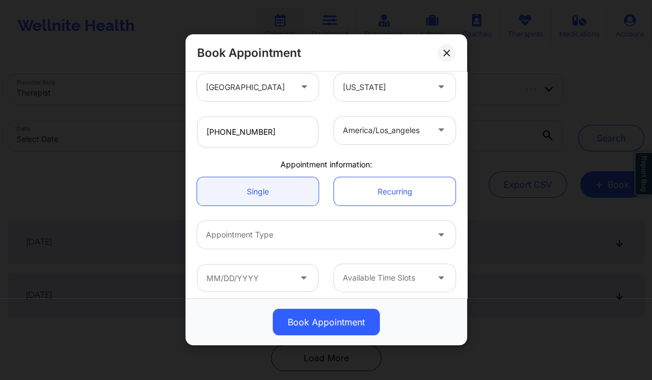
scroll to position [249, 0]
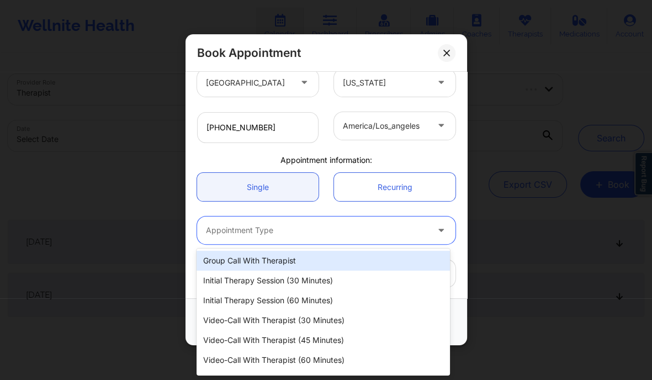
click at [320, 227] on div at bounding box center [317, 230] width 222 height 13
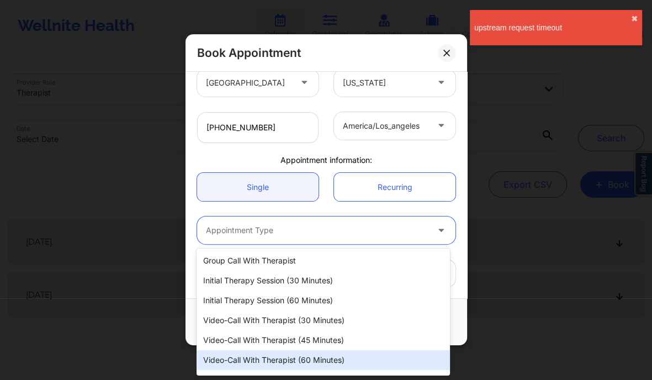
click at [299, 361] on div "Video-Call with Therapist (60 minutes)" at bounding box center [323, 360] width 253 height 20
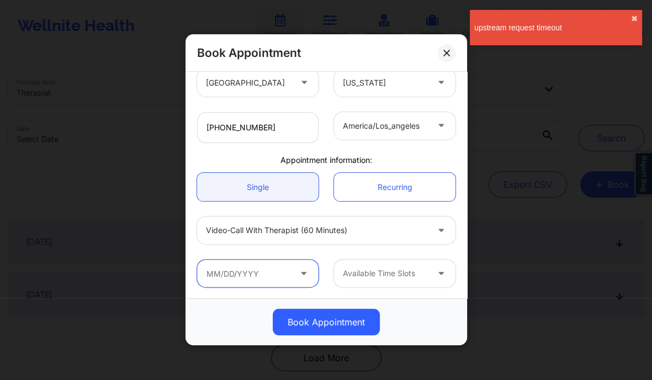
click at [296, 266] on input "text" at bounding box center [258, 274] width 122 height 28
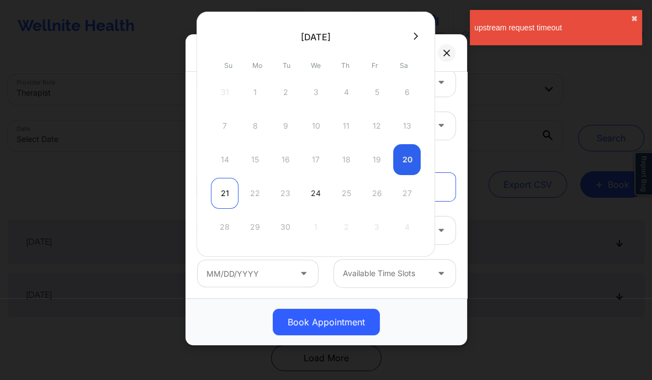
click at [223, 194] on div "21" at bounding box center [225, 193] width 28 height 31
type input "09/21/2025"
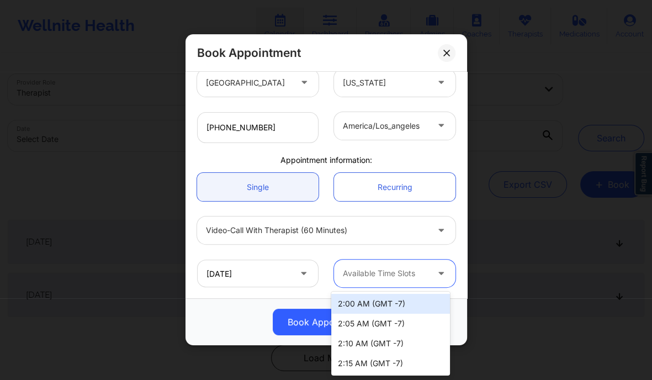
click at [371, 276] on div at bounding box center [385, 273] width 85 height 13
click at [371, 303] on div "2:00 AM (GMT -7)" at bounding box center [390, 304] width 119 height 20
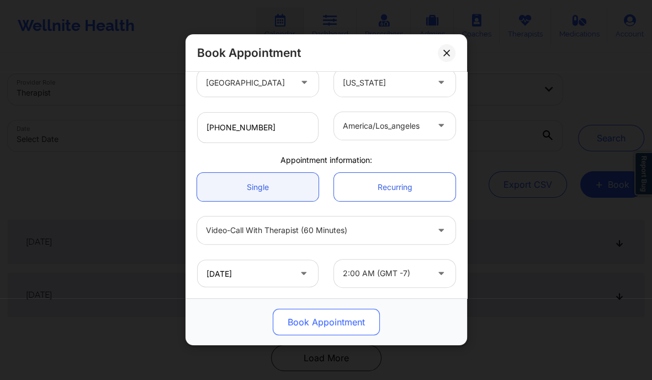
click at [334, 318] on button "Book Appointment" at bounding box center [326, 322] width 107 height 27
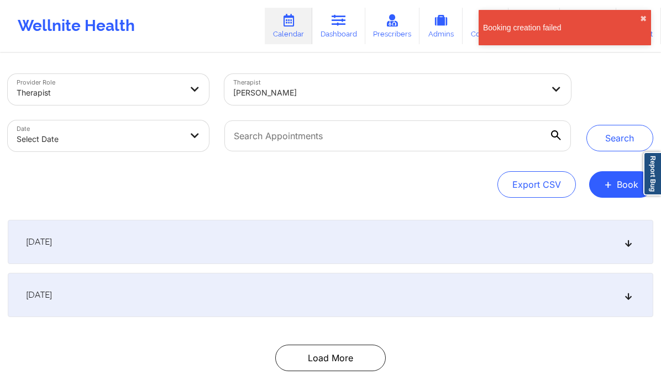
select select "2025-8"
select select "2025-9"
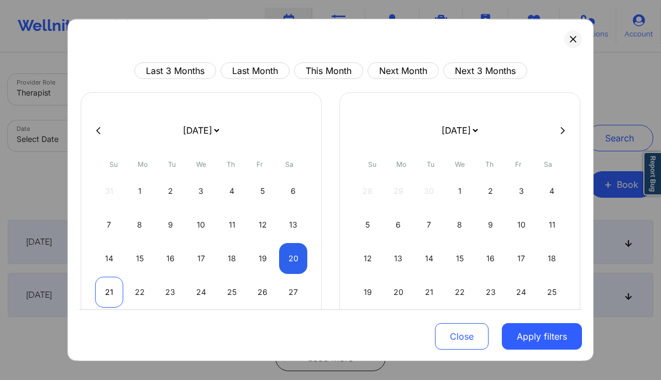
click at [106, 292] on div "21" at bounding box center [109, 292] width 28 height 31
select select "2025-8"
select select "2025-9"
select select "2025-8"
select select "2025-9"
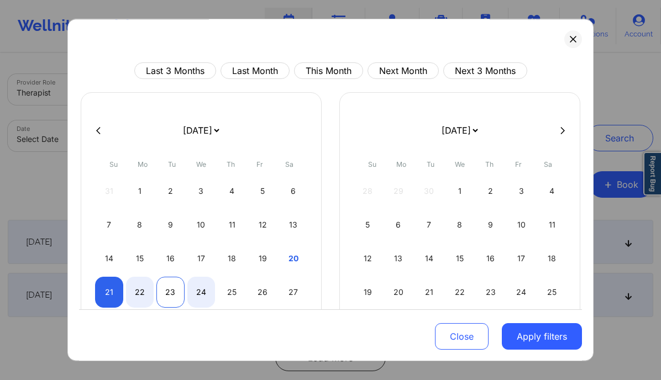
select select "2025-8"
select select "2025-9"
select select "2025-8"
select select "2025-9"
click at [144, 289] on div "22" at bounding box center [140, 292] width 28 height 31
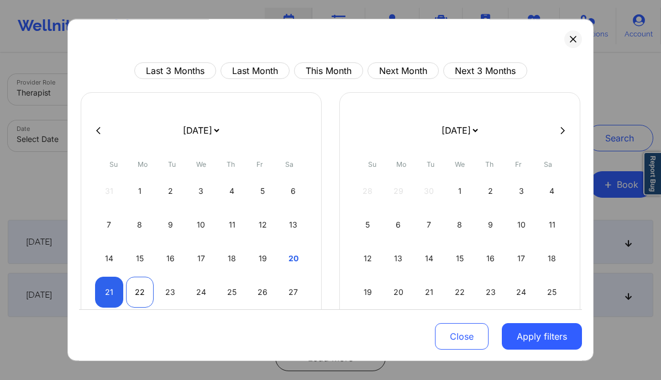
select select "2025-8"
select select "2025-9"
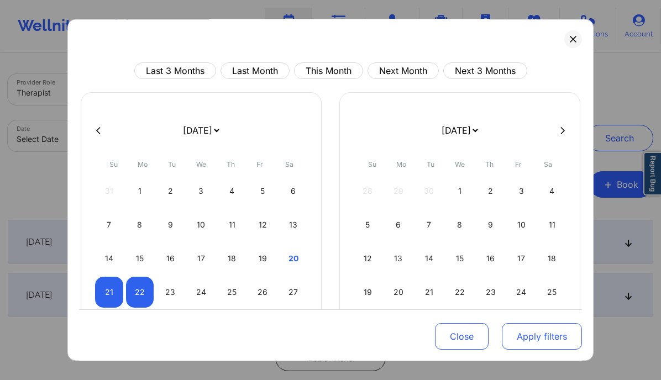
click at [511, 334] on button "Apply filters" at bounding box center [541, 336] width 80 height 27
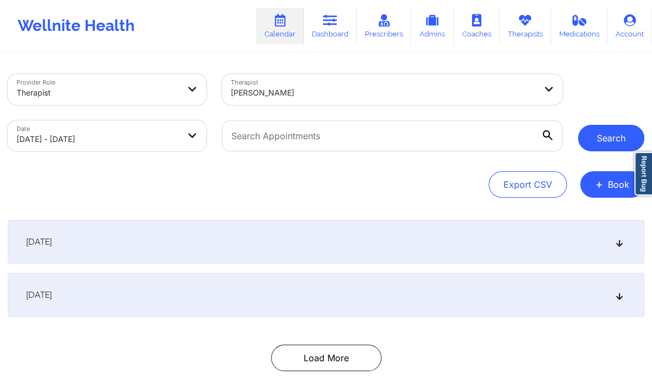
click at [616, 141] on button "Search" at bounding box center [611, 138] width 66 height 27
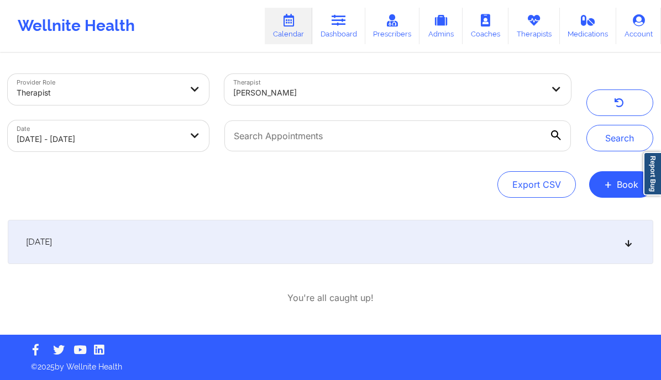
click at [612, 249] on div "[DATE]" at bounding box center [330, 242] width 645 height 44
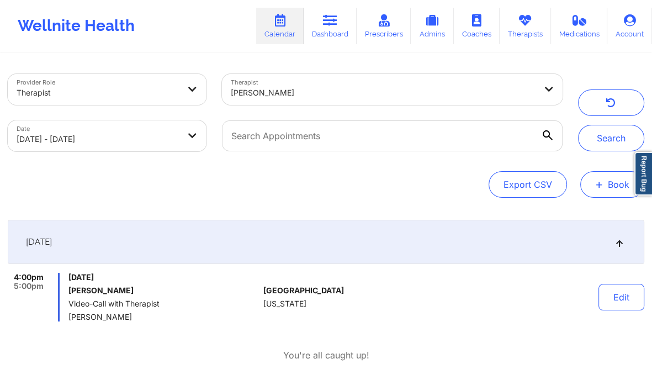
click at [611, 189] on button "+ Book" at bounding box center [612, 184] width 64 height 27
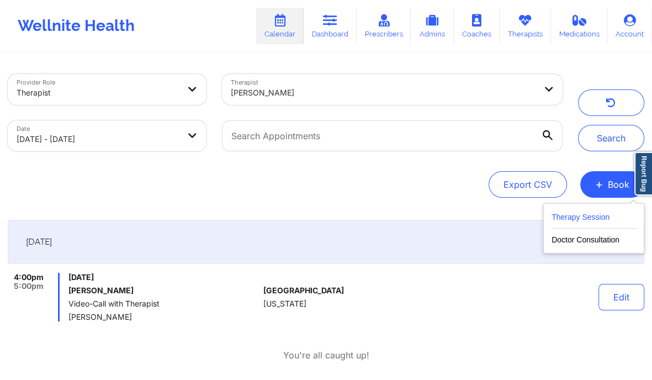
click at [593, 215] on button "Therapy Session" at bounding box center [594, 219] width 84 height 18
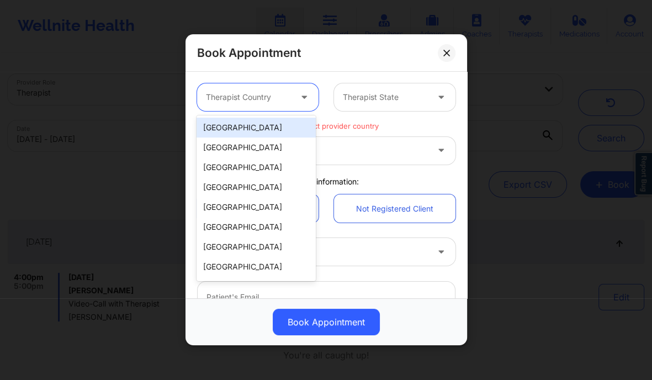
click at [281, 96] on div at bounding box center [248, 97] width 85 height 13
click at [277, 130] on div "[GEOGRAPHIC_DATA]" at bounding box center [256, 128] width 119 height 20
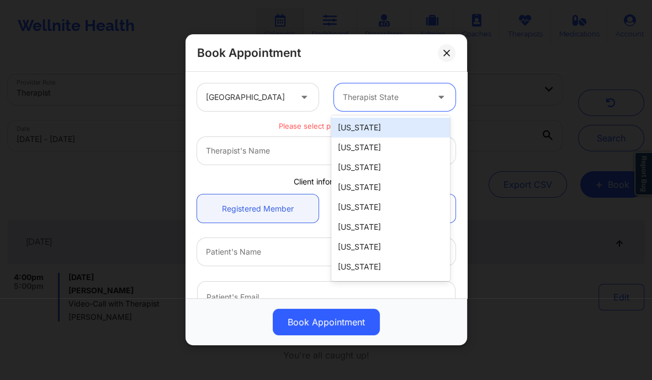
click at [379, 104] on div "Therapist State" at bounding box center [381, 97] width 95 height 28
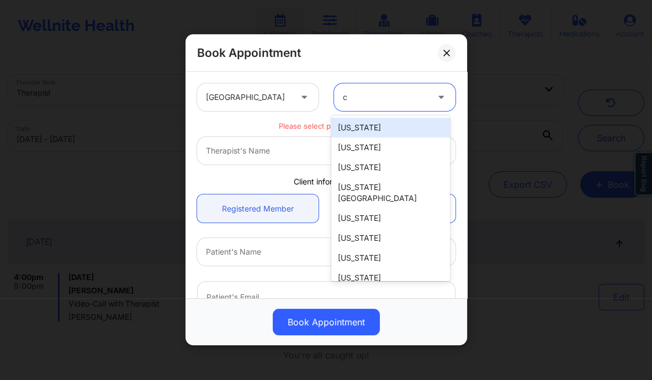
type input "ca"
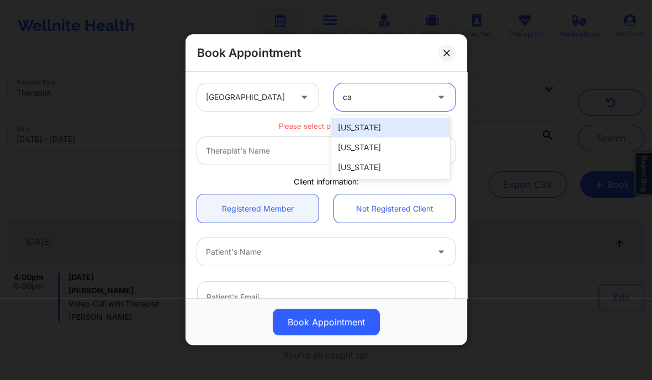
click at [371, 132] on div "[US_STATE]" at bounding box center [390, 128] width 119 height 20
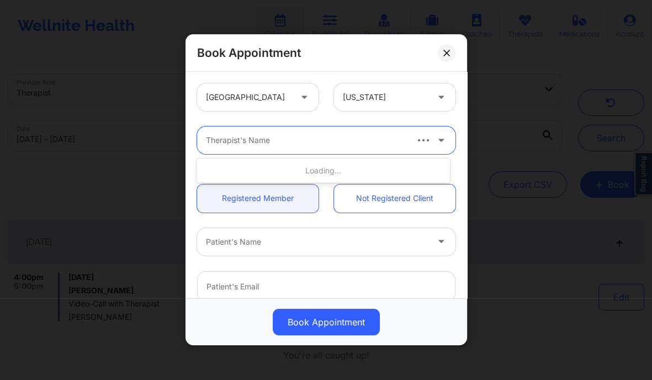
click at [293, 144] on div at bounding box center [306, 140] width 200 height 13
paste input "[PERSON_NAME]"
type input "[PERSON_NAME]"
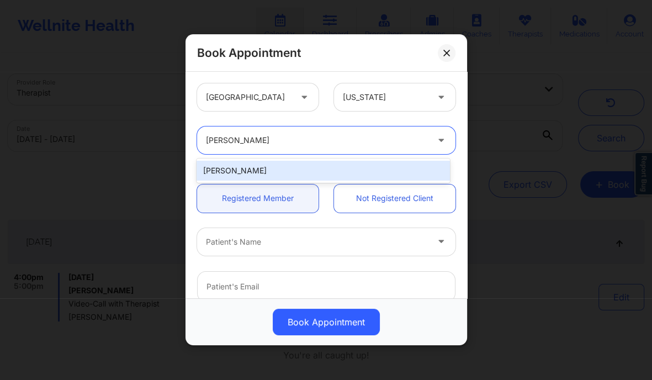
click at [254, 168] on div "[PERSON_NAME]" at bounding box center [323, 171] width 253 height 20
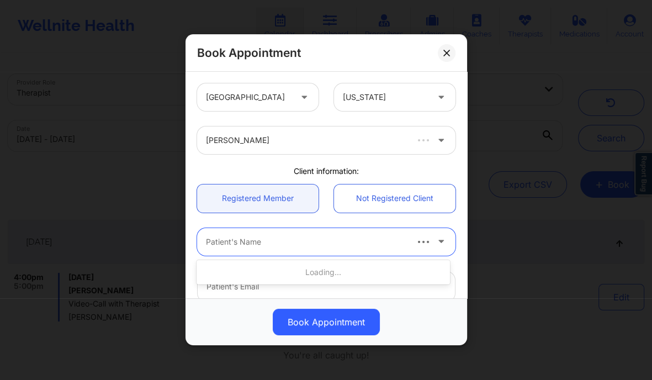
click at [246, 236] on div at bounding box center [306, 241] width 200 height 13
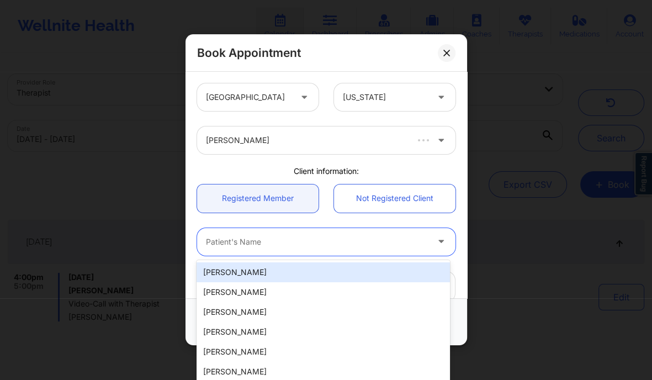
paste input "Kendra Zoller"
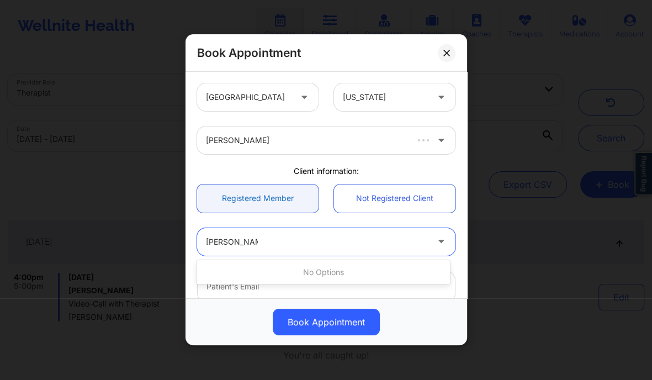
type input "Kendra Zoller"
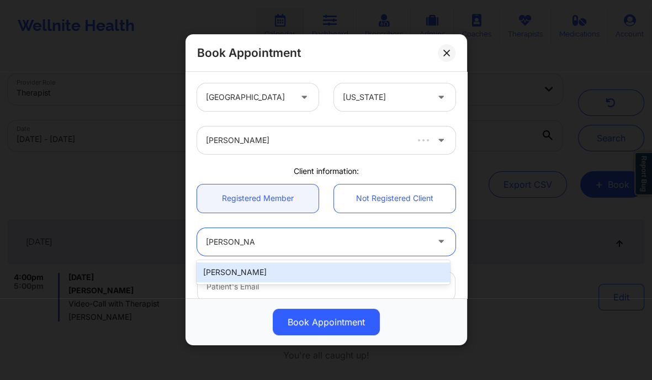
click at [286, 273] on div "Kendra Zoller" at bounding box center [323, 272] width 253 height 20
type input "kendrazoller@gmail.com"
type input "+1916-607-3202"
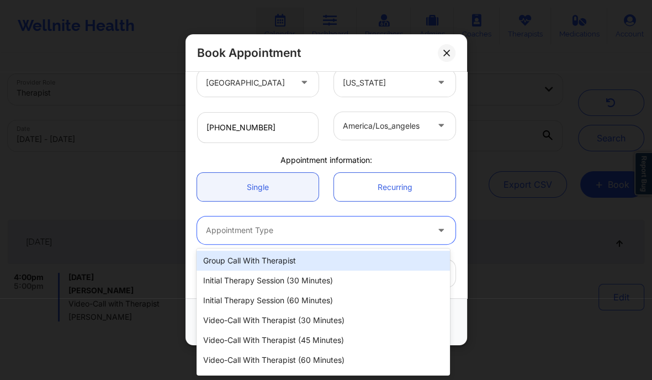
click at [264, 226] on div at bounding box center [317, 230] width 222 height 13
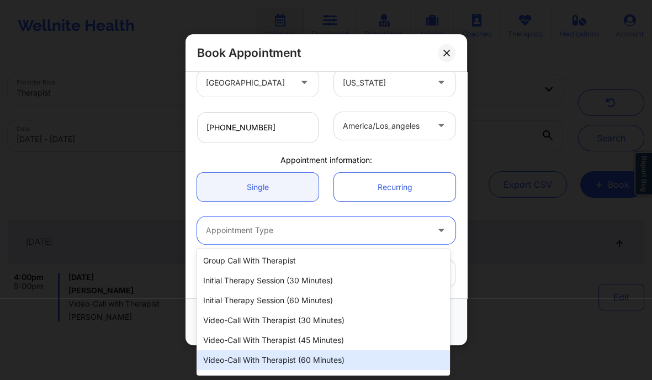
click at [288, 352] on div "Video-Call with Therapist (60 minutes)" at bounding box center [323, 360] width 253 height 20
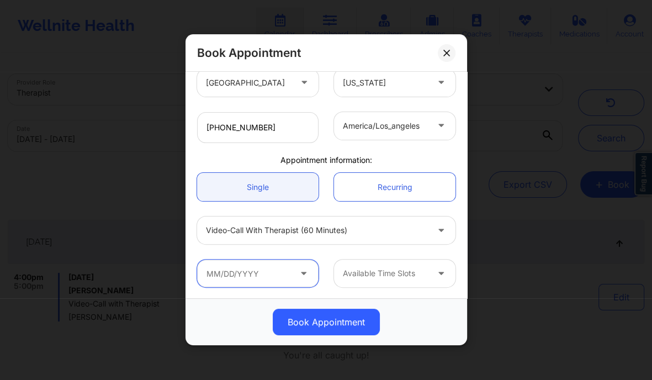
click at [266, 278] on input "text" at bounding box center [258, 274] width 122 height 28
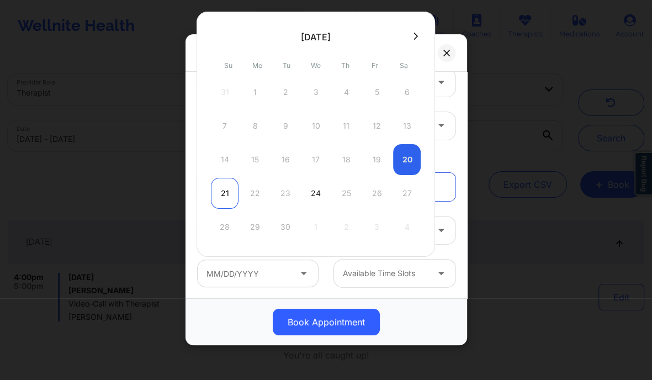
click at [228, 196] on div "21" at bounding box center [225, 193] width 28 height 31
type input "09/21/2025"
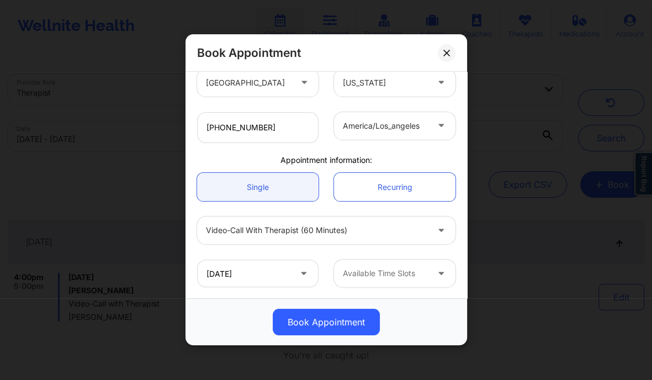
click at [385, 272] on div at bounding box center [385, 273] width 85 height 13
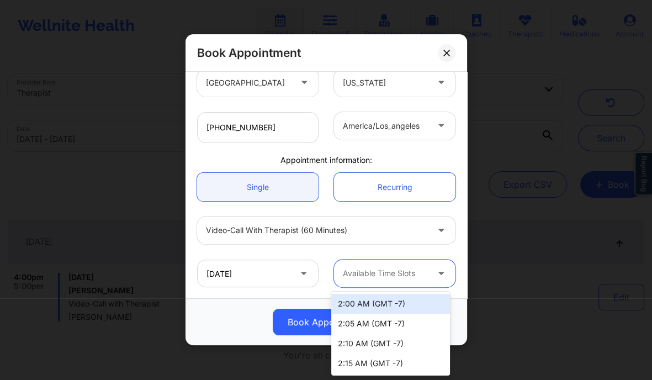
click at [383, 298] on div "2:00 AM (GMT -7)" at bounding box center [390, 304] width 119 height 20
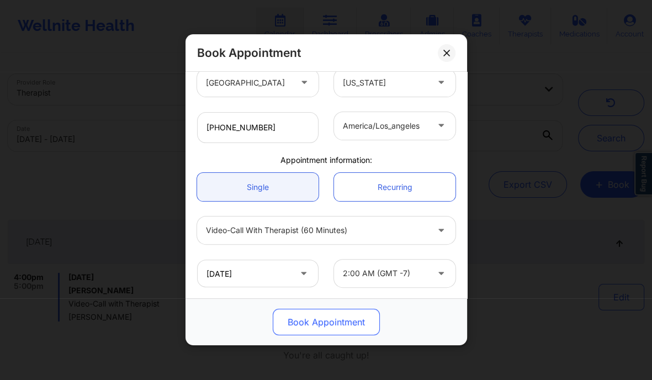
click at [347, 322] on button "Book Appointment" at bounding box center [326, 322] width 107 height 27
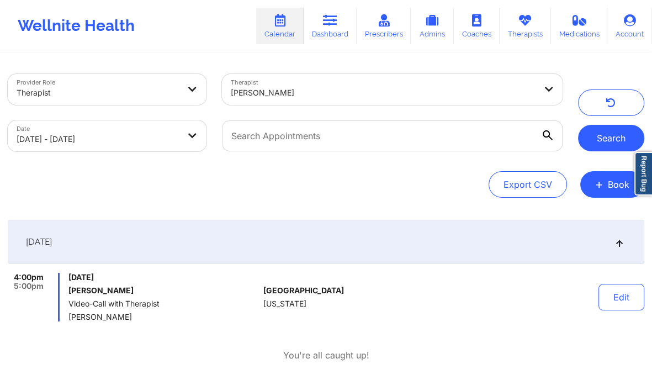
click at [598, 134] on button "Search" at bounding box center [611, 138] width 66 height 27
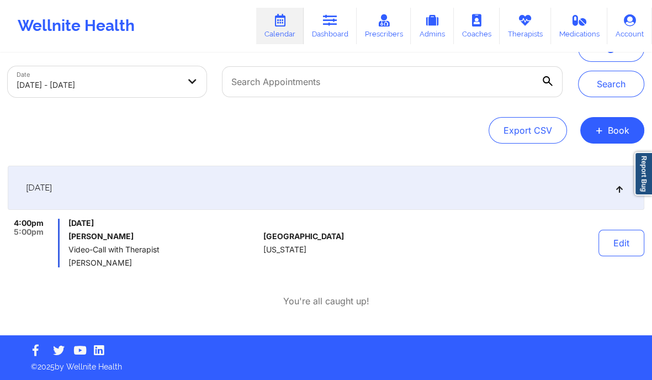
scroll to position [0, 0]
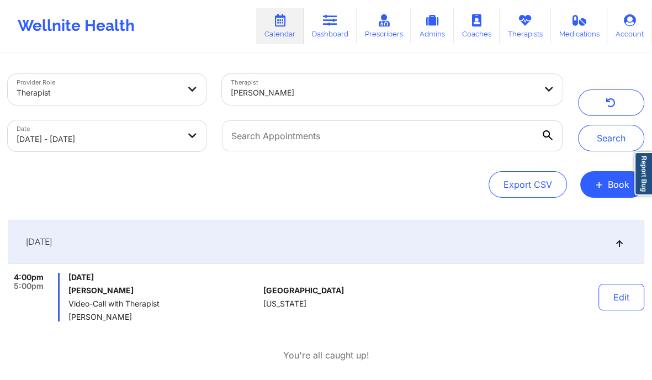
click at [329, 96] on div at bounding box center [383, 92] width 305 height 13
click at [329, 96] on div at bounding box center [372, 92] width 283 height 13
type input "marcos villareal"
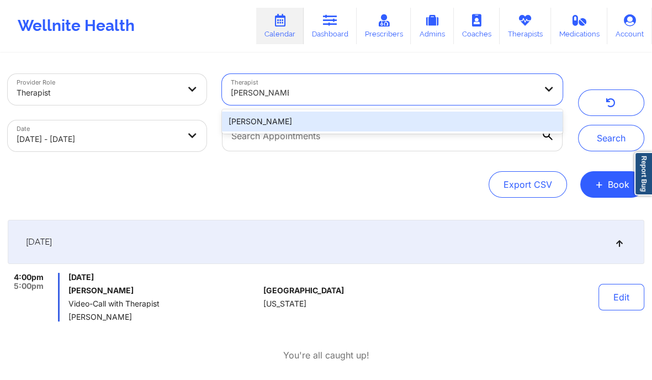
click at [323, 119] on div "[PERSON_NAME]" at bounding box center [392, 122] width 341 height 20
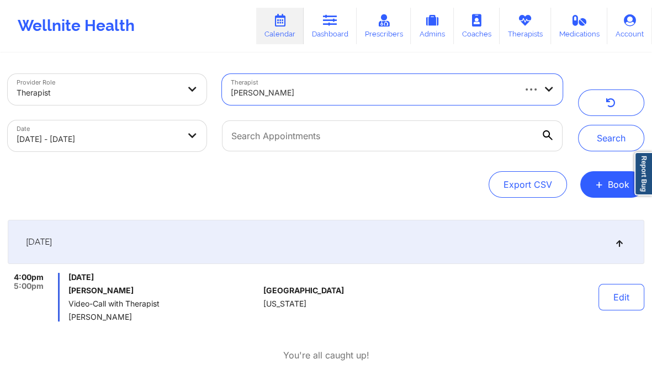
select select "2025-8"
select select "2025-9"
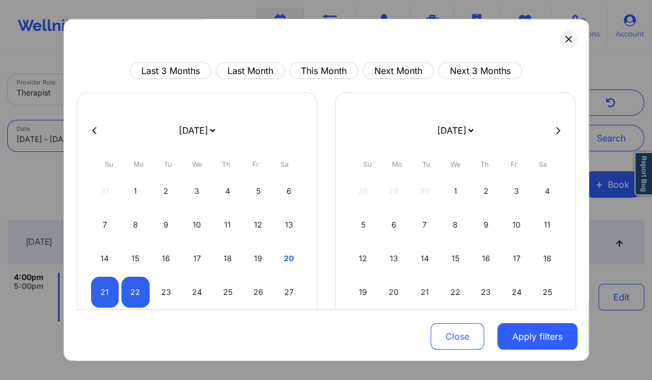
click at [176, 142] on body "Wellnite Health Calendar Dashboard Prescribers Admins Coaches Therapists Medica…" at bounding box center [326, 190] width 652 height 380
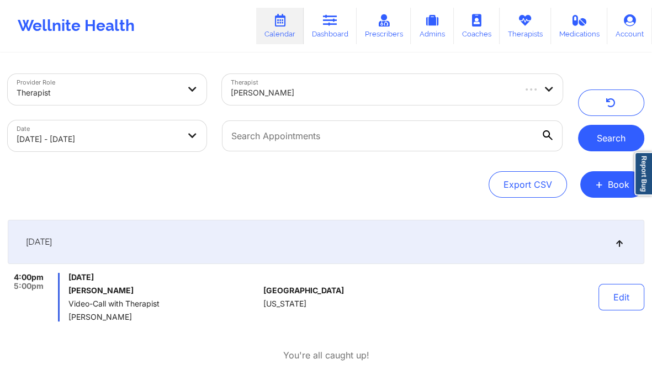
click at [598, 134] on button "Search" at bounding box center [611, 138] width 66 height 27
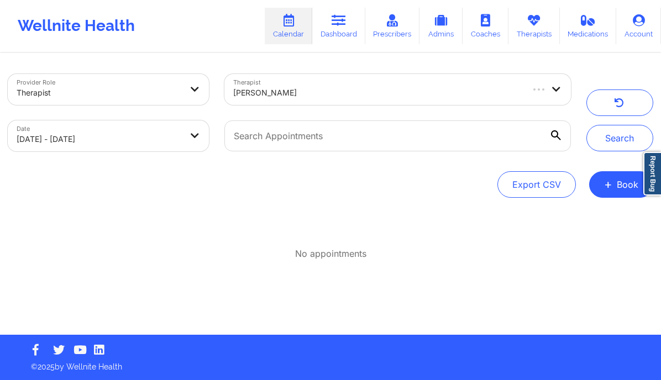
select select "2025-8"
select select "2025-9"
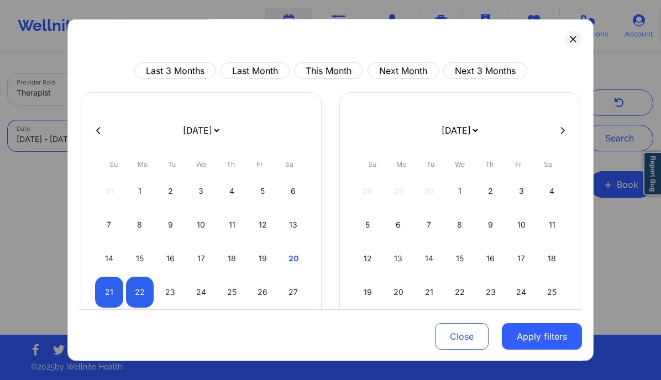
click at [128, 139] on body "Wellnite Health Calendar Dashboard Prescribers Admins Coaches Therapists Medica…" at bounding box center [330, 190] width 661 height 380
click at [192, 291] on div "24" at bounding box center [201, 292] width 28 height 31
select select "2025-8"
select select "2025-9"
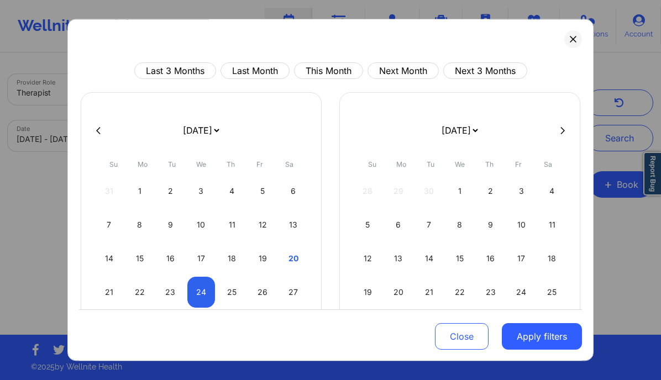
select select "2025-8"
select select "2025-9"
select select "2025-8"
select select "2025-9"
click at [102, 292] on div "21" at bounding box center [109, 292] width 28 height 31
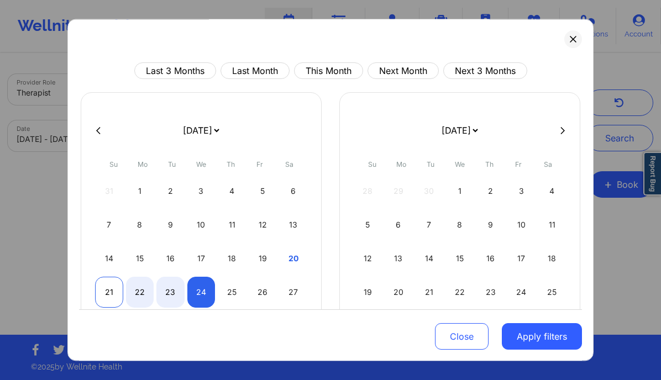
select select "2025-8"
select select "2025-9"
click at [102, 292] on div "21" at bounding box center [109, 292] width 28 height 31
select select "2025-8"
select select "2025-9"
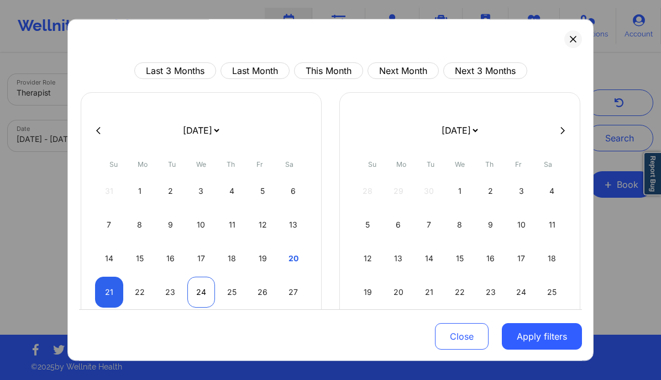
click at [198, 295] on div "24" at bounding box center [201, 292] width 28 height 31
select select "2025-8"
select select "2025-9"
select select "2025-8"
select select "2025-9"
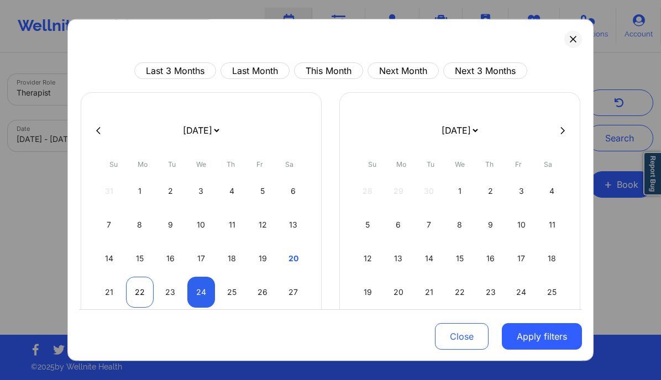
select select "2025-8"
select select "2025-9"
select select "2025-8"
select select "2025-9"
click at [110, 286] on div "21" at bounding box center [109, 292] width 28 height 31
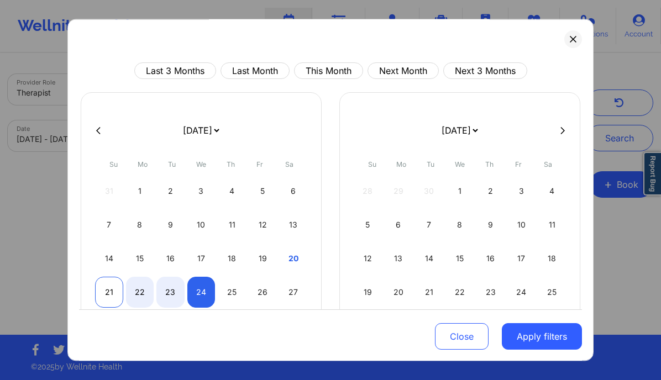
select select "2025-8"
select select "2025-9"
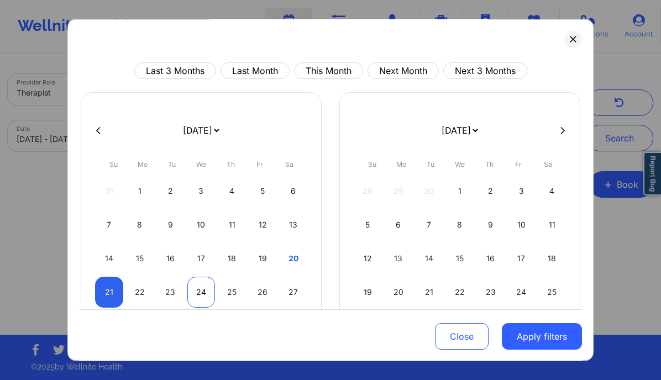
select select "2025-8"
select select "2025-9"
click at [205, 285] on div "24" at bounding box center [201, 292] width 28 height 31
select select "2025-8"
select select "2025-9"
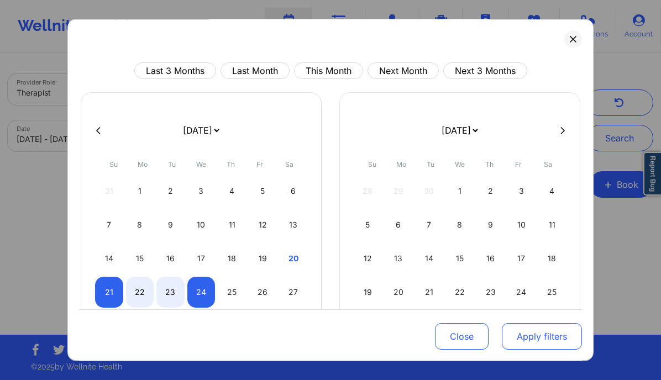
click at [530, 331] on button "Apply filters" at bounding box center [541, 336] width 80 height 27
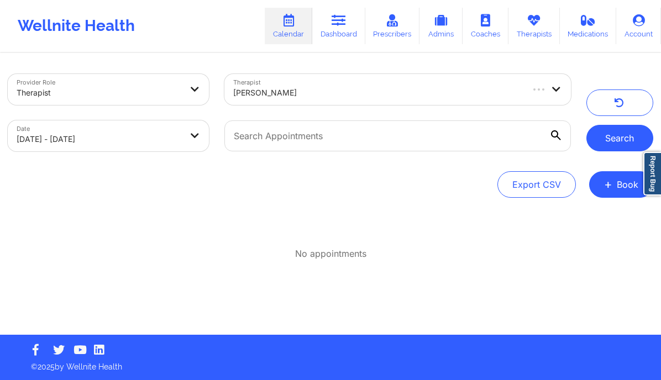
click at [632, 143] on button "Search" at bounding box center [619, 138] width 67 height 27
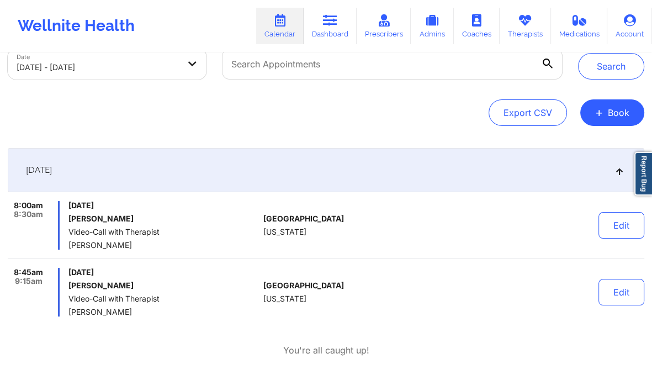
scroll to position [86, 0]
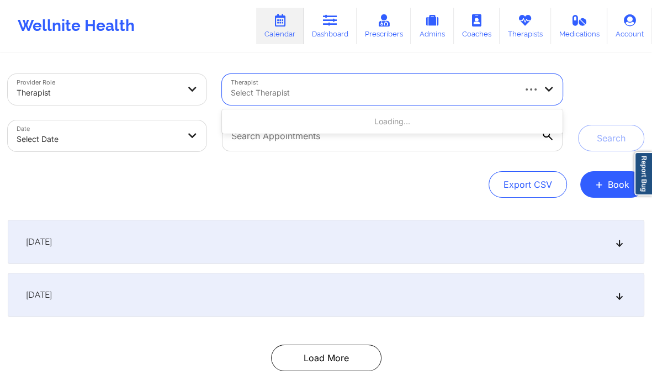
click at [320, 90] on div at bounding box center [372, 92] width 283 height 13
type input "[PERSON_NAME]"
click at [356, 88] on div at bounding box center [372, 92] width 283 height 13
click at [273, 94] on div at bounding box center [372, 92] width 283 height 13
paste input "[PERSON_NAME]"
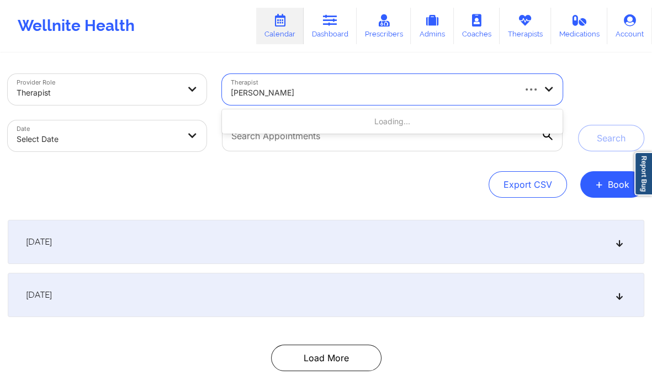
type input "[PERSON_NAME]"
click at [255, 83] on div "Select Therapist" at bounding box center [368, 89] width 293 height 31
paste input "[PERSON_NAME]"
type input "[PERSON_NAME]"
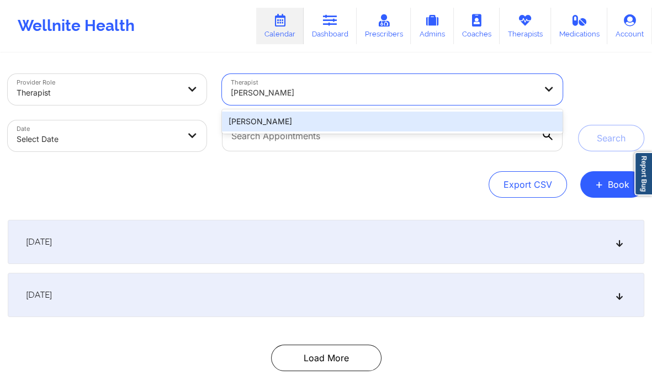
click at [287, 122] on div "[PERSON_NAME]" at bounding box center [392, 122] width 341 height 20
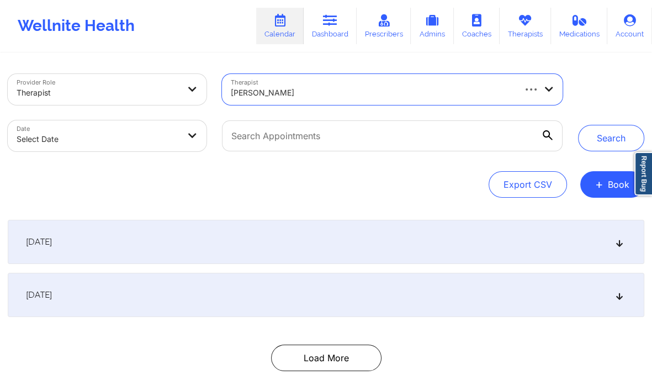
select select "2025-8"
select select "2025-9"
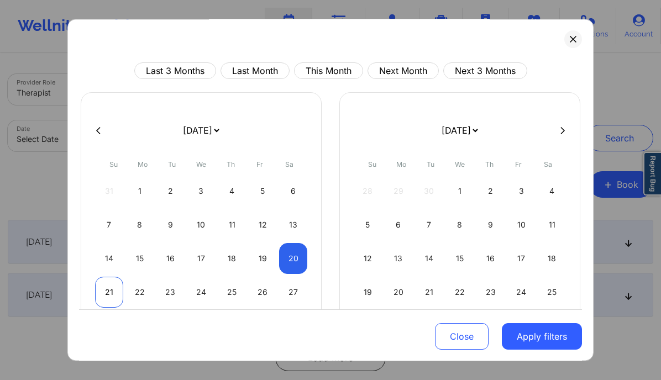
click at [107, 286] on div "21" at bounding box center [109, 292] width 28 height 31
select select "2025-8"
select select "2025-9"
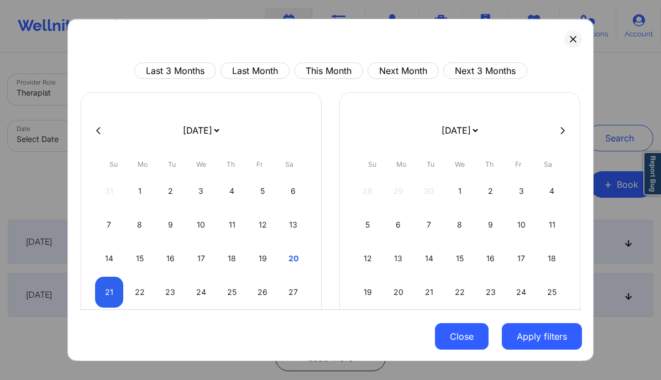
select select "2025-8"
select select "2025-9"
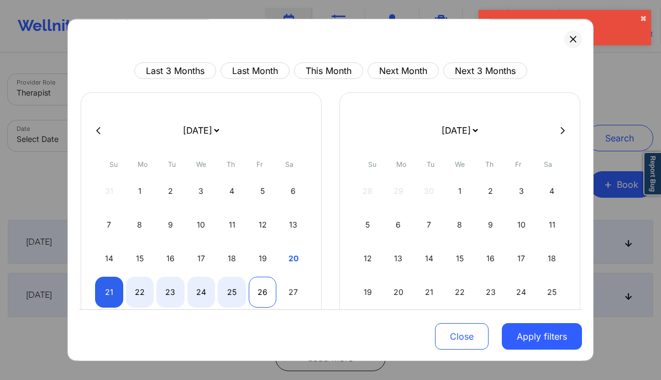
select select "2025-8"
select select "2025-9"
select select "2025-8"
select select "2025-9"
click at [229, 291] on div "25" at bounding box center [232, 292] width 28 height 31
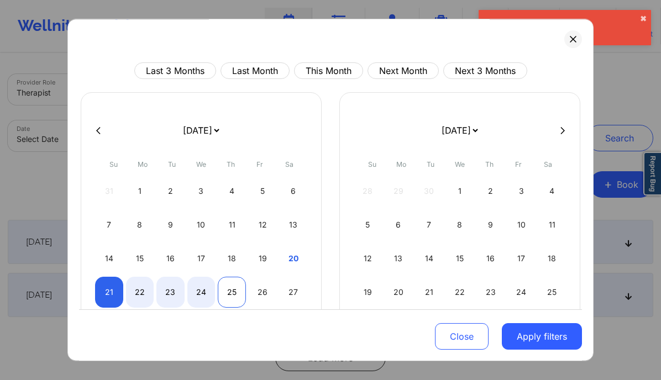
select select "2025-8"
select select "2025-9"
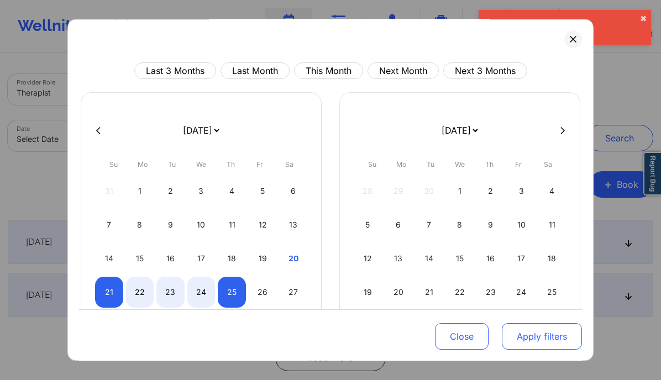
click at [522, 342] on button "Apply filters" at bounding box center [541, 336] width 80 height 27
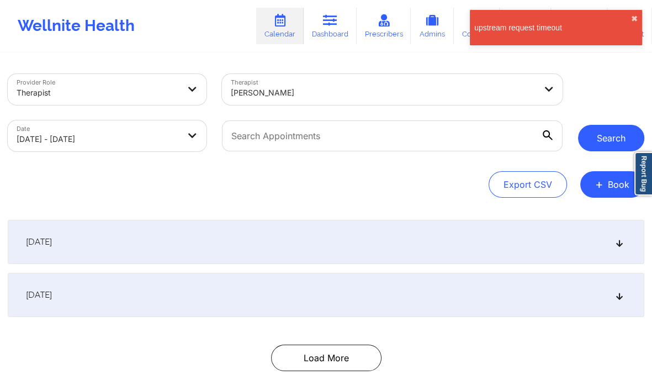
click at [604, 148] on button "Search" at bounding box center [611, 138] width 66 height 27
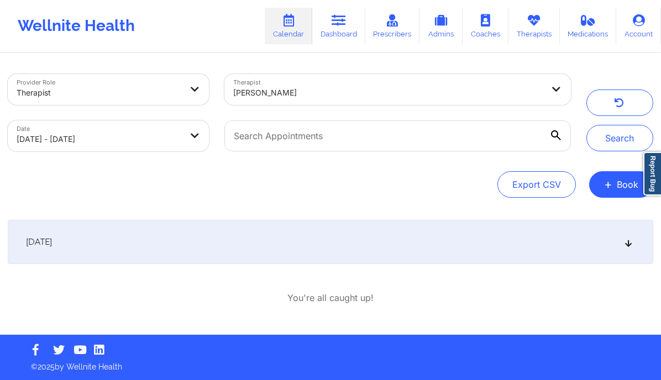
click at [606, 240] on div "[DATE]" at bounding box center [330, 242] width 645 height 44
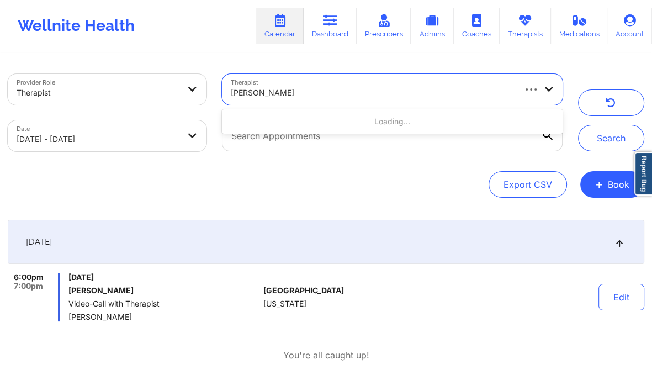
click at [322, 98] on div at bounding box center [372, 92] width 283 height 13
click at [235, 91] on input "[PERSON_NAME]" at bounding box center [260, 92] width 59 height 11
type input "[PERSON_NAME]"
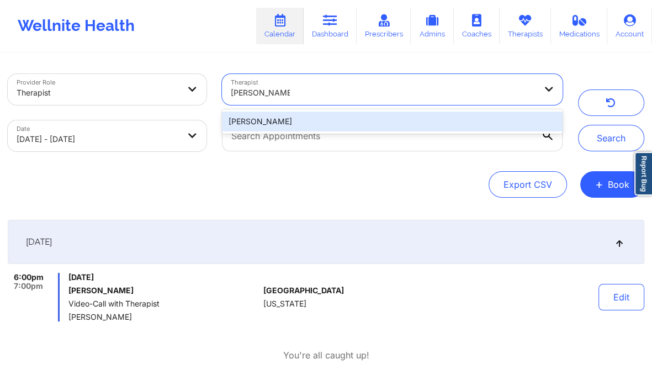
click at [323, 128] on div "[PERSON_NAME]" at bounding box center [392, 122] width 341 height 20
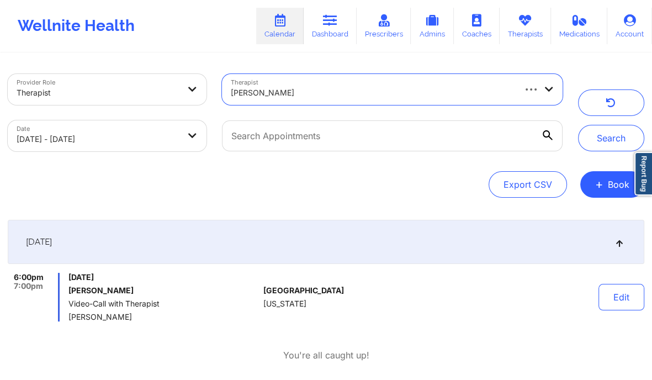
select select "2025-8"
select select "2025-9"
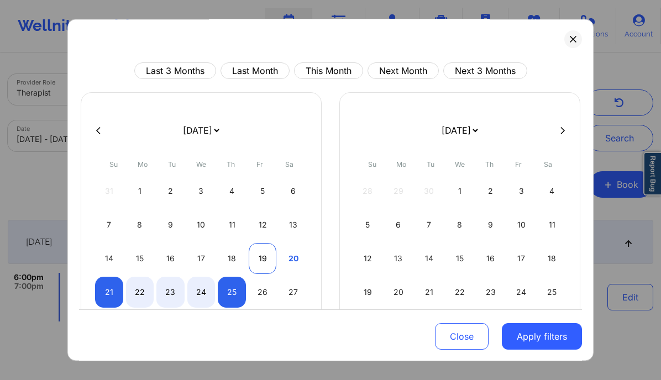
click at [261, 256] on div "19" at bounding box center [263, 258] width 28 height 31
select select "2025-8"
select select "2025-9"
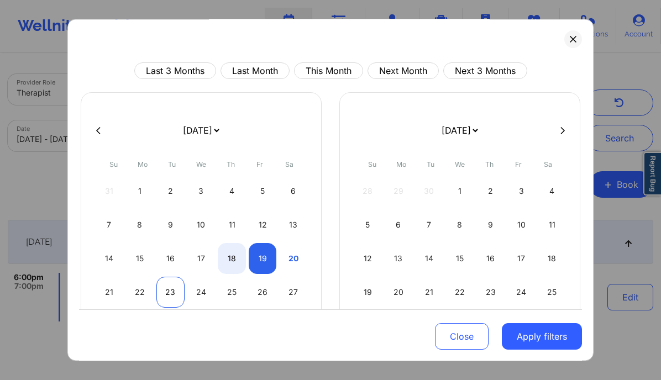
select select "2025-8"
select select "2025-9"
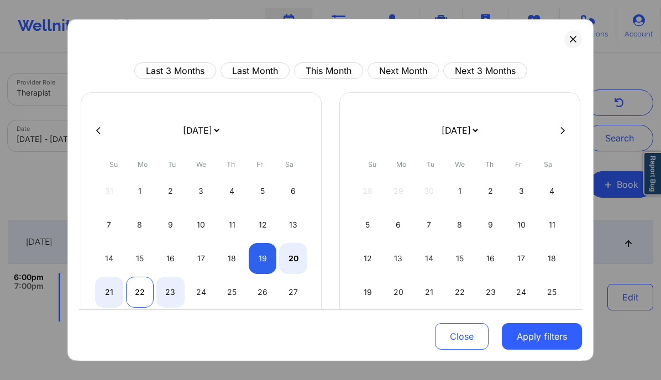
select select "2025-8"
select select "2025-9"
click at [135, 291] on div "22" at bounding box center [140, 292] width 28 height 31
select select "2025-8"
select select "2025-9"
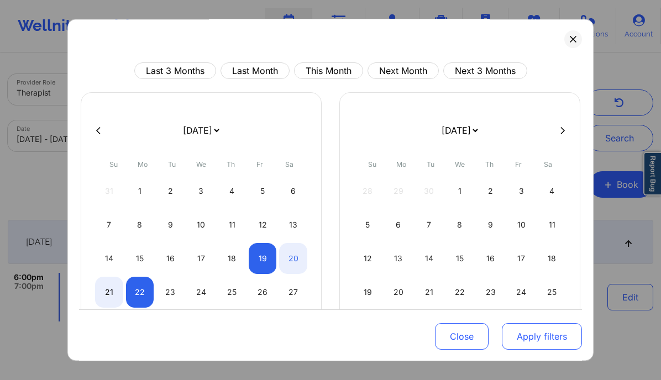
click at [512, 335] on button "Apply filters" at bounding box center [541, 336] width 80 height 27
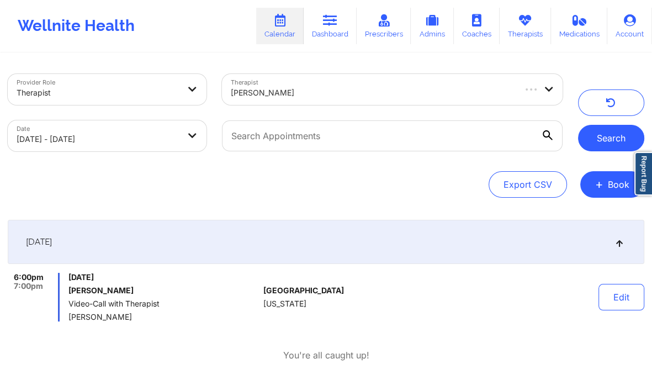
click at [619, 147] on button "Search" at bounding box center [611, 138] width 66 height 27
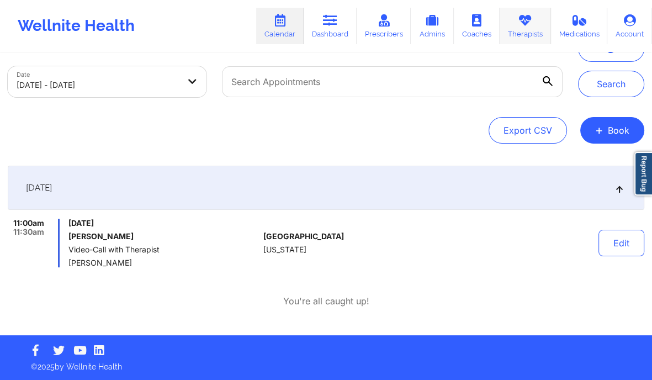
click at [514, 24] on link "Therapists" at bounding box center [525, 26] width 51 height 36
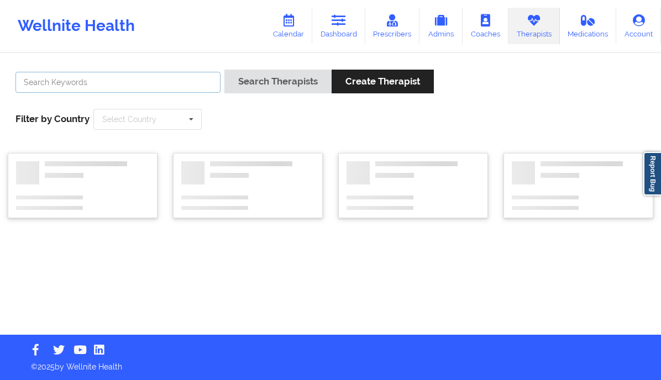
click at [162, 86] on input "text" at bounding box center [117, 82] width 205 height 21
paste input "[PERSON_NAME]"
type input "[PERSON_NAME]"
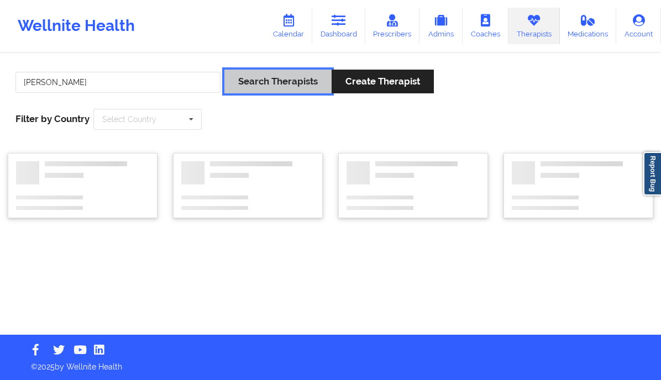
click at [286, 85] on button "Search Therapists" at bounding box center [277, 82] width 107 height 24
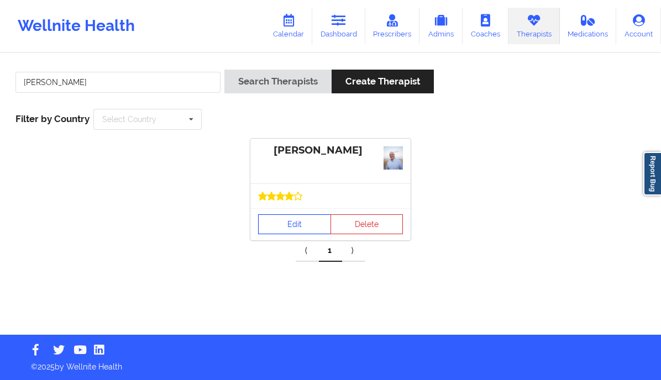
click at [301, 225] on link "Edit" at bounding box center [294, 224] width 73 height 20
